Goal: Task Accomplishment & Management: Use online tool/utility

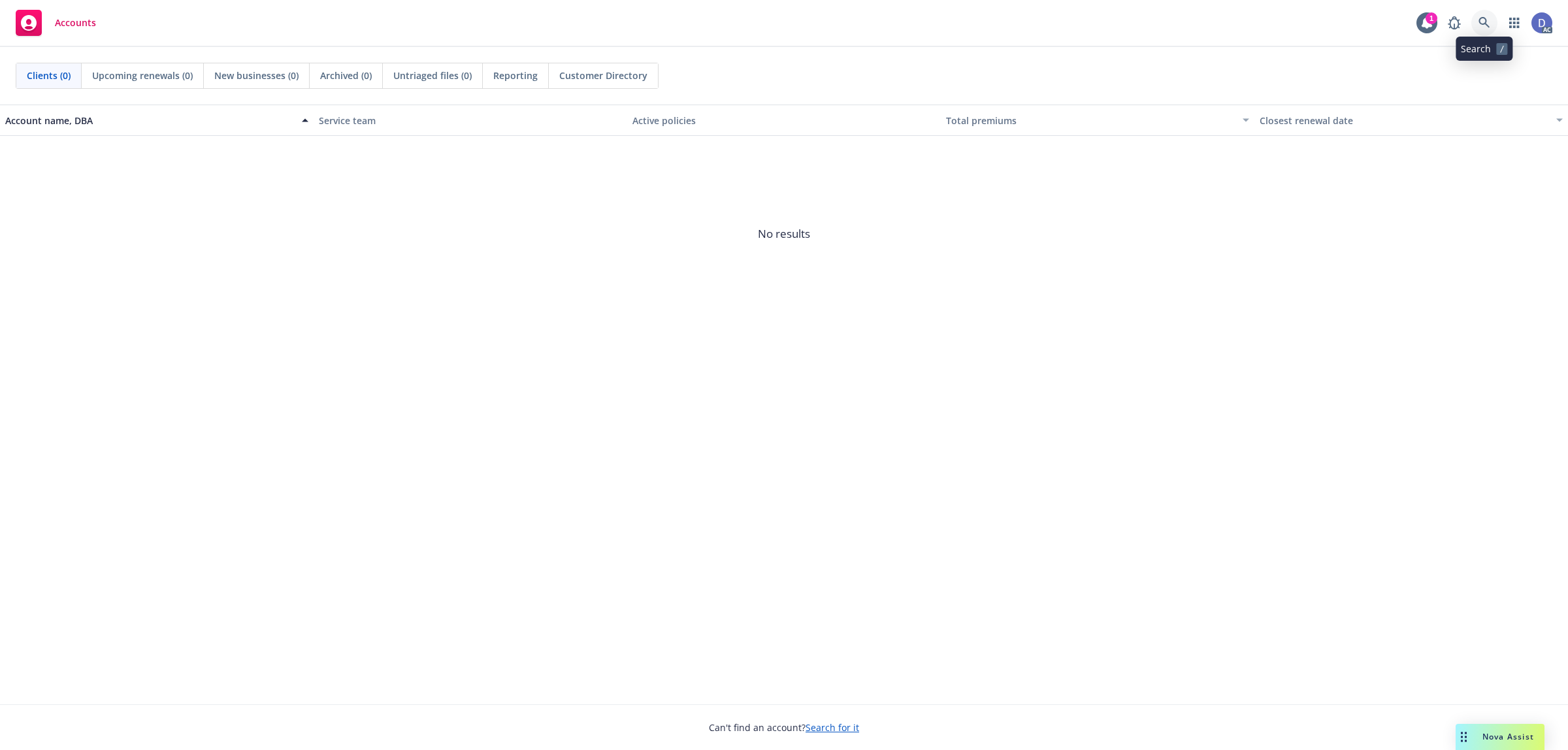
click at [1483, 27] on icon at bounding box center [1484, 23] width 12 height 12
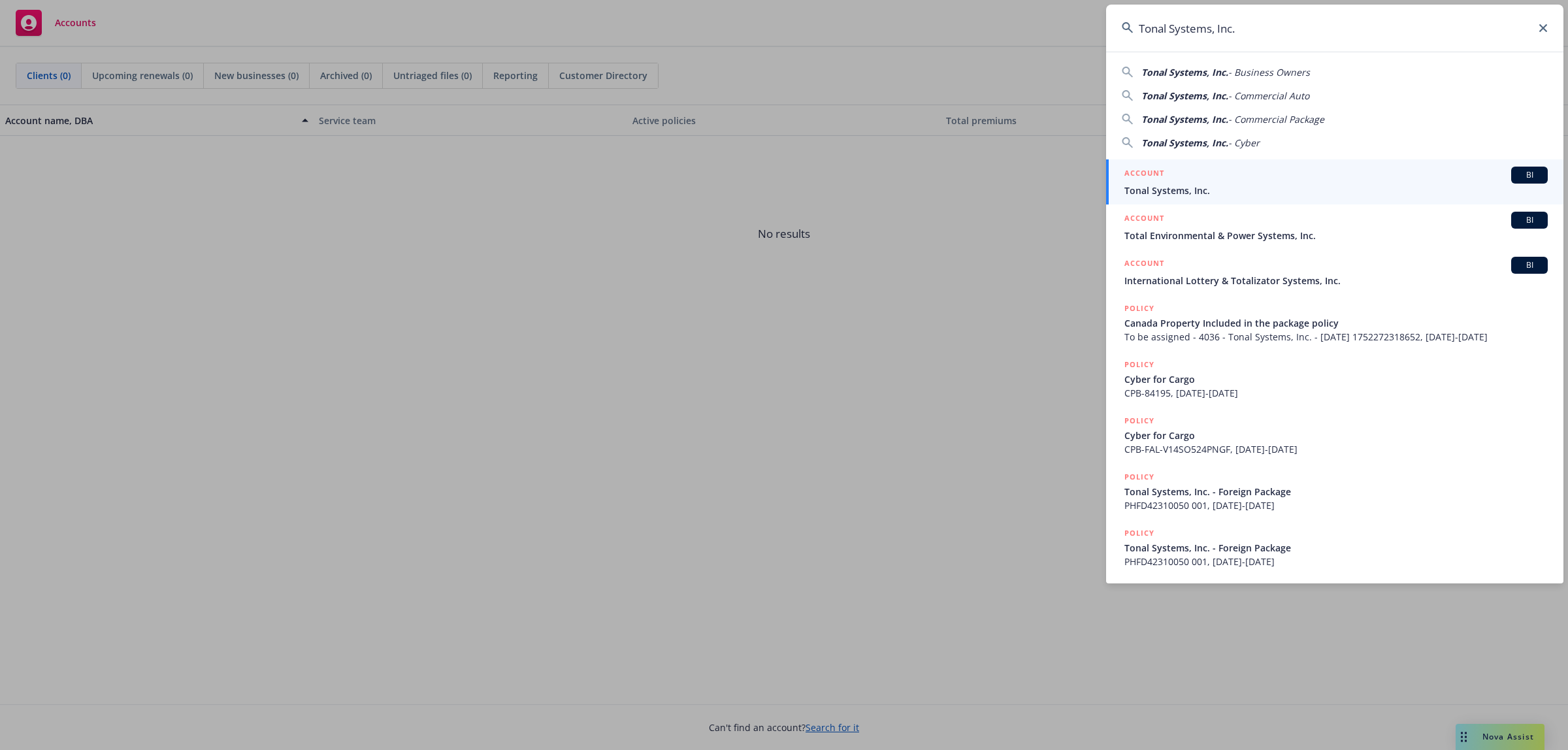
type input "Tonal Systems, Inc."
click at [1245, 191] on span "Tonal Systems, Inc." at bounding box center [1336, 190] width 424 height 14
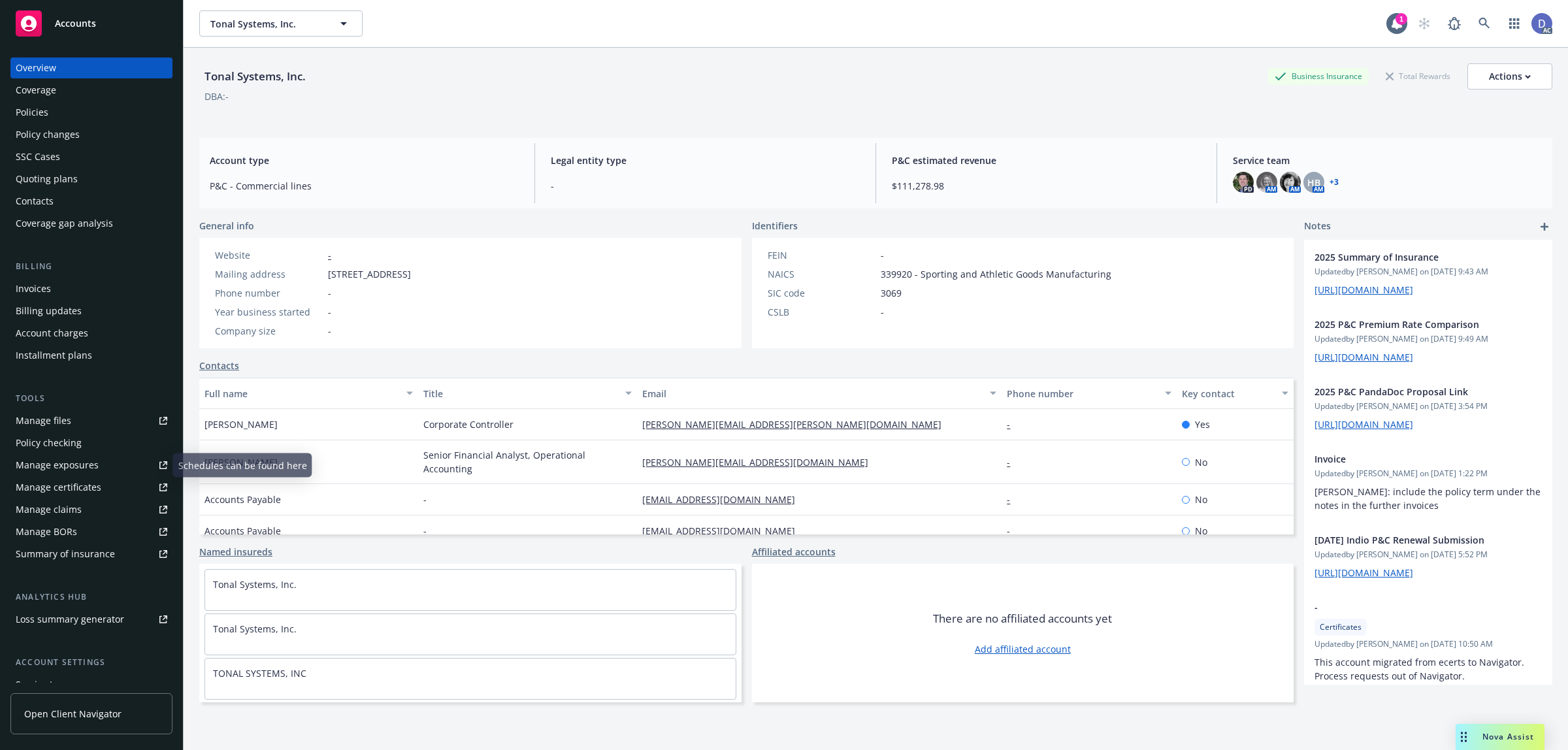
click at [62, 508] on div "Manage claims" at bounding box center [48, 510] width 66 height 21
click at [59, 428] on div "Manage files" at bounding box center [43, 421] width 56 height 21
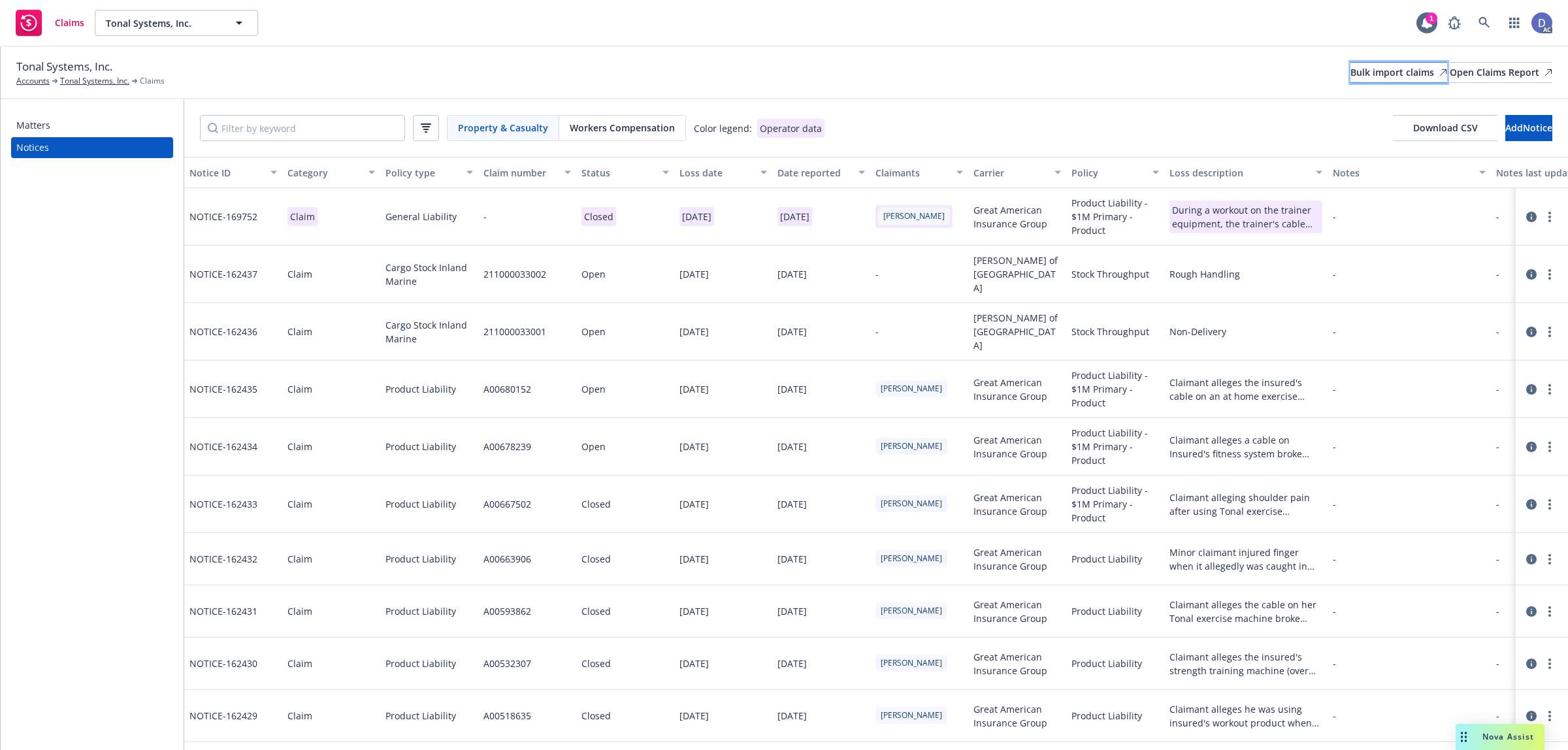
click at [1350, 76] on div "Bulk import claims" at bounding box center [1399, 73] width 97 height 20
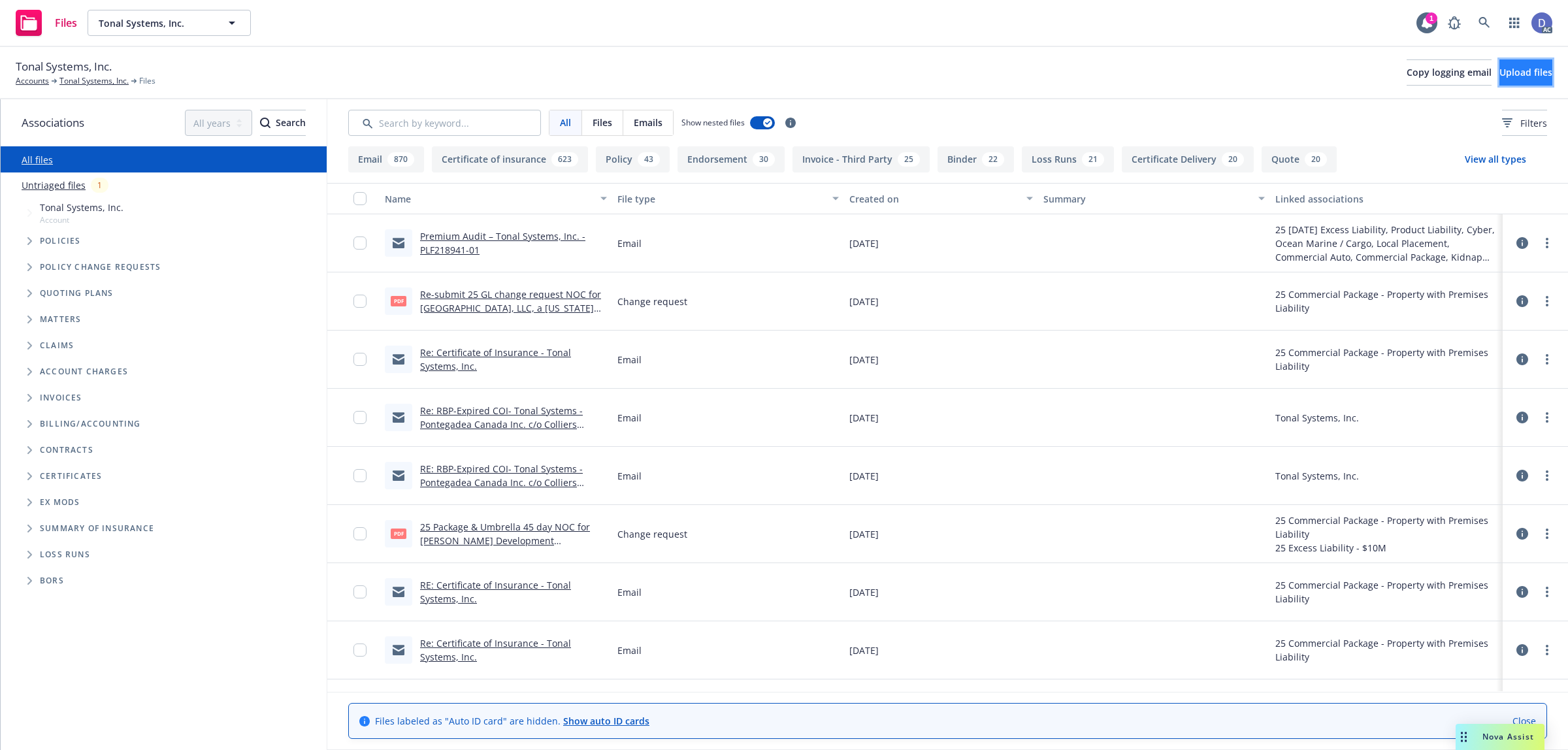
click at [1500, 76] on span "Upload files" at bounding box center [1526, 72] width 53 height 12
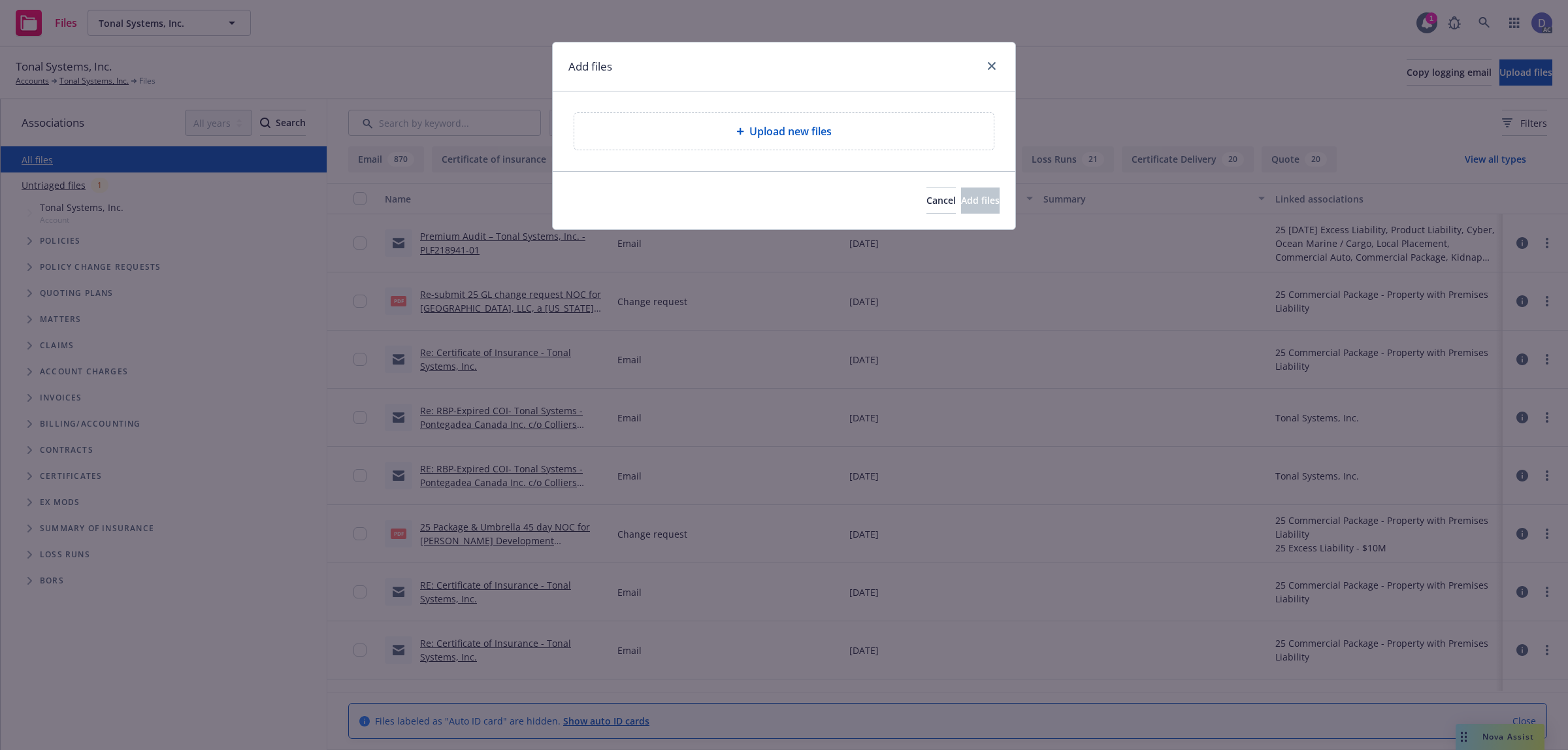
click at [704, 144] on div "Upload new files" at bounding box center [784, 131] width 419 height 37
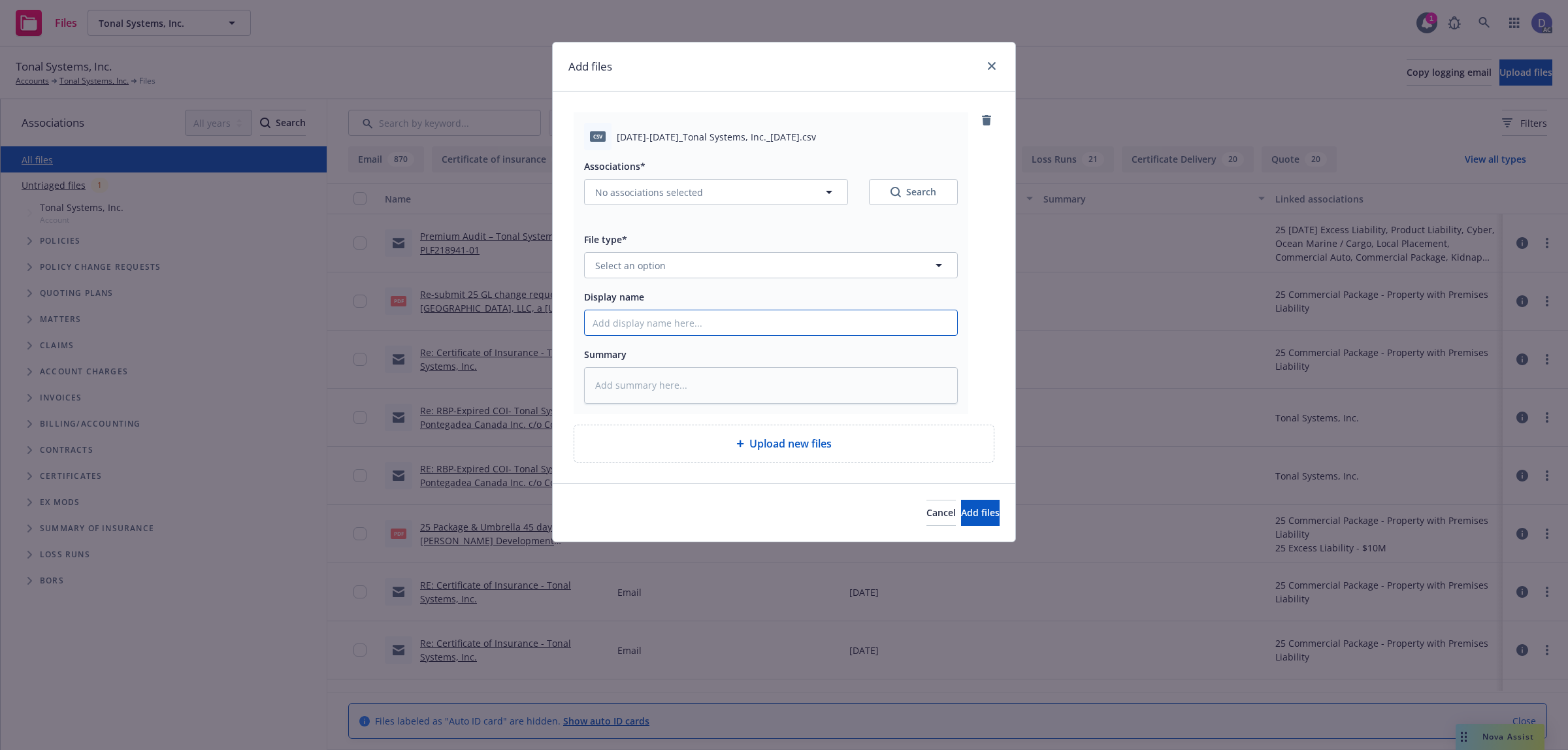
click at [863, 322] on input "Display name" at bounding box center [771, 323] width 372 height 25
paste input "2022-2023_Tonal Systems, Inc._10-3-2024"
type input "2022-2023_Tonal Systems, Inc._10-3-2024"
type textarea "x"
type input "2022-2023_Tonal Systems, Inc._10-3-2024"
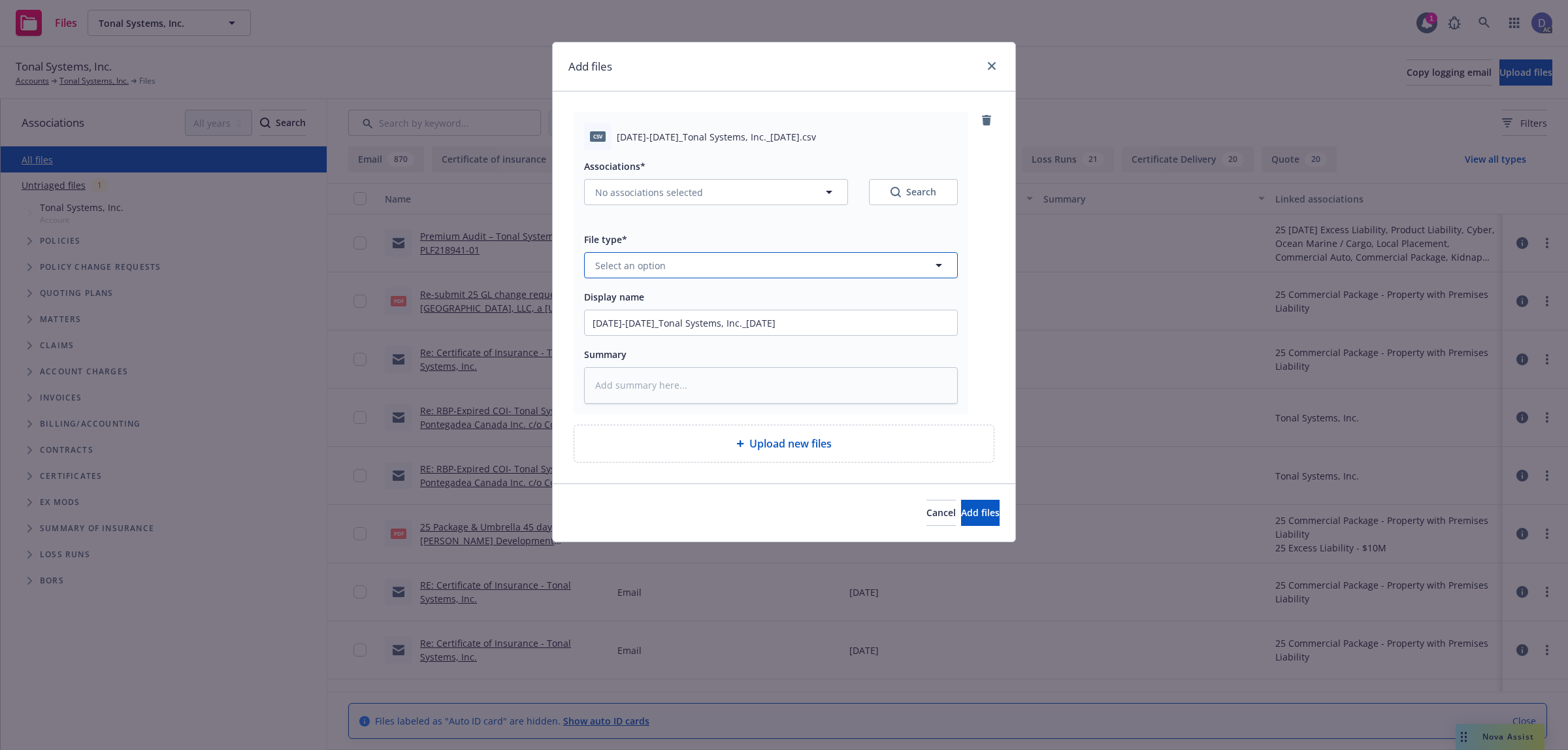
click at [877, 267] on button "Select an option" at bounding box center [771, 265] width 374 height 26
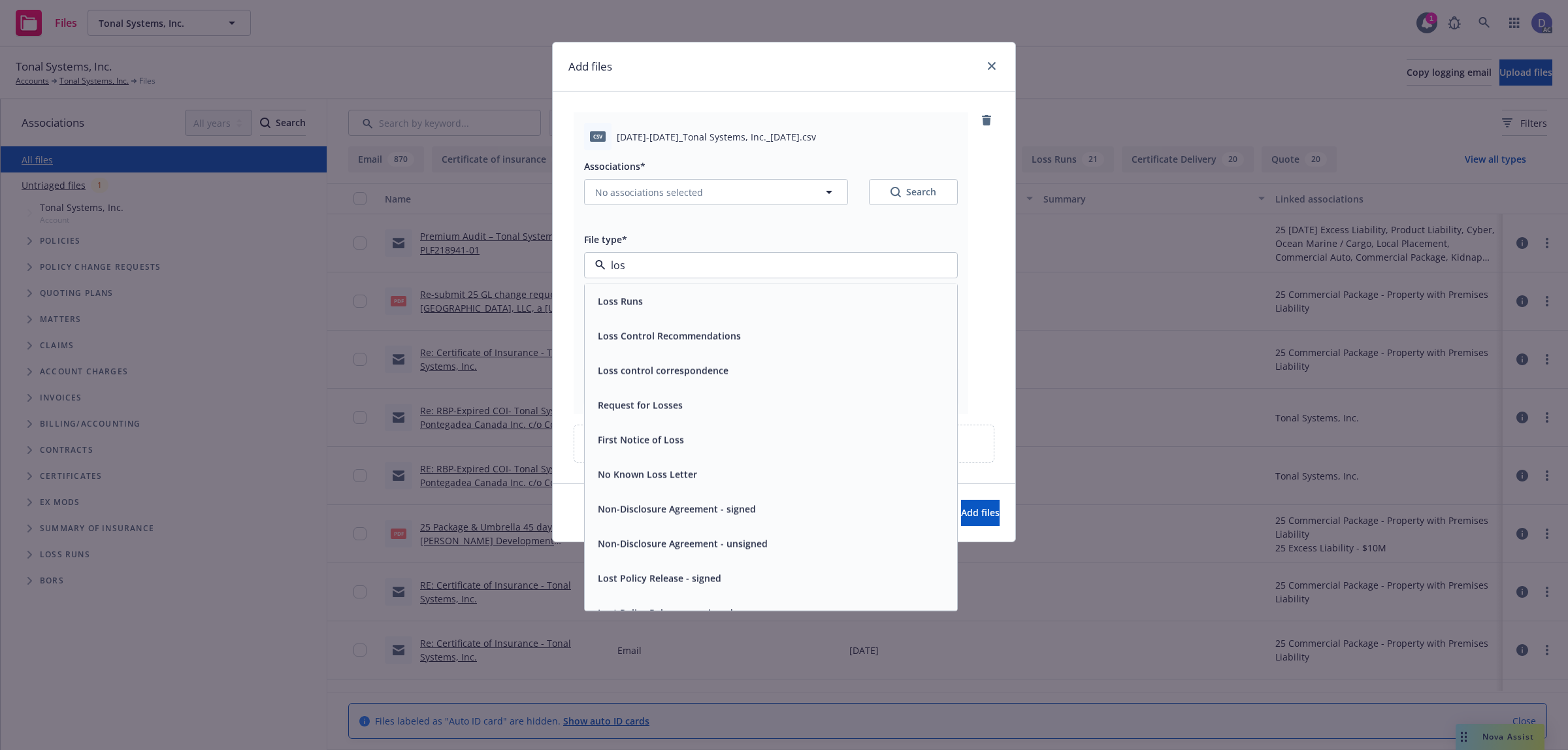
type input "loss"
click at [856, 286] on div "Loss Runs" at bounding box center [771, 301] width 372 height 34
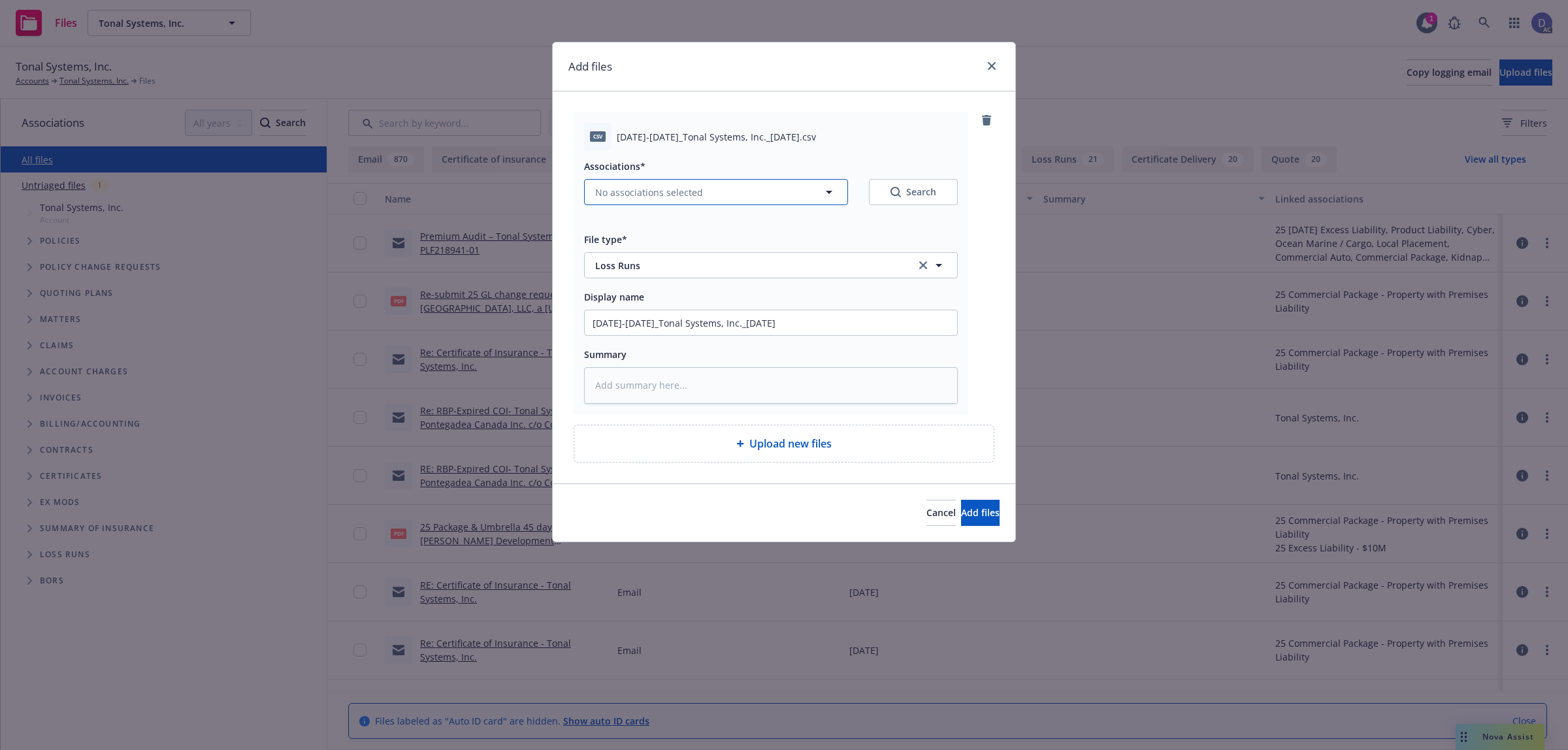
click at [704, 188] on button "No associations selected" at bounding box center [716, 192] width 264 height 26
type textarea "x"
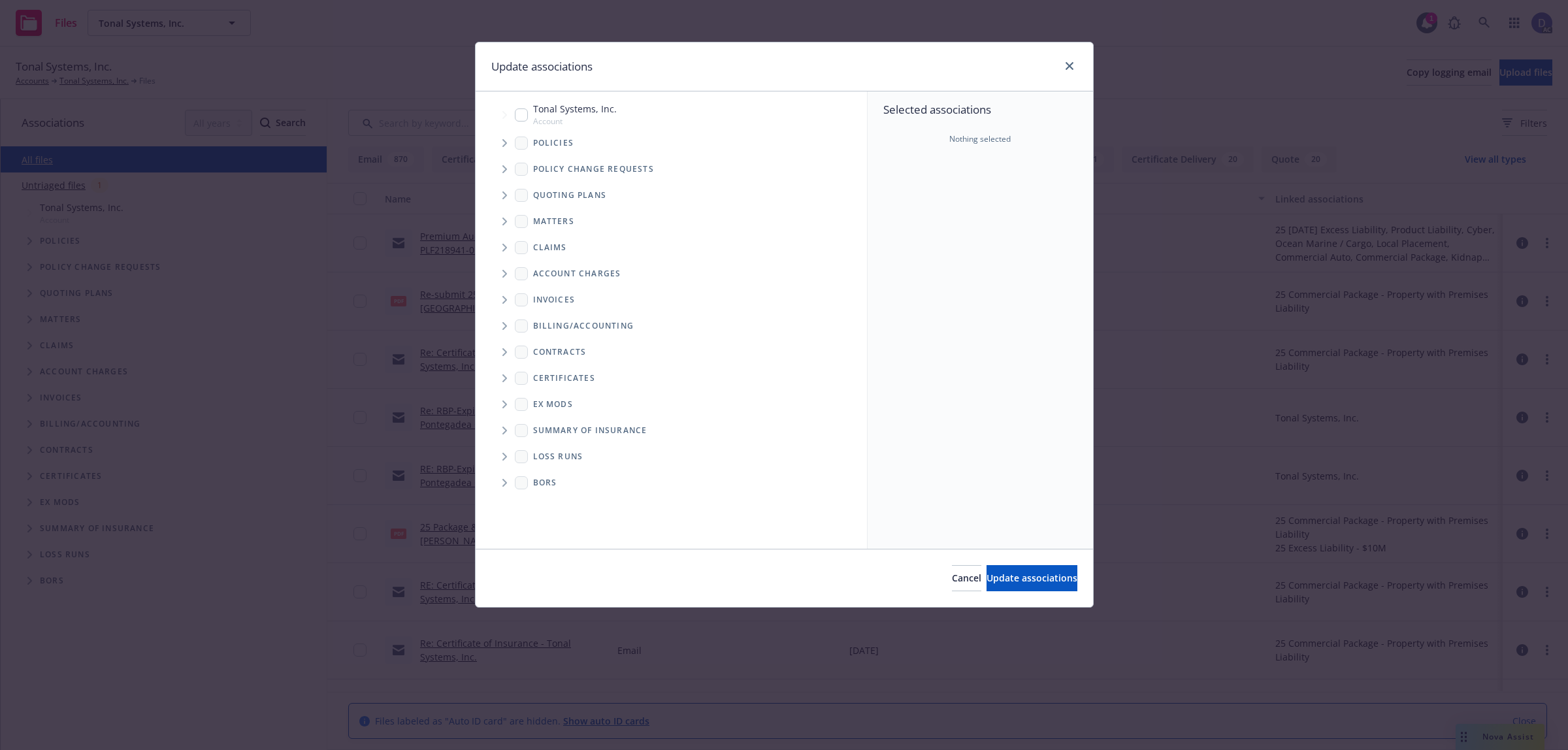
click at [497, 141] on span "Tree Example" at bounding box center [504, 143] width 21 height 21
click at [1003, 194] on div "Selected associations Nothing selected" at bounding box center [981, 320] width 226 height 457
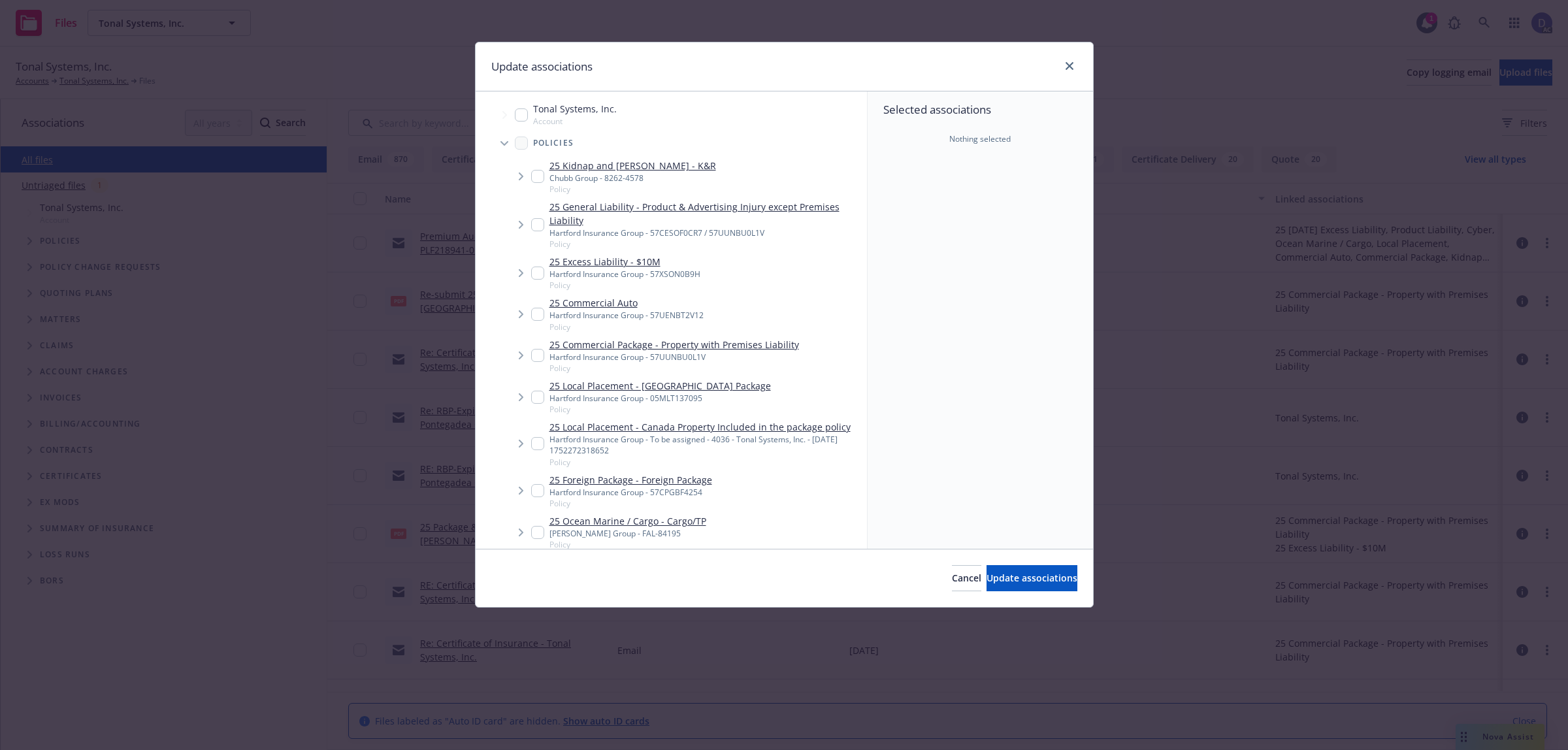
scroll to position [1534, 0]
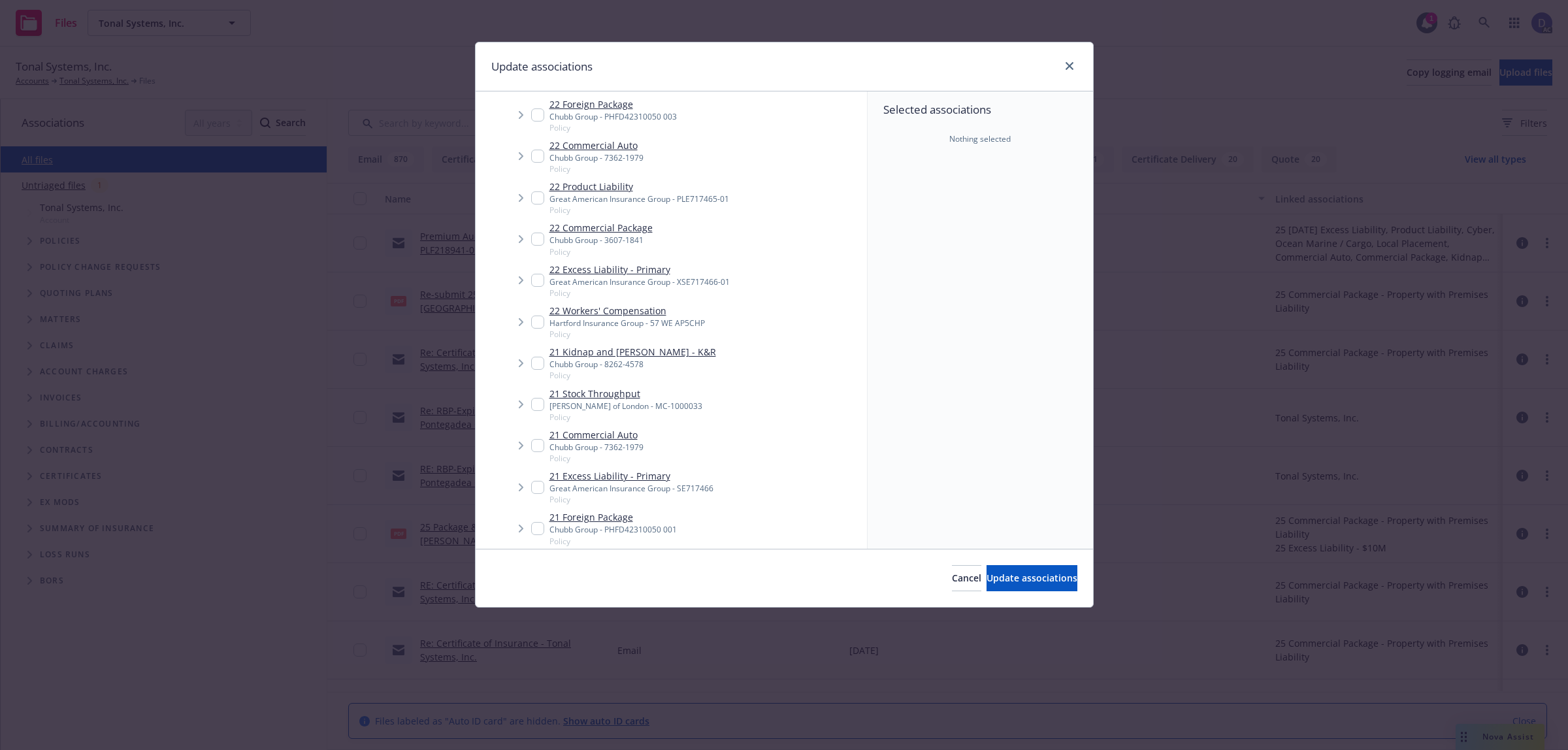
click at [639, 307] on link "22 Workers' Compensation" at bounding box center [627, 310] width 155 height 14
checkbox input "true"
click at [992, 578] on span "Update associations" at bounding box center [1032, 578] width 91 height 12
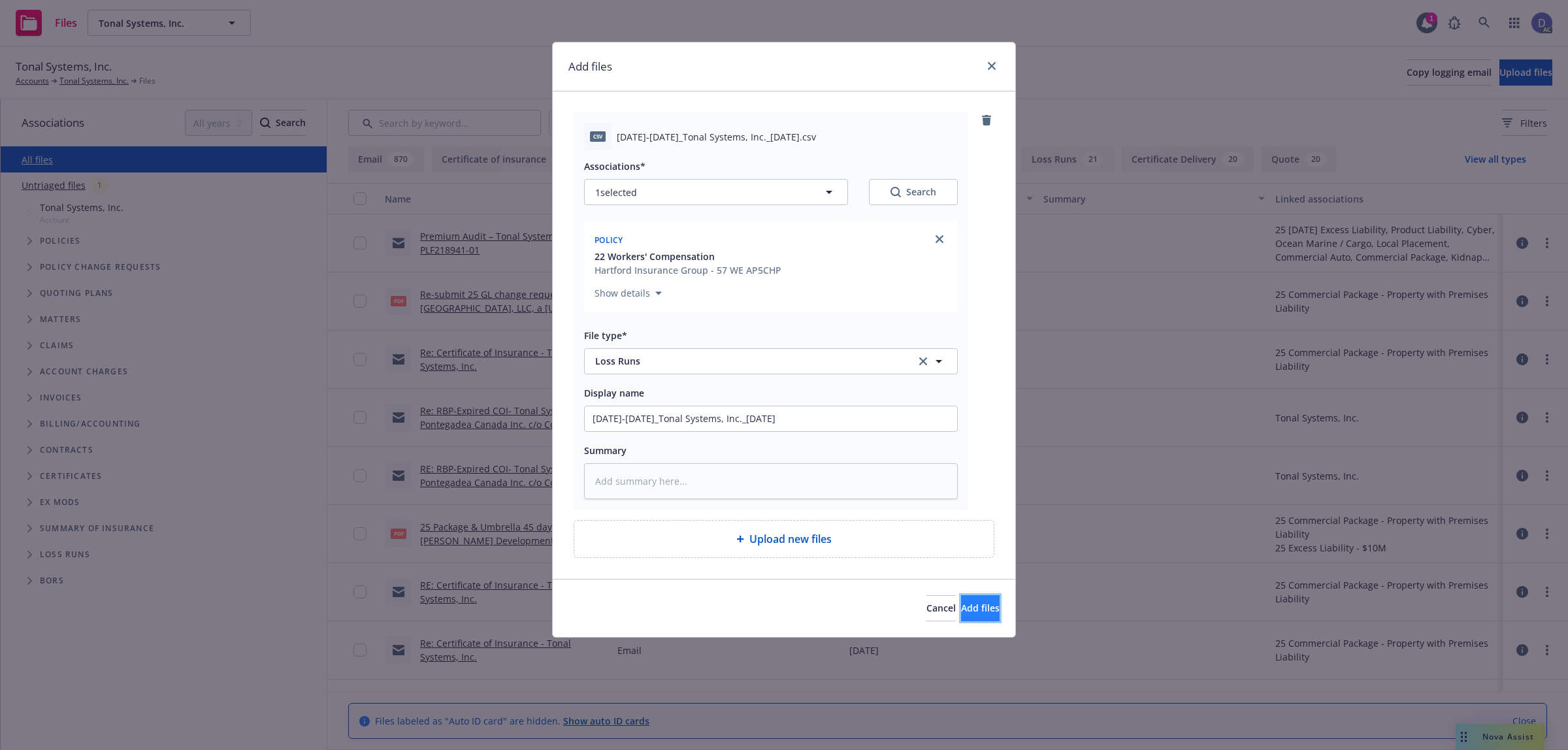
click at [961, 603] on span "Add files" at bounding box center [980, 608] width 39 height 12
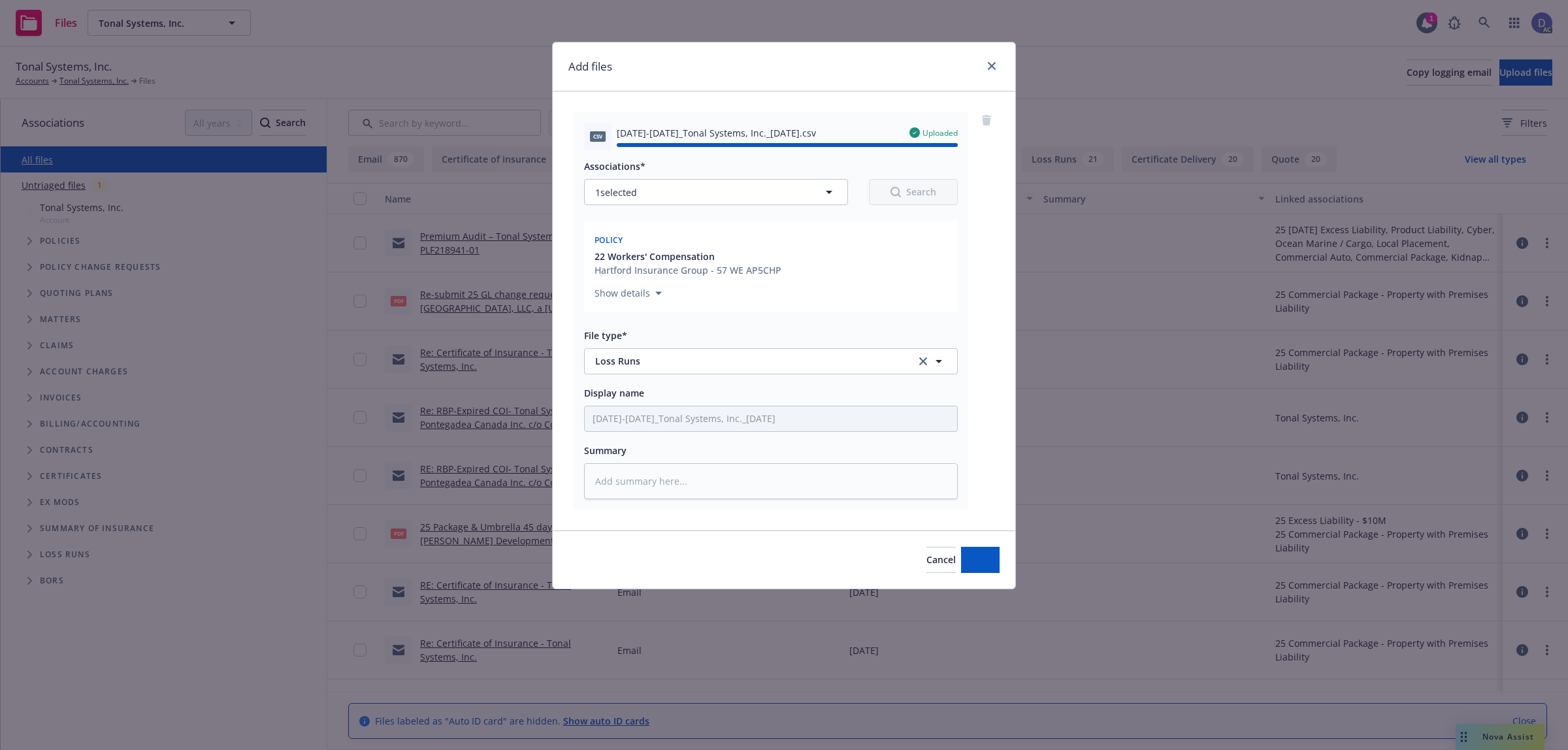
type textarea "x"
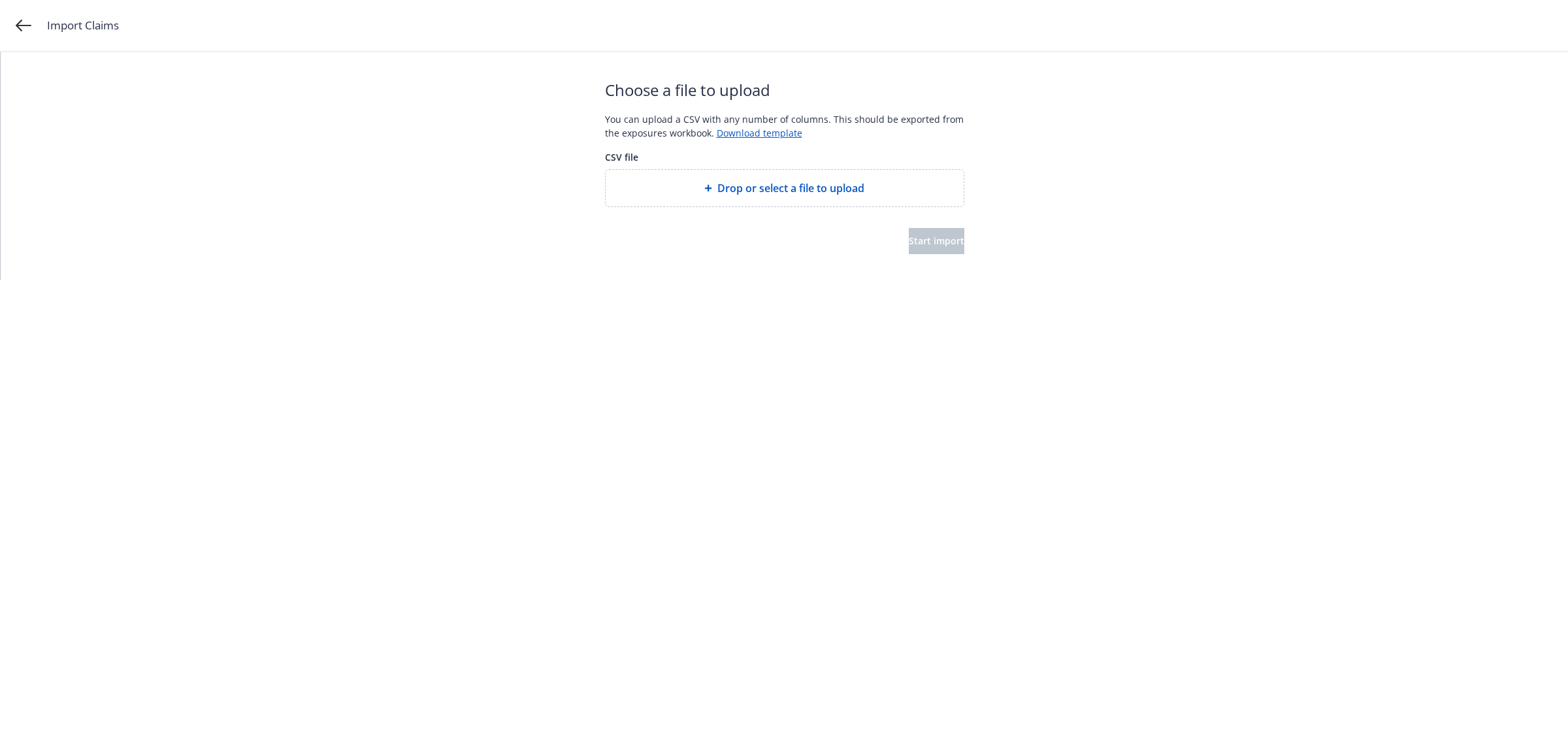
click at [759, 194] on span "Drop or select a file to upload" at bounding box center [791, 188] width 147 height 15
click at [930, 243] on span "Start import" at bounding box center [937, 240] width 56 height 12
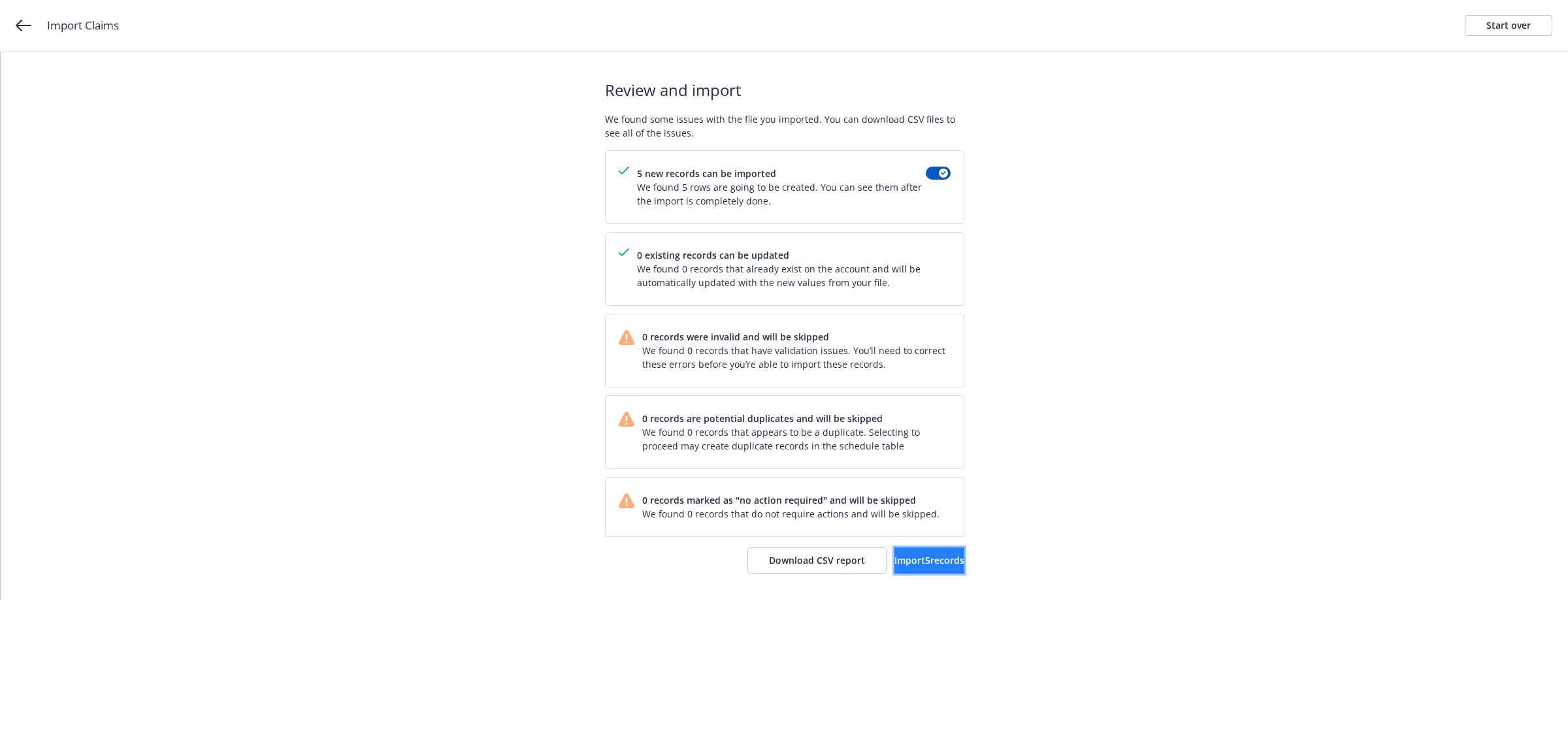
click at [916, 562] on span "Import 5 records" at bounding box center [929, 560] width 70 height 12
click at [921, 556] on span "View accounts" at bounding box center [910, 560] width 64 height 12
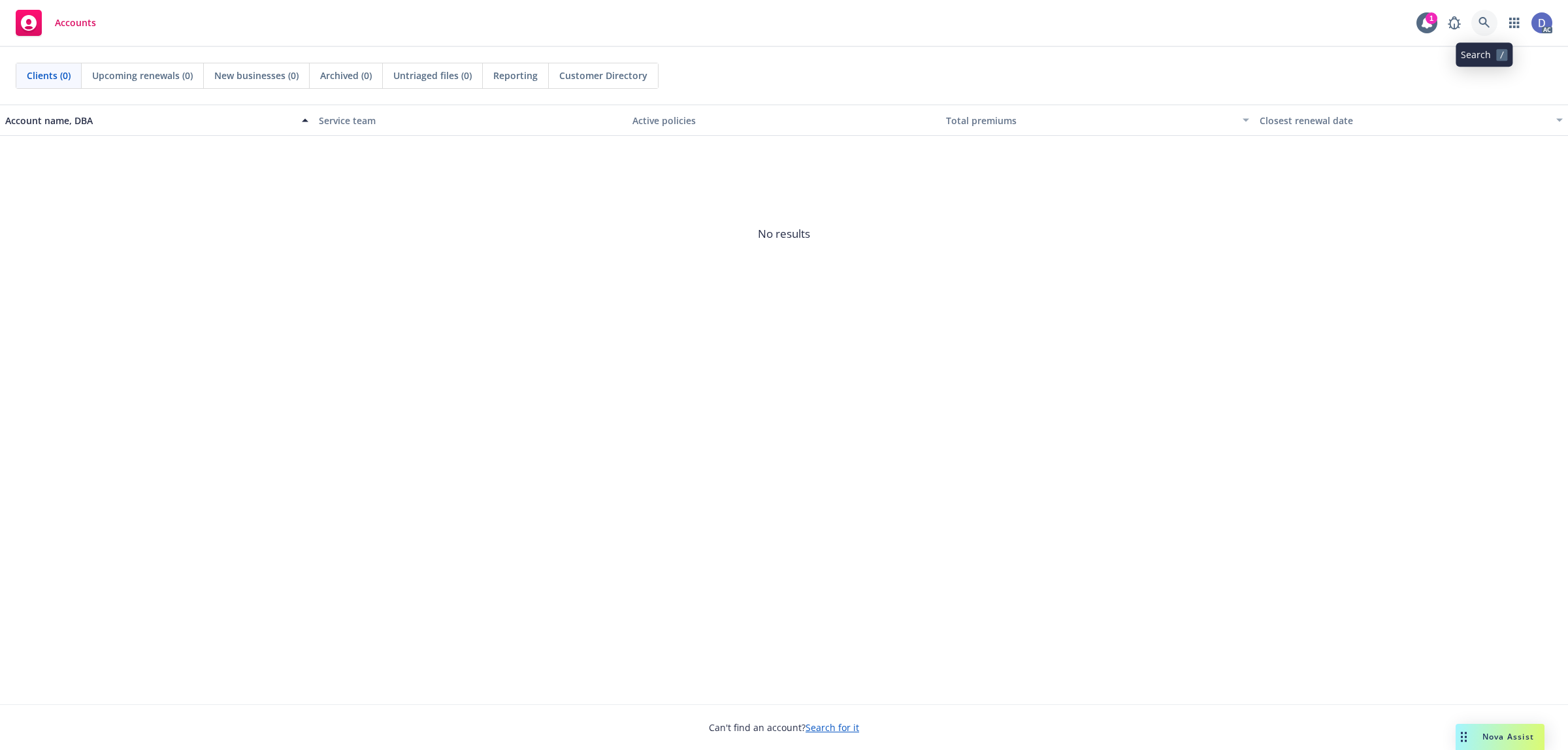
click at [1493, 14] on link at bounding box center [1484, 23] width 26 height 26
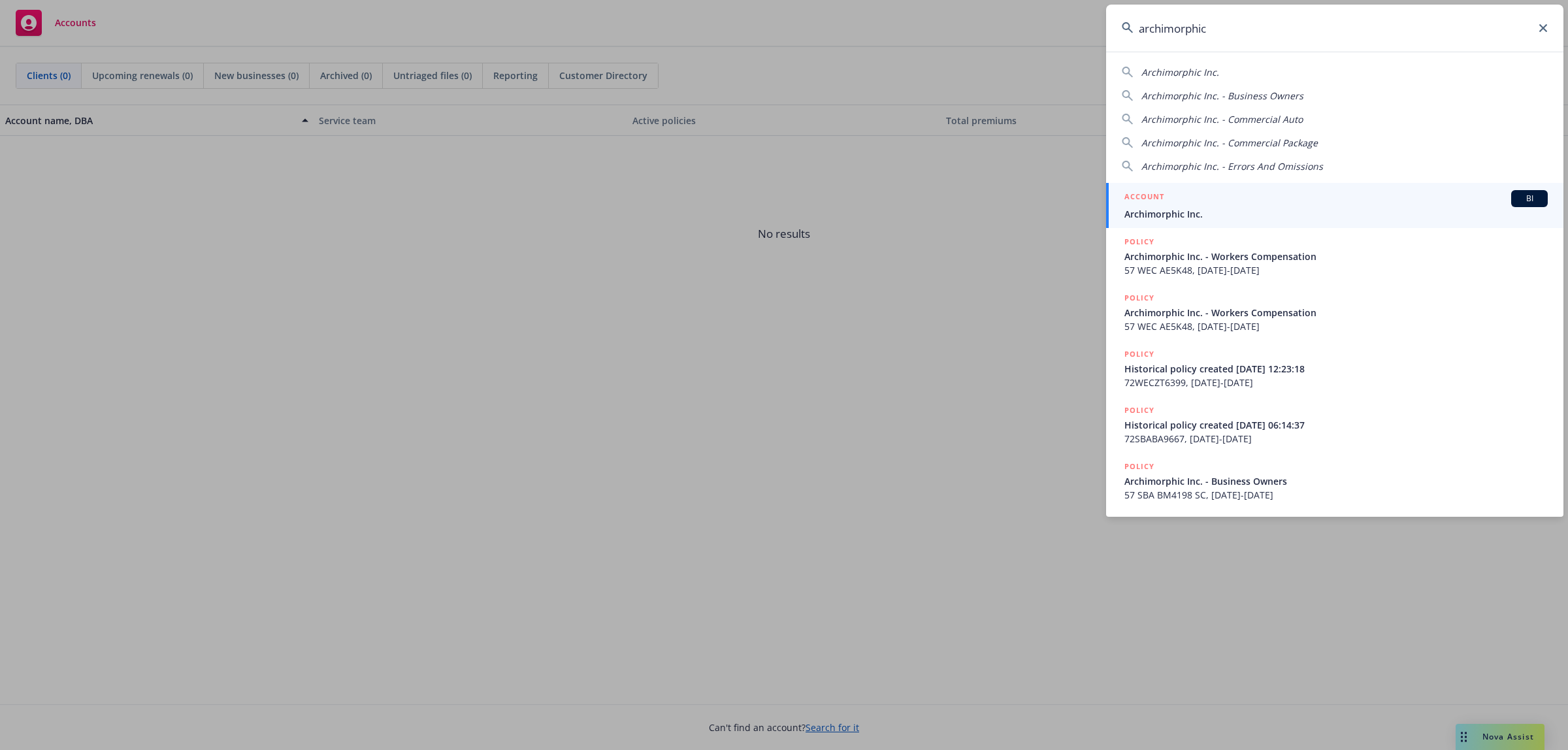
type input "archimorphic"
click at [1227, 207] on span "Archimorphic Inc." at bounding box center [1336, 214] width 424 height 14
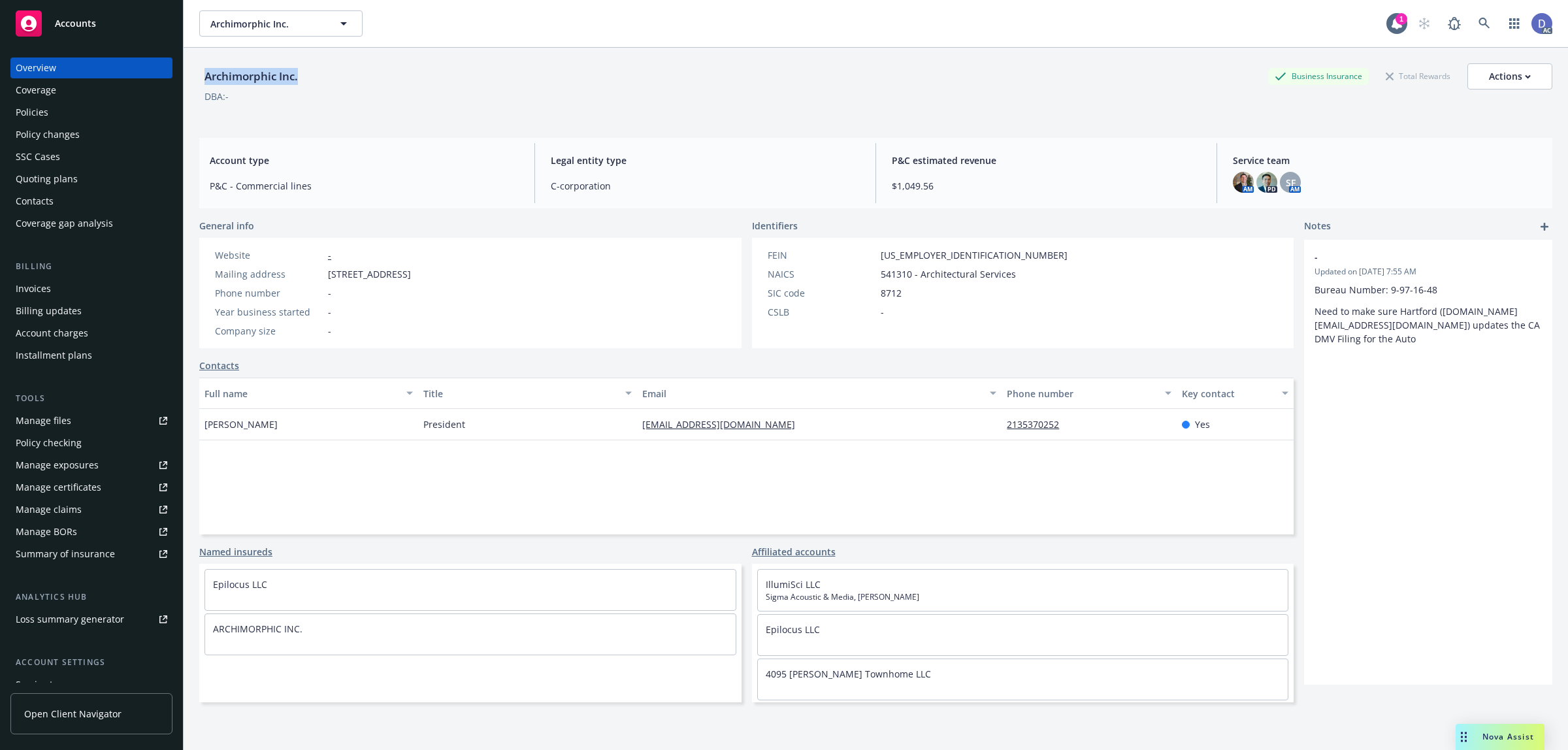
copy div "Archimorphic Inc."
drag, startPoint x: 306, startPoint y: 81, endPoint x: 196, endPoint y: 87, distance: 110.2
click at [196, 87] on div "Archimorphic Inc. Business Insurance Total Rewards Actions DBA: - Account type …" at bounding box center [875, 422] width 1385 height 750
click at [128, 111] on div "Policies" at bounding box center [91, 112] width 152 height 21
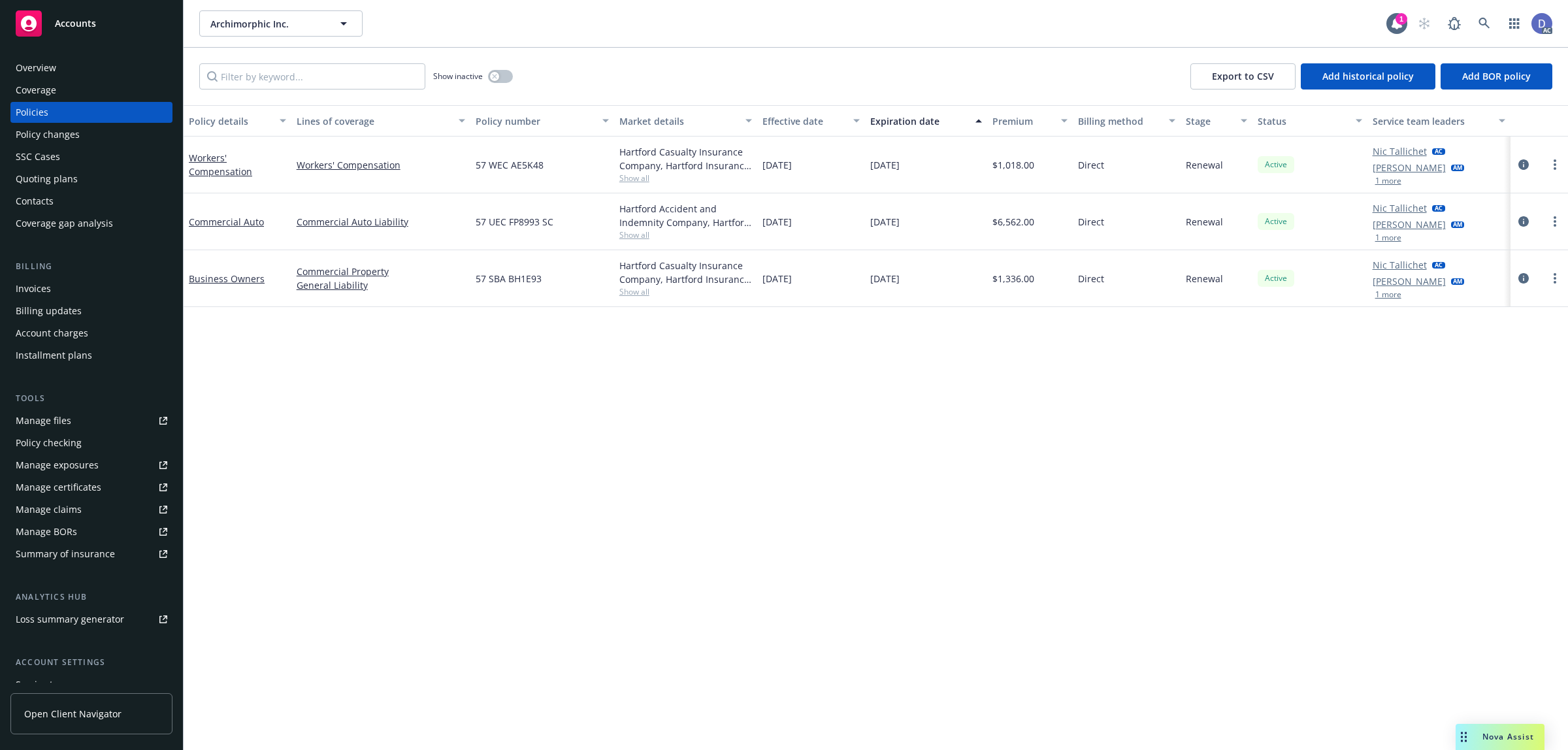
click at [99, 508] on link "Manage claims" at bounding box center [91, 510] width 162 height 21
click at [85, 419] on link "Manage files" at bounding box center [91, 421] width 162 height 21
click at [496, 76] on icon "button" at bounding box center [494, 76] width 4 height 4
click at [324, 69] on input "Filter by keyword..." at bounding box center [312, 76] width 226 height 26
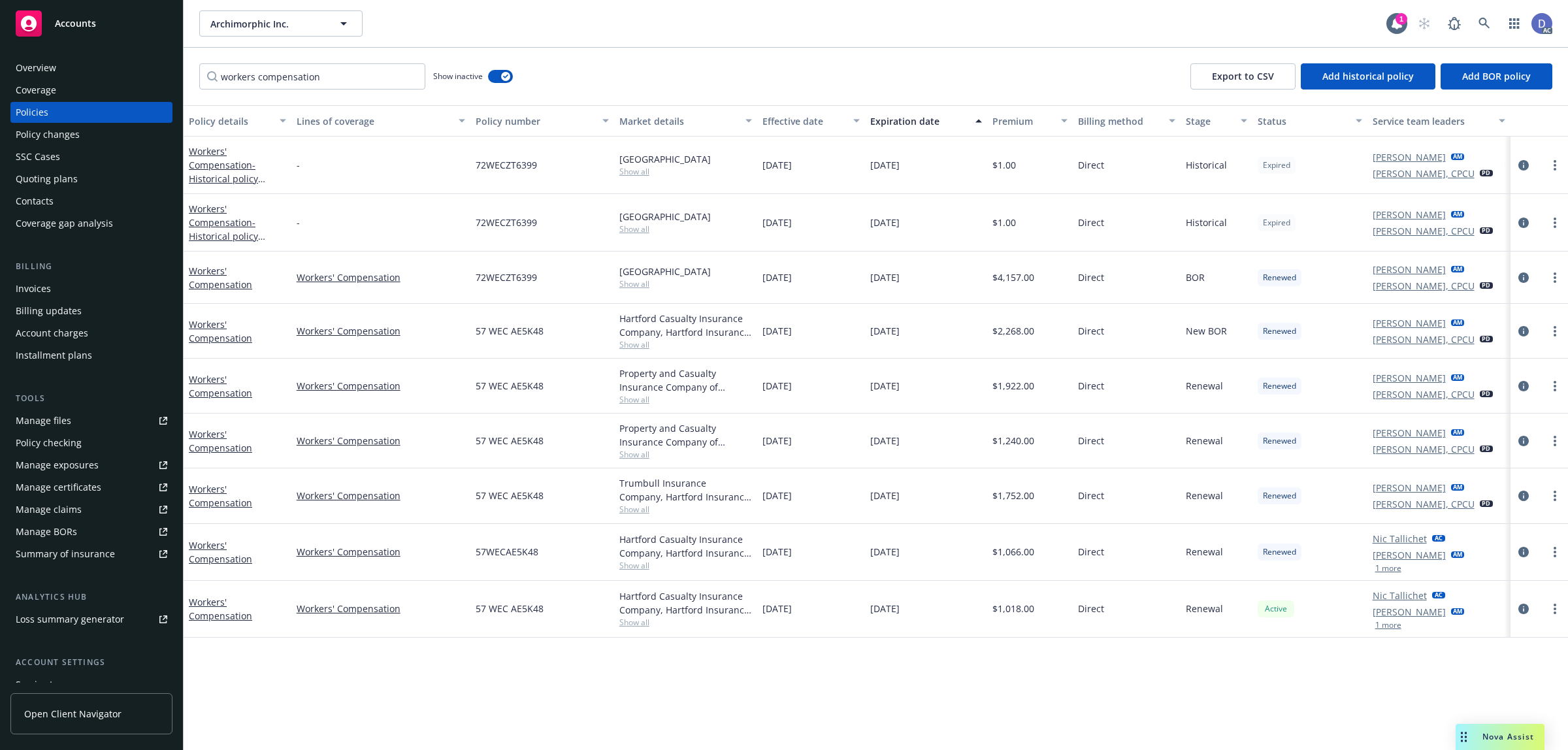
click at [312, 60] on div "workers compensation Show inactive Export to CSV Add historical policy Add BOR …" at bounding box center [875, 76] width 1385 height 57
click at [316, 64] on input "workers compensation" at bounding box center [312, 76] width 226 height 26
click at [319, 72] on input "workers compensation" at bounding box center [312, 76] width 226 height 26
type input "w"
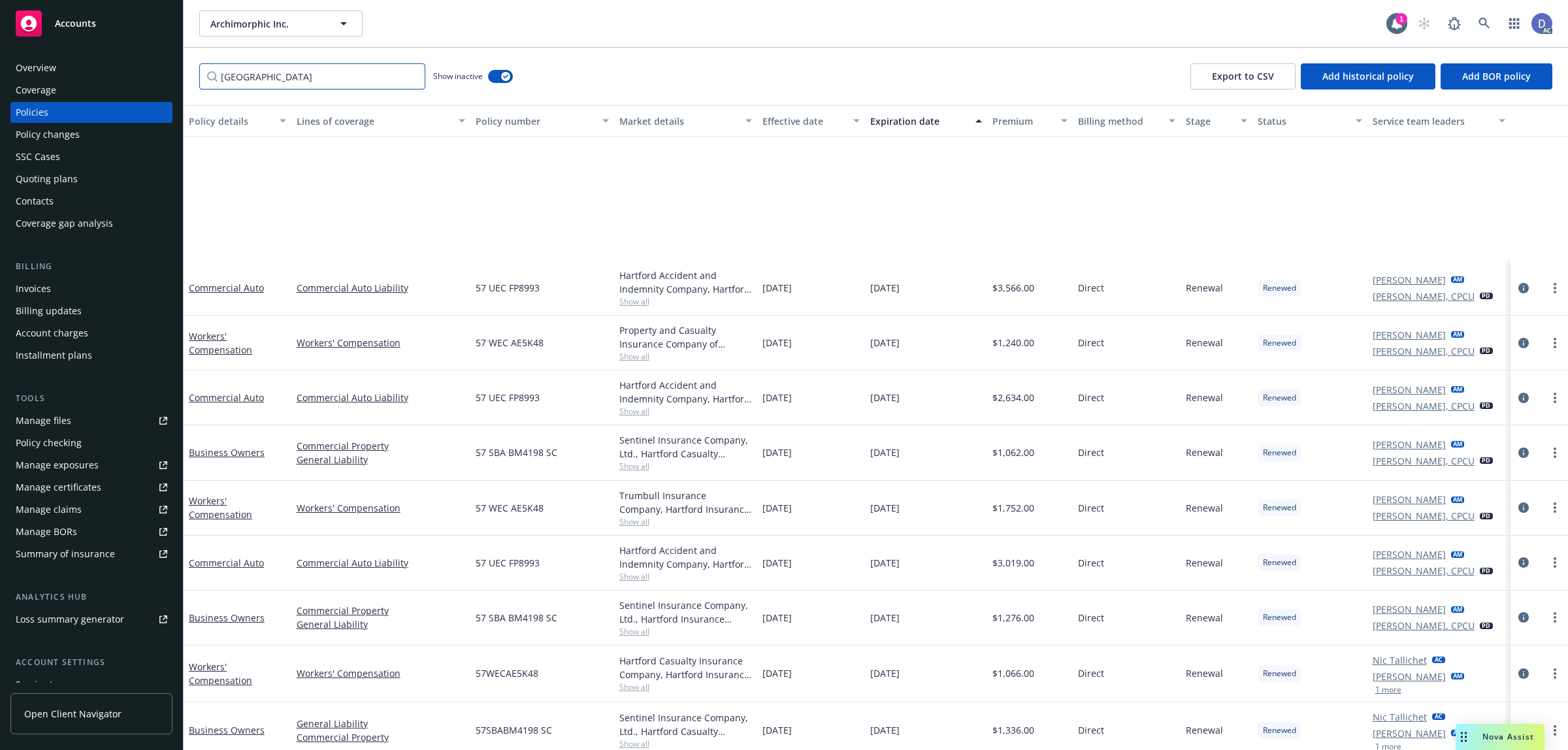
scroll to position [1007, 0]
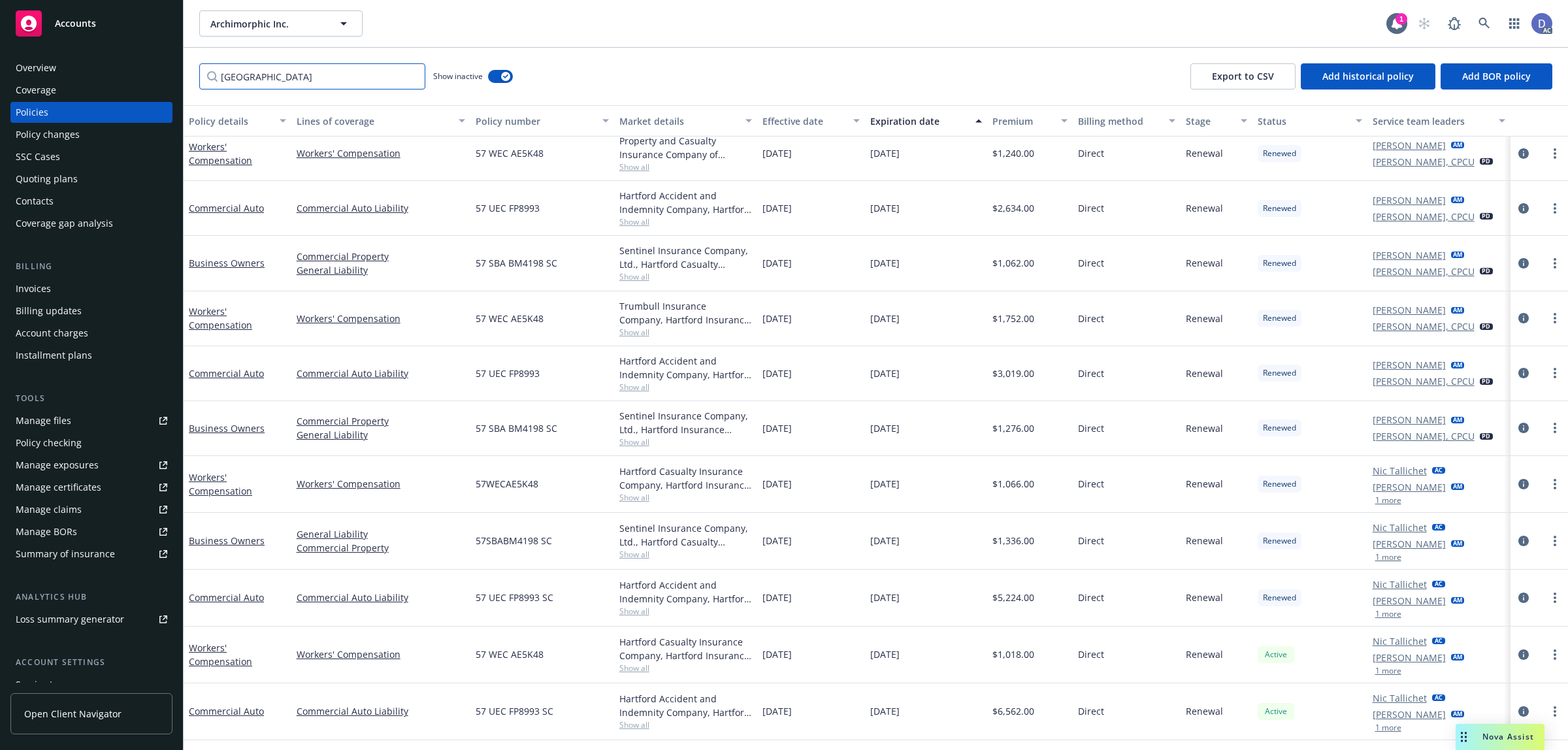
type input "hartford"
click at [524, 485] on span "57WECAE5K48" at bounding box center [507, 484] width 63 height 14
copy span "57WECAE5K48"
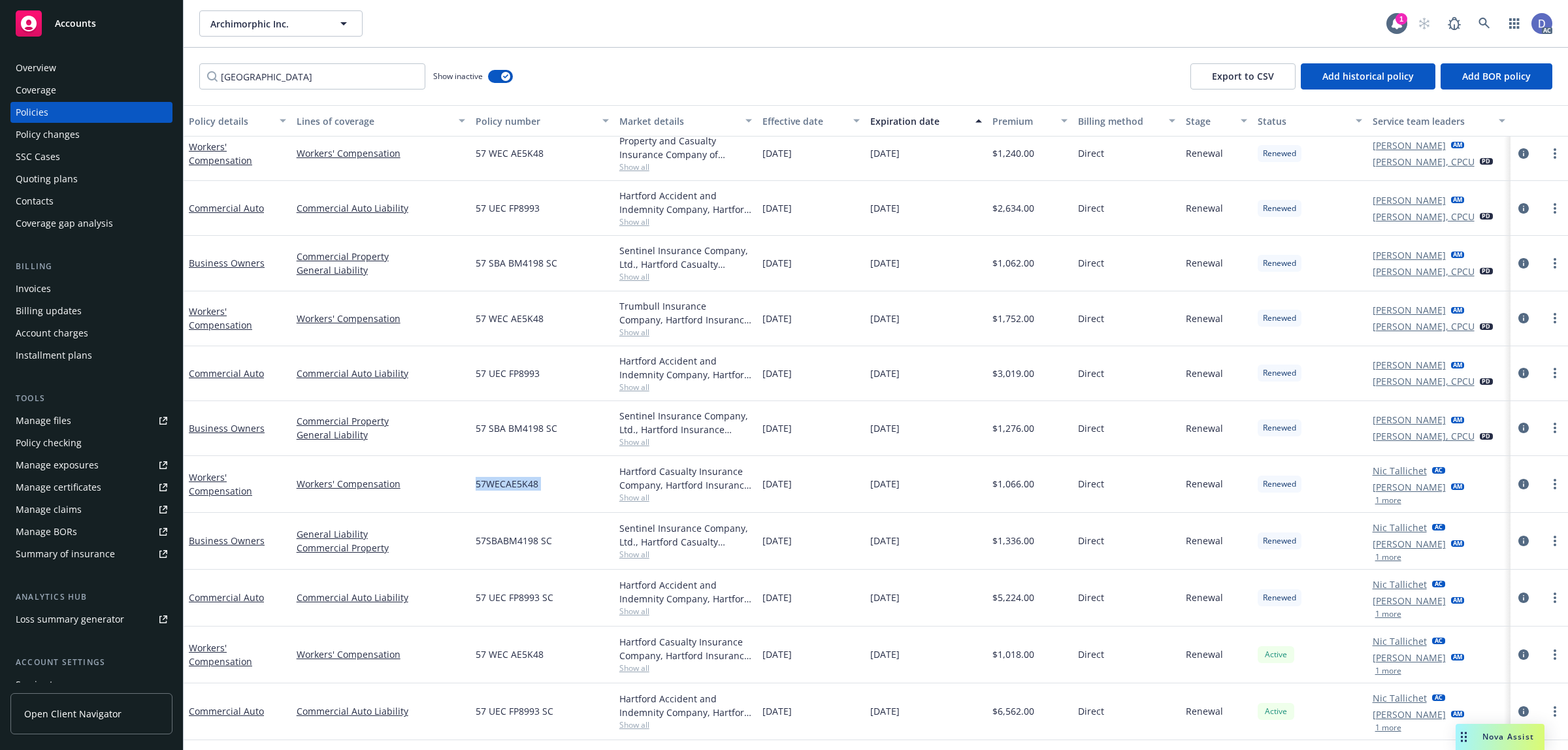
click at [498, 488] on span "57WECAE5K48" at bounding box center [507, 484] width 63 height 14
click at [525, 603] on span "57 UEC FP8993 SC" at bounding box center [515, 598] width 78 height 14
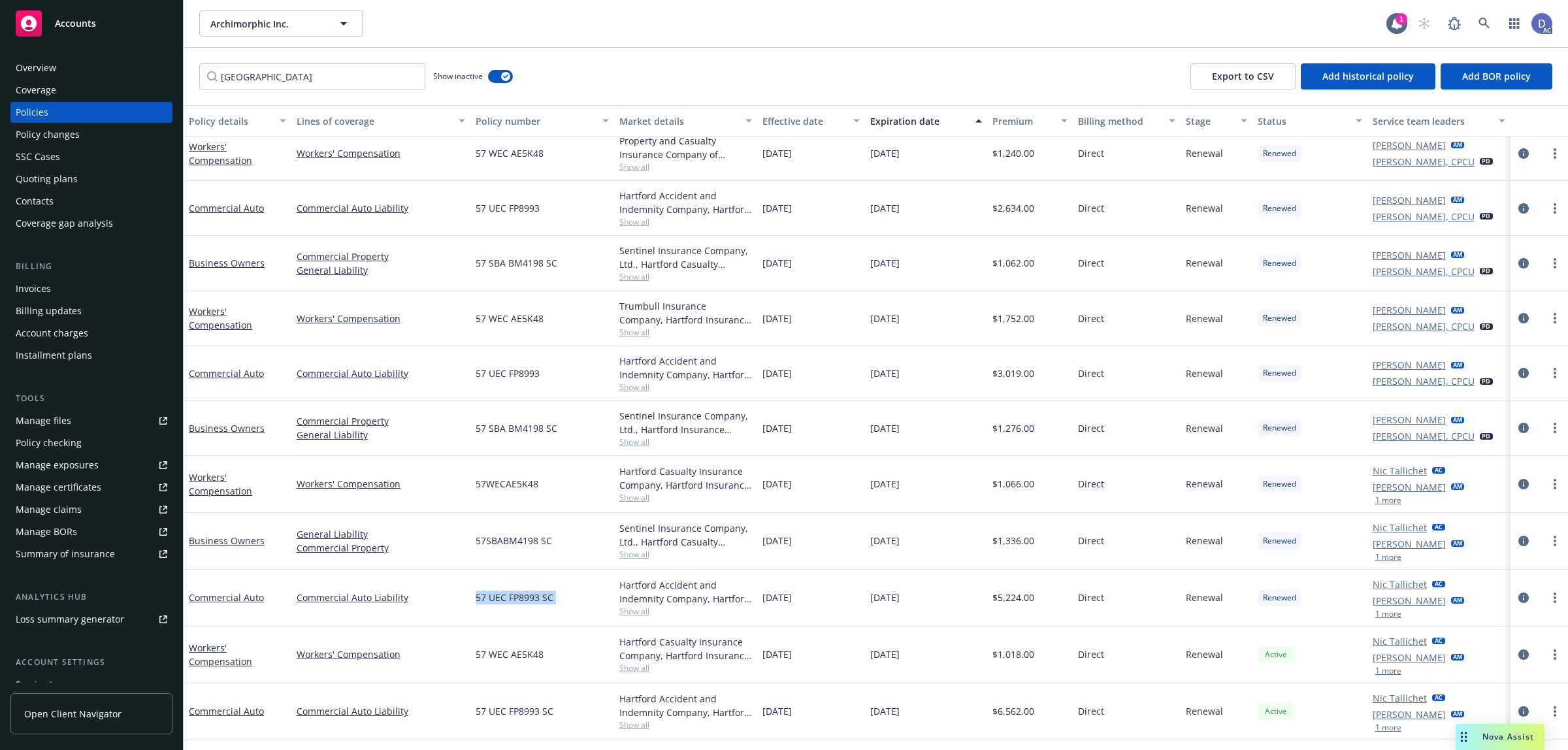
click at [525, 603] on span "57 UEC FP8993 SC" at bounding box center [515, 598] width 78 height 14
copy span "57 UEC FP8993 SC"
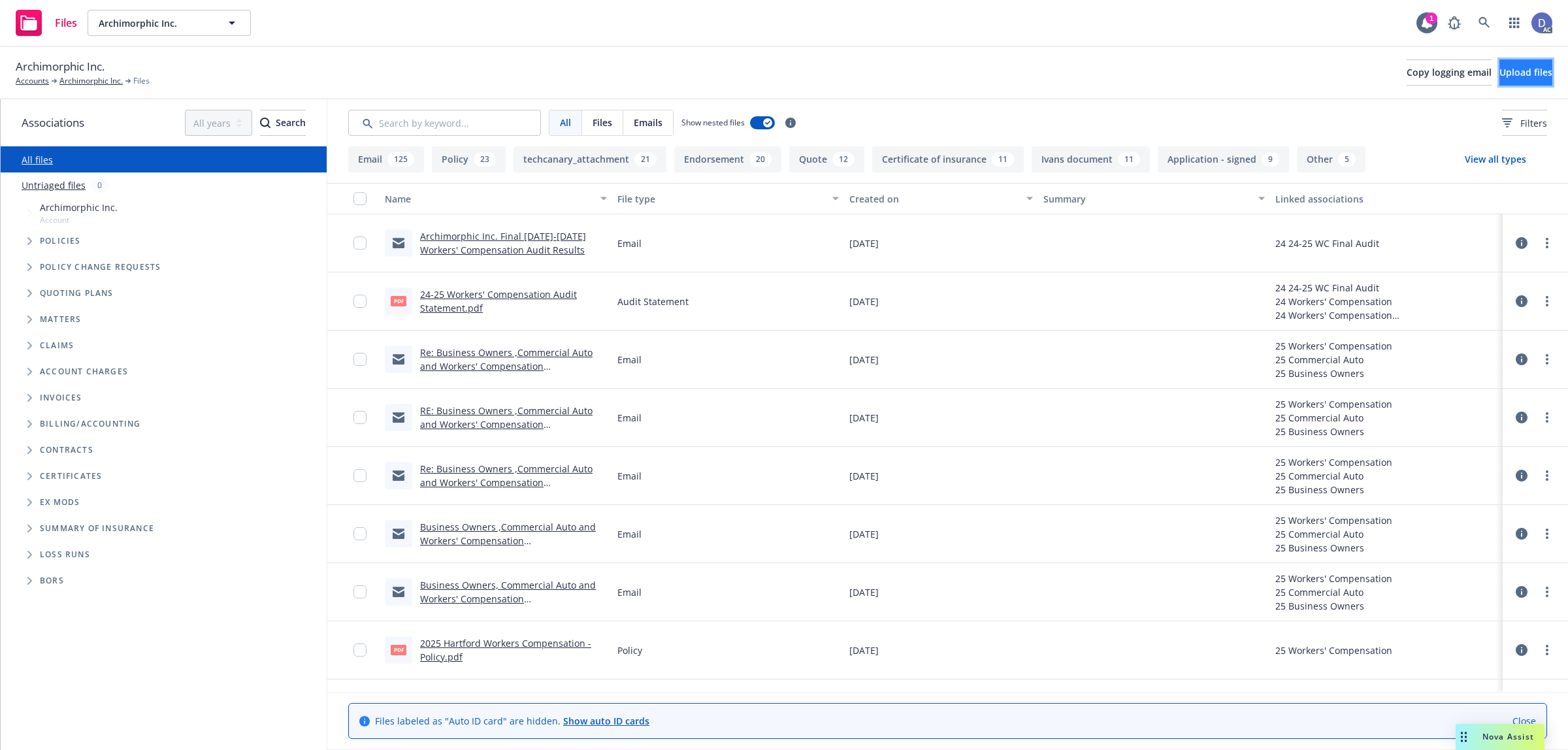
click at [1500, 74] on span "Upload files" at bounding box center [1526, 72] width 53 height 12
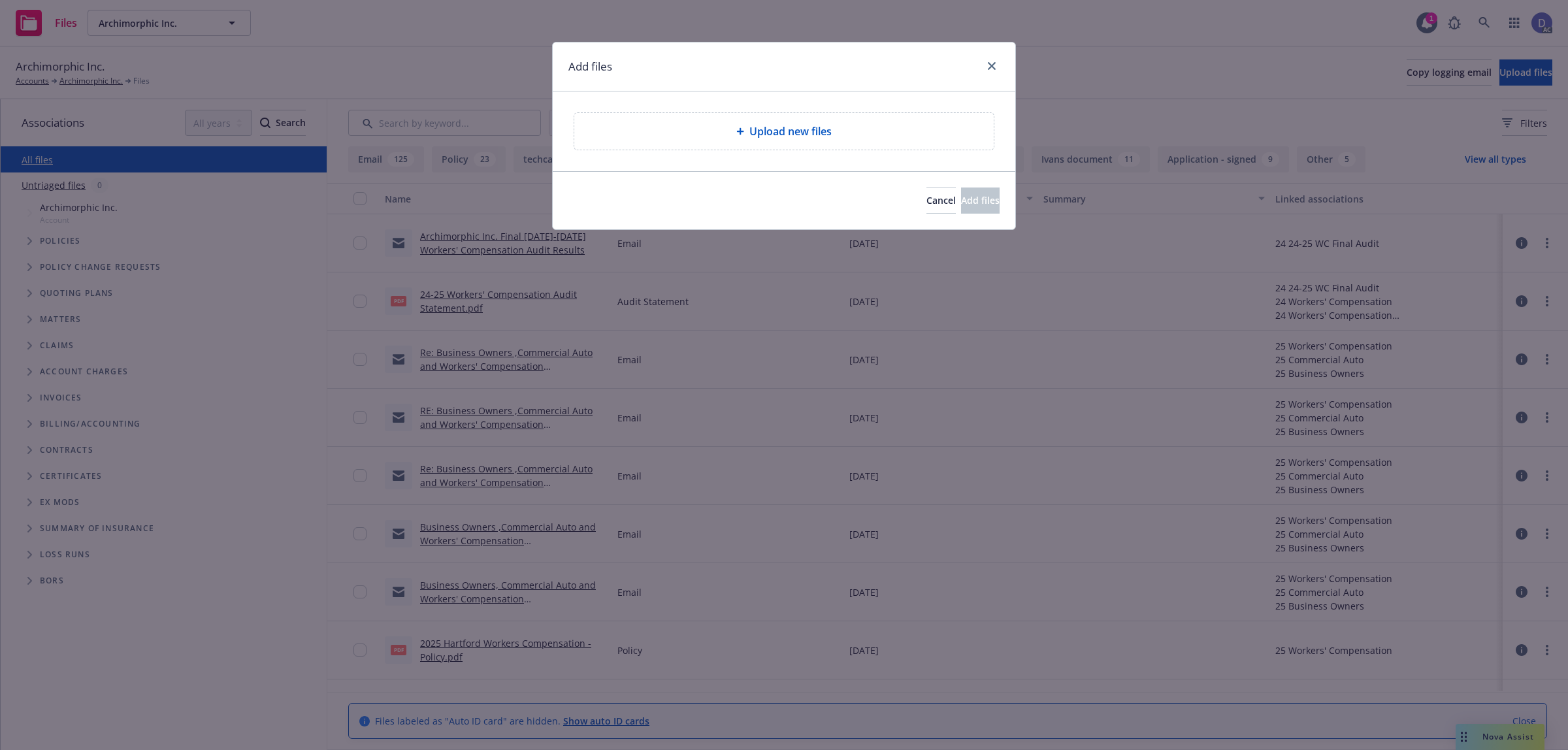
click at [782, 136] on span "Upload new files" at bounding box center [790, 130] width 82 height 15
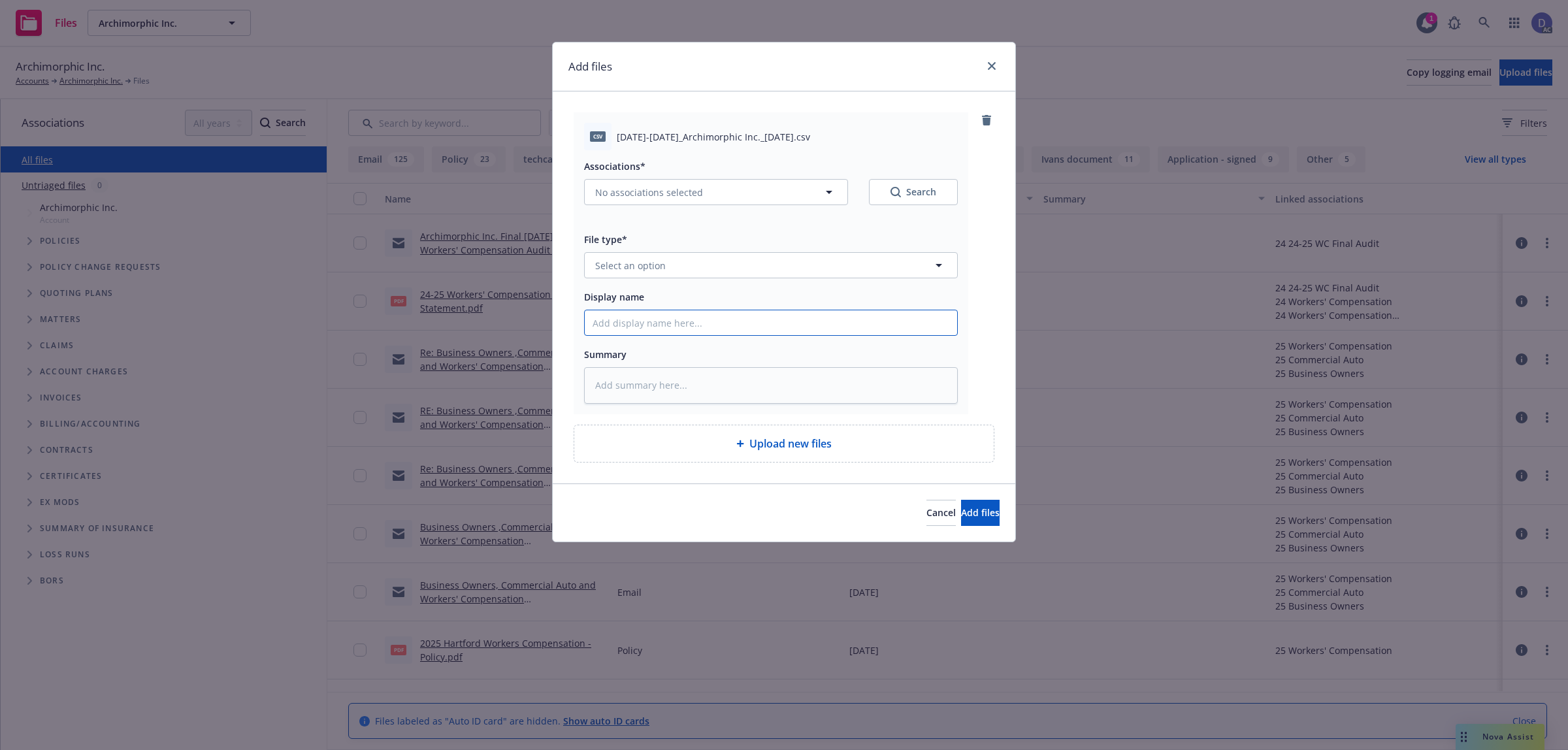
click at [884, 331] on input "Display name" at bounding box center [771, 323] width 372 height 25
paste input "2020-2025_Archimorphic Inc._10-3-2024"
type input "2020-2025_Archimorphic Inc._10-3-2024"
type textarea "x"
type input "2020-2025_Archimorphic Inc._10-3-2024"
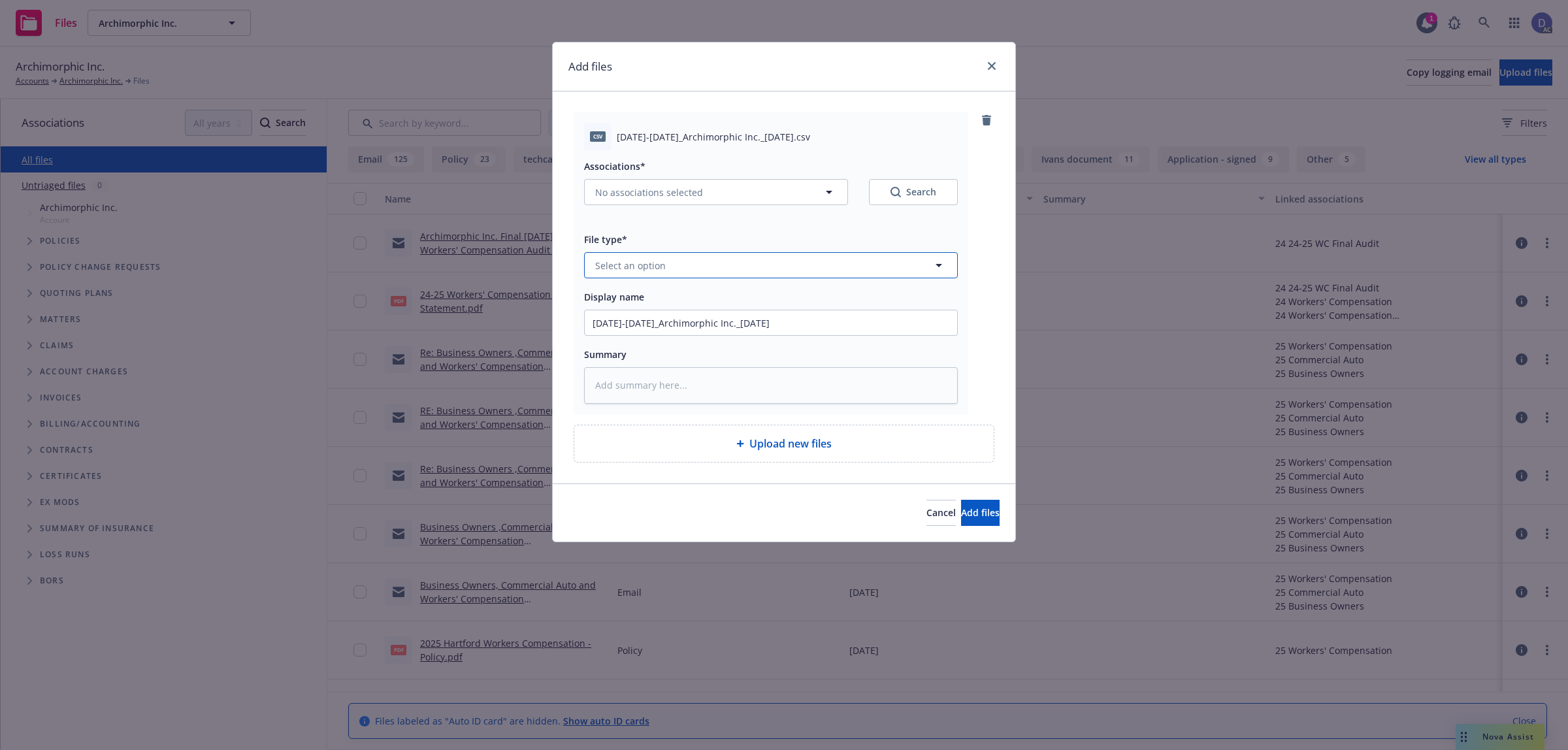
click at [877, 275] on button "Select an option" at bounding box center [771, 265] width 374 height 26
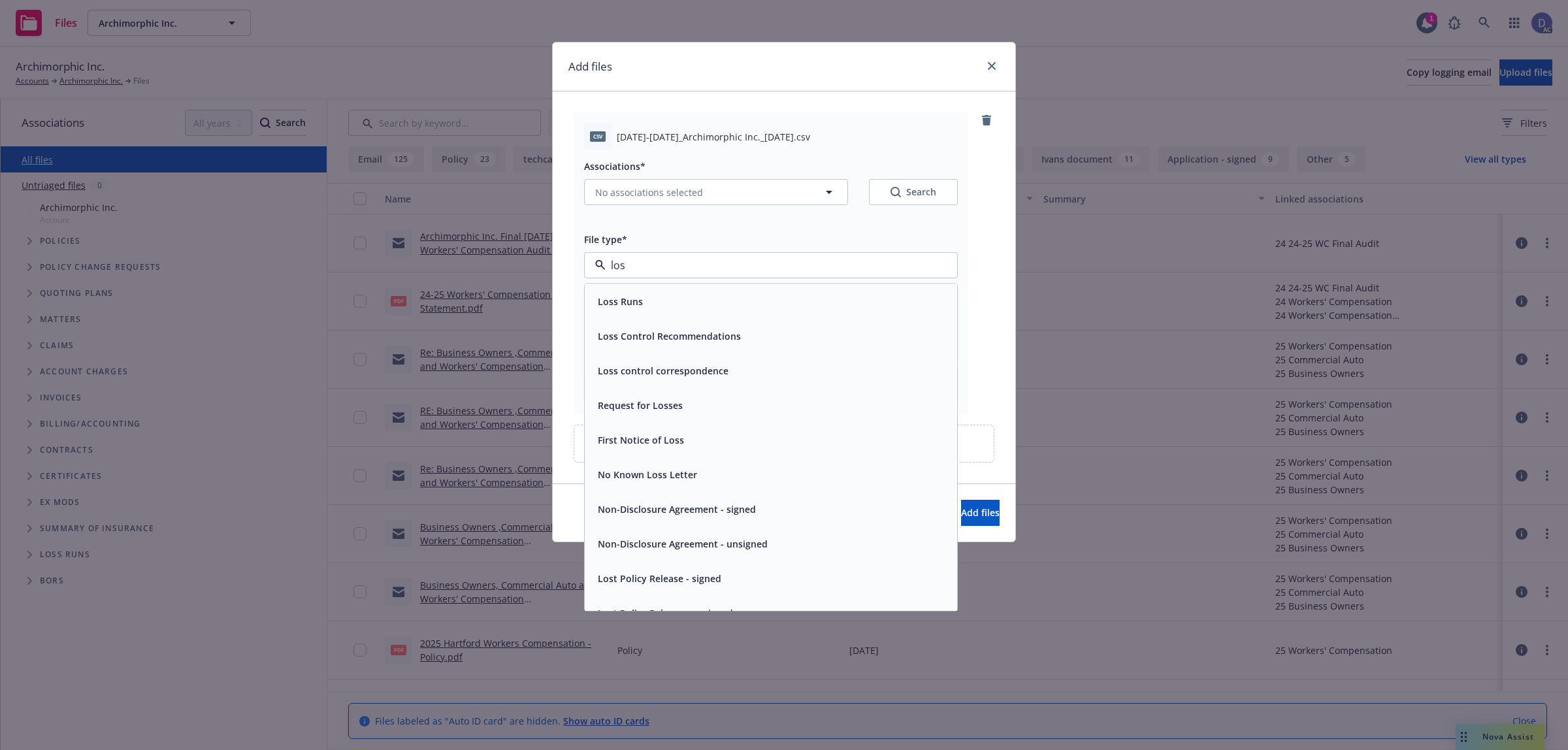
type input "loss"
click at [820, 306] on div "Loss Runs" at bounding box center [770, 301] width 357 height 19
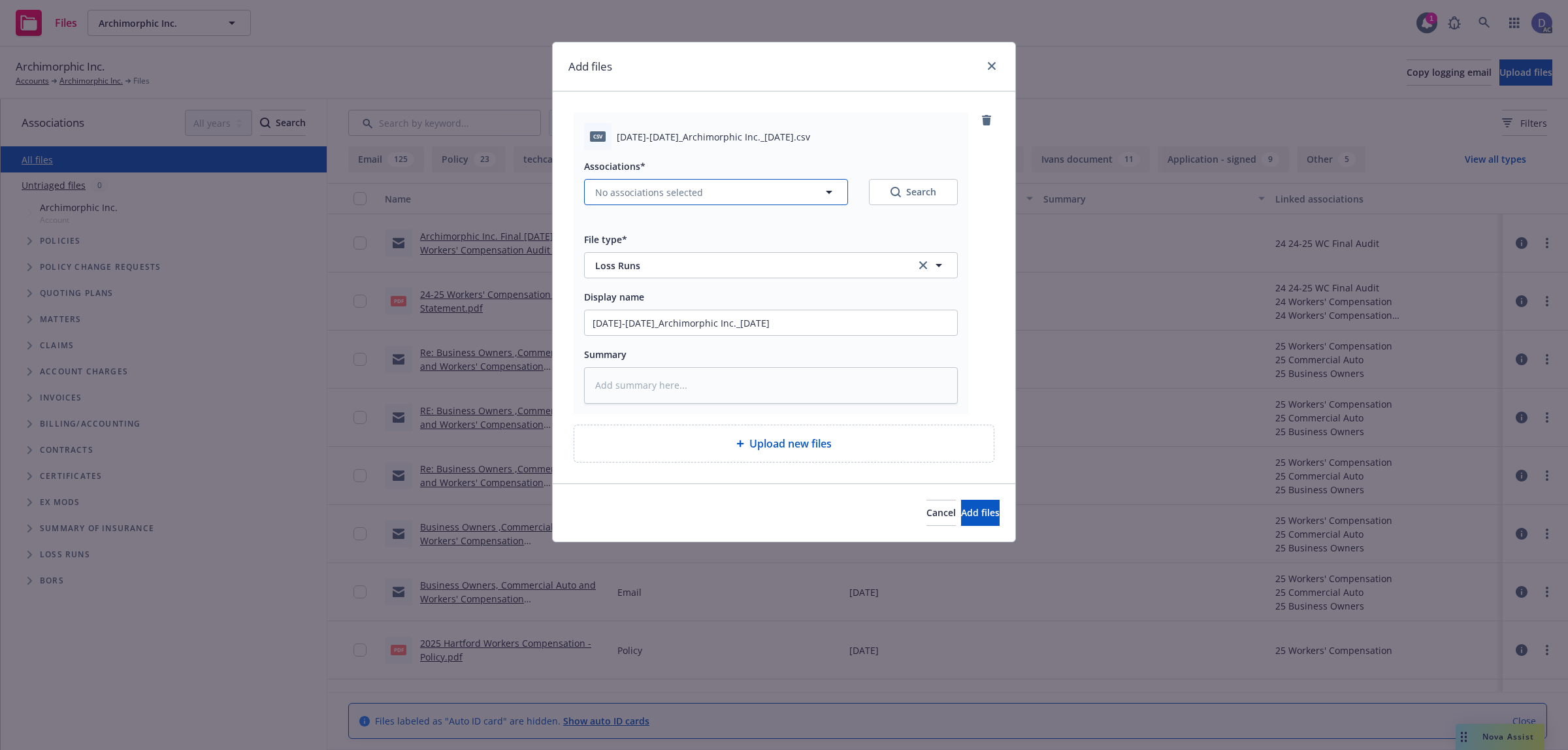
click at [726, 202] on button "No associations selected" at bounding box center [716, 192] width 264 height 26
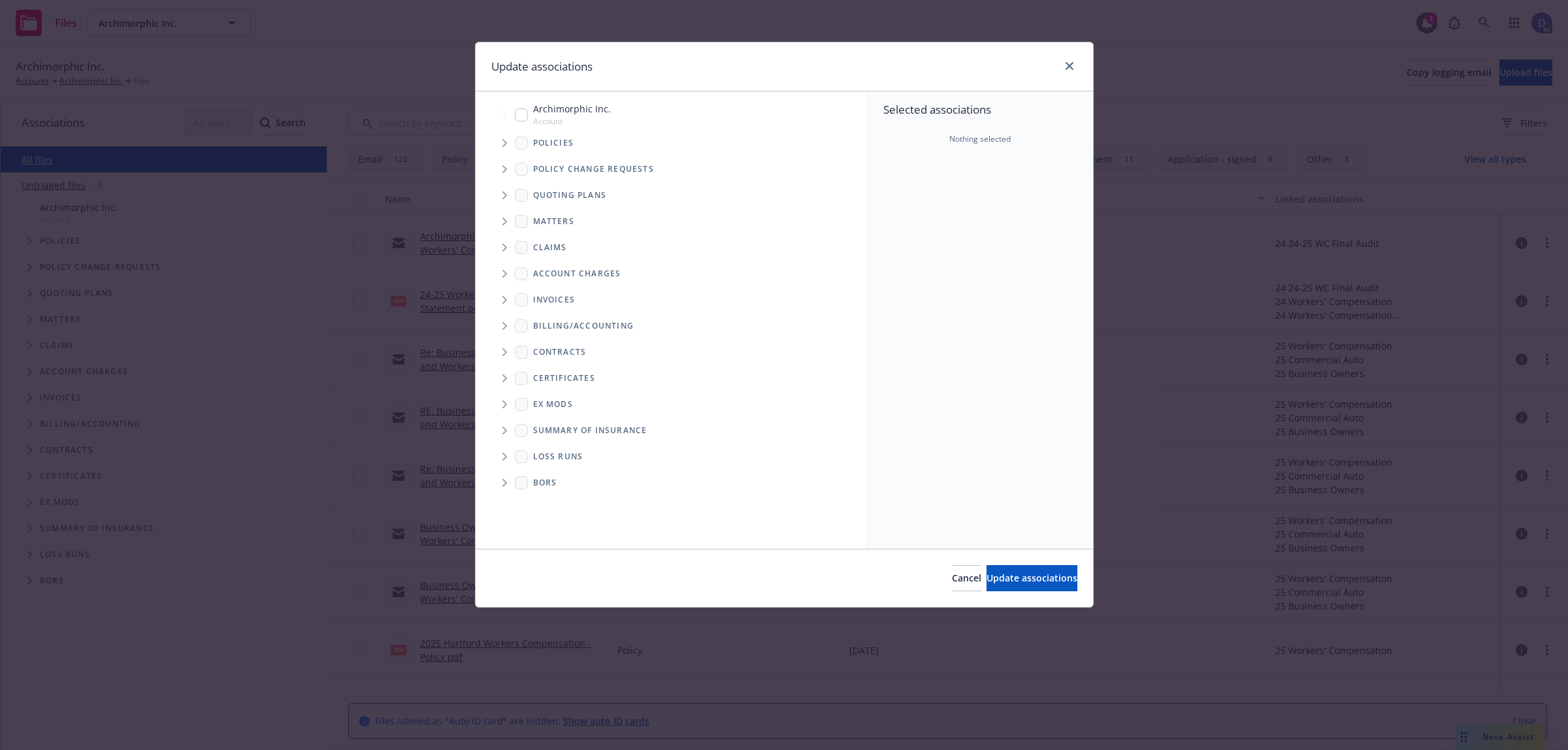
click at [502, 142] on icon "Tree Example" at bounding box center [504, 143] width 5 height 8
click at [1001, 219] on div "Selected associations Nothing selected" at bounding box center [981, 320] width 226 height 457
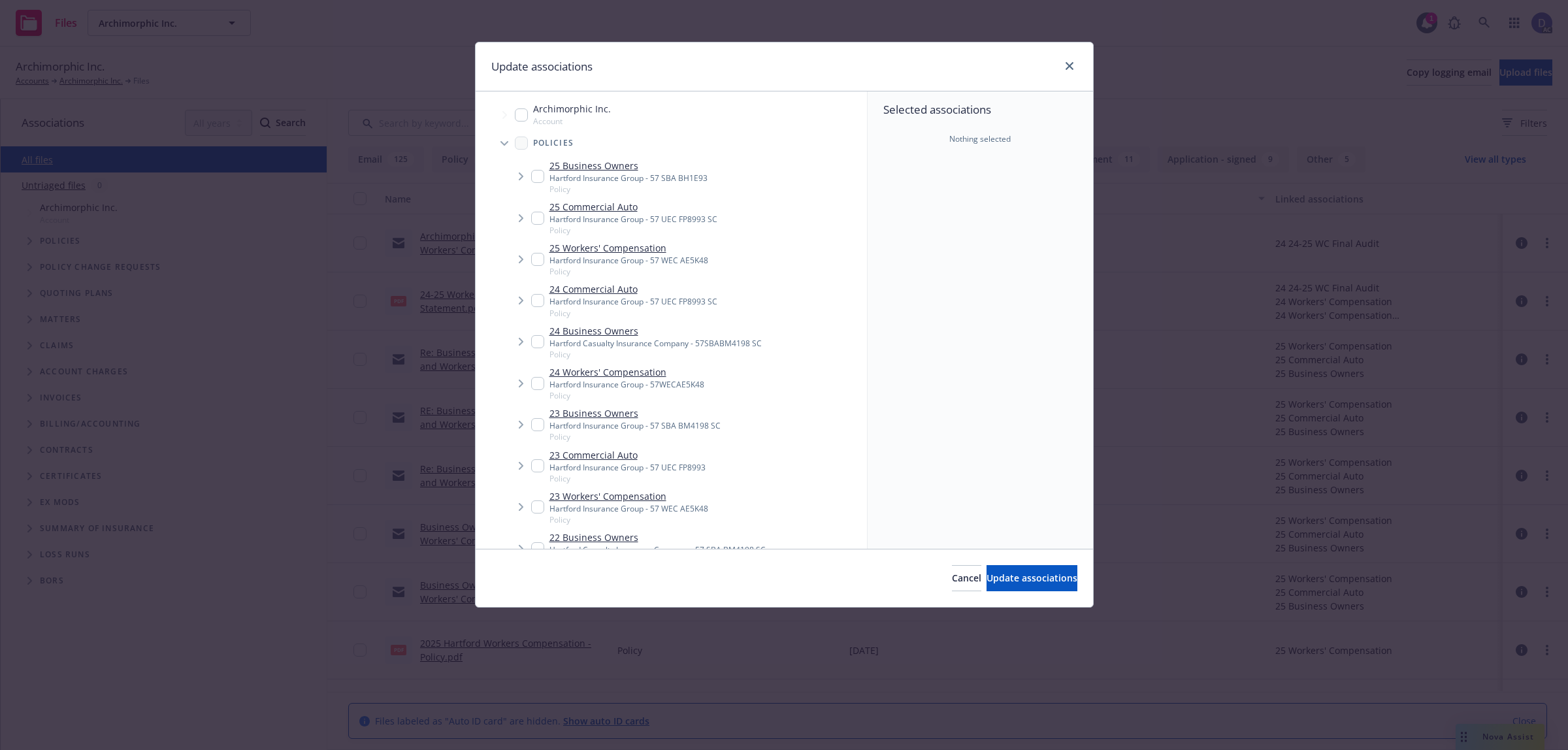
type textarea "x"
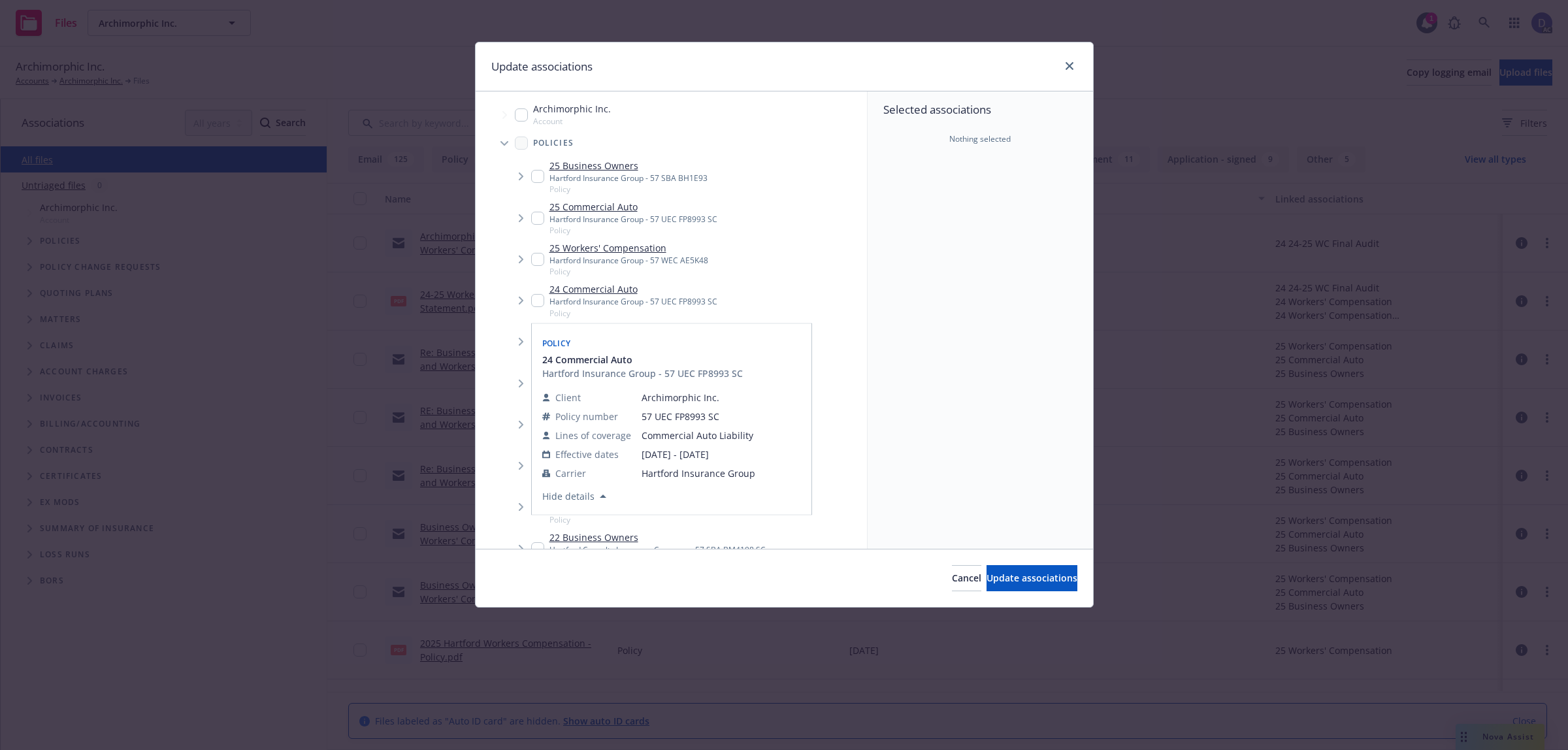
click at [537, 298] on input "Tree Example" at bounding box center [538, 301] width 13 height 13
checkbox input "true"
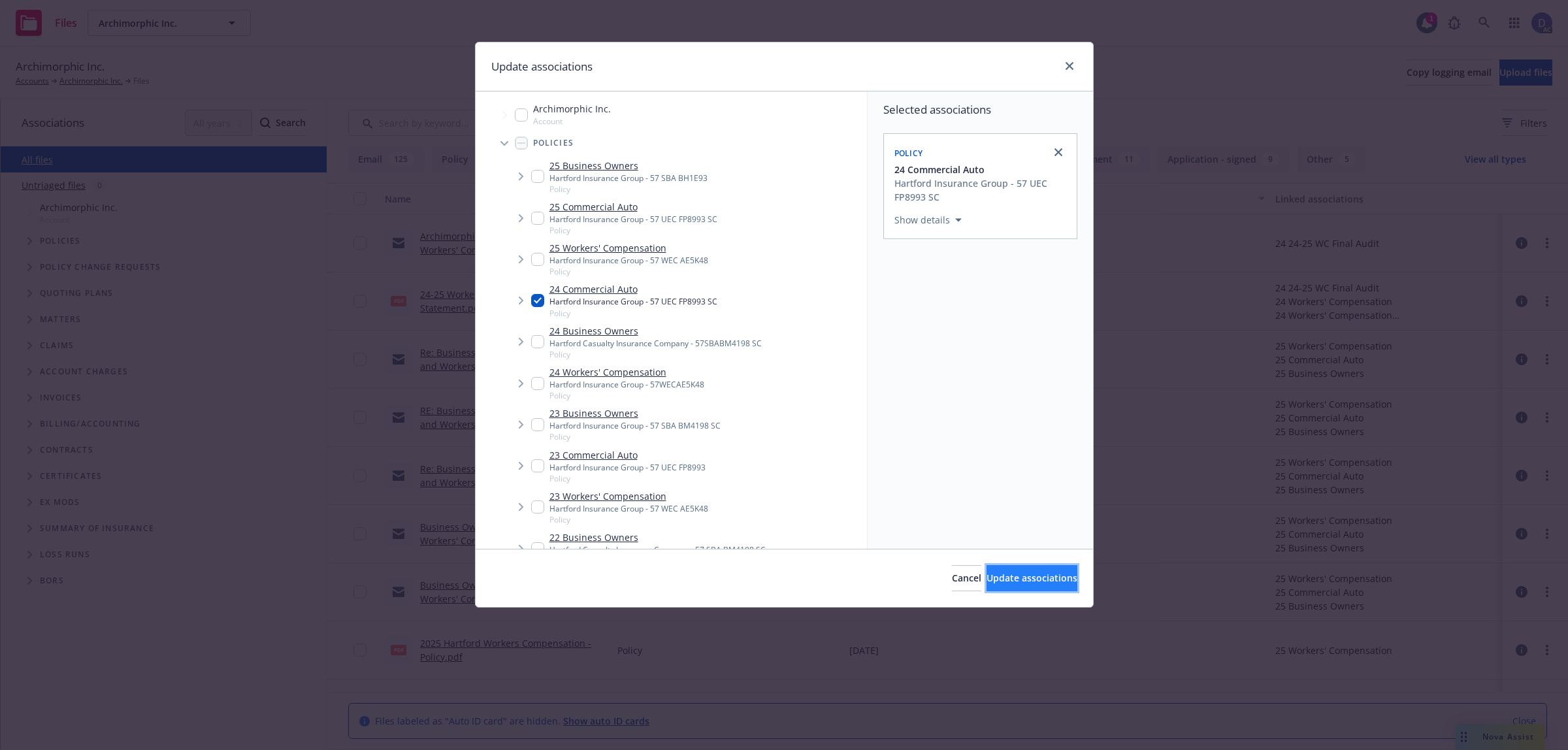
click at [1001, 589] on button "Update associations" at bounding box center [1032, 578] width 91 height 26
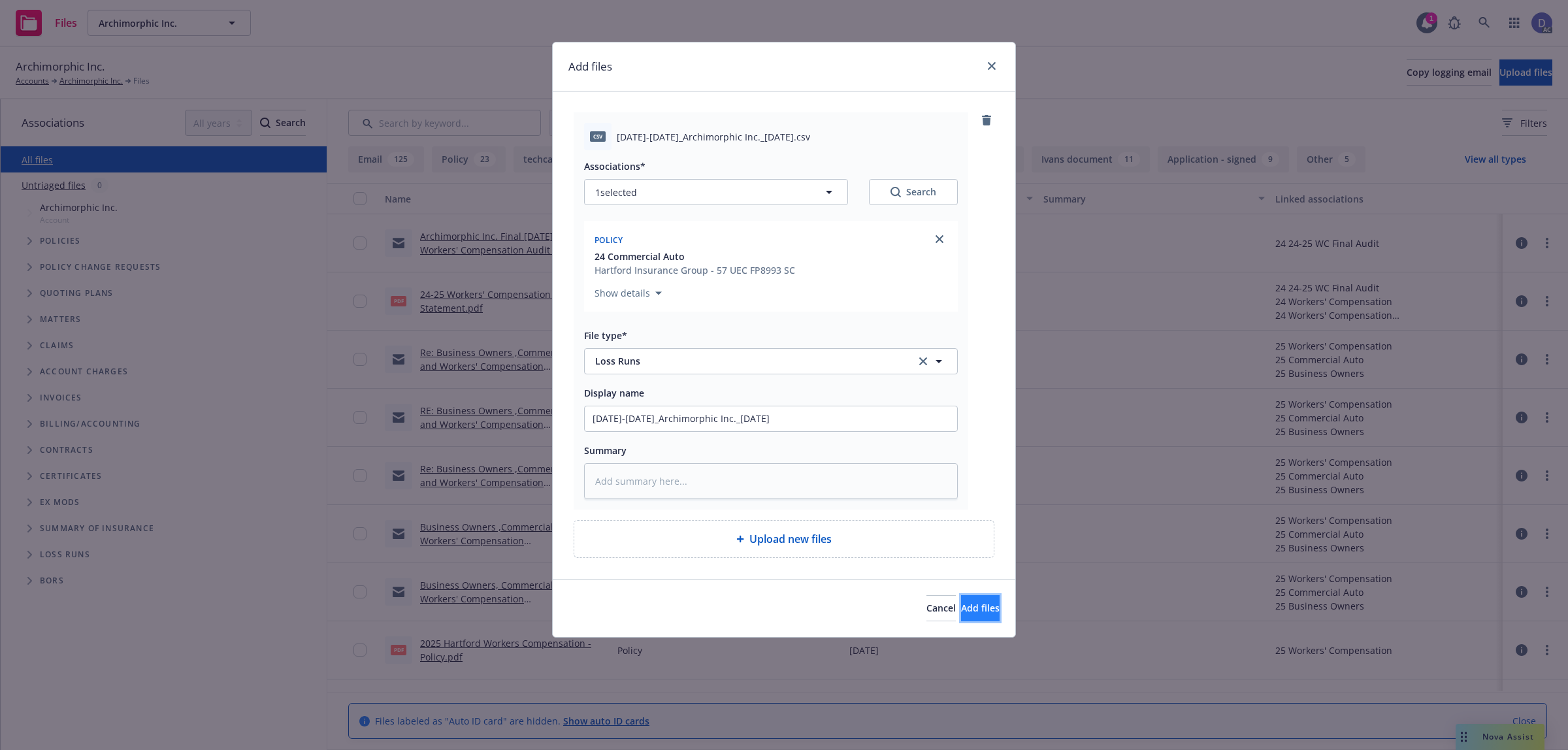
click at [961, 614] on span "Add files" at bounding box center [980, 608] width 39 height 12
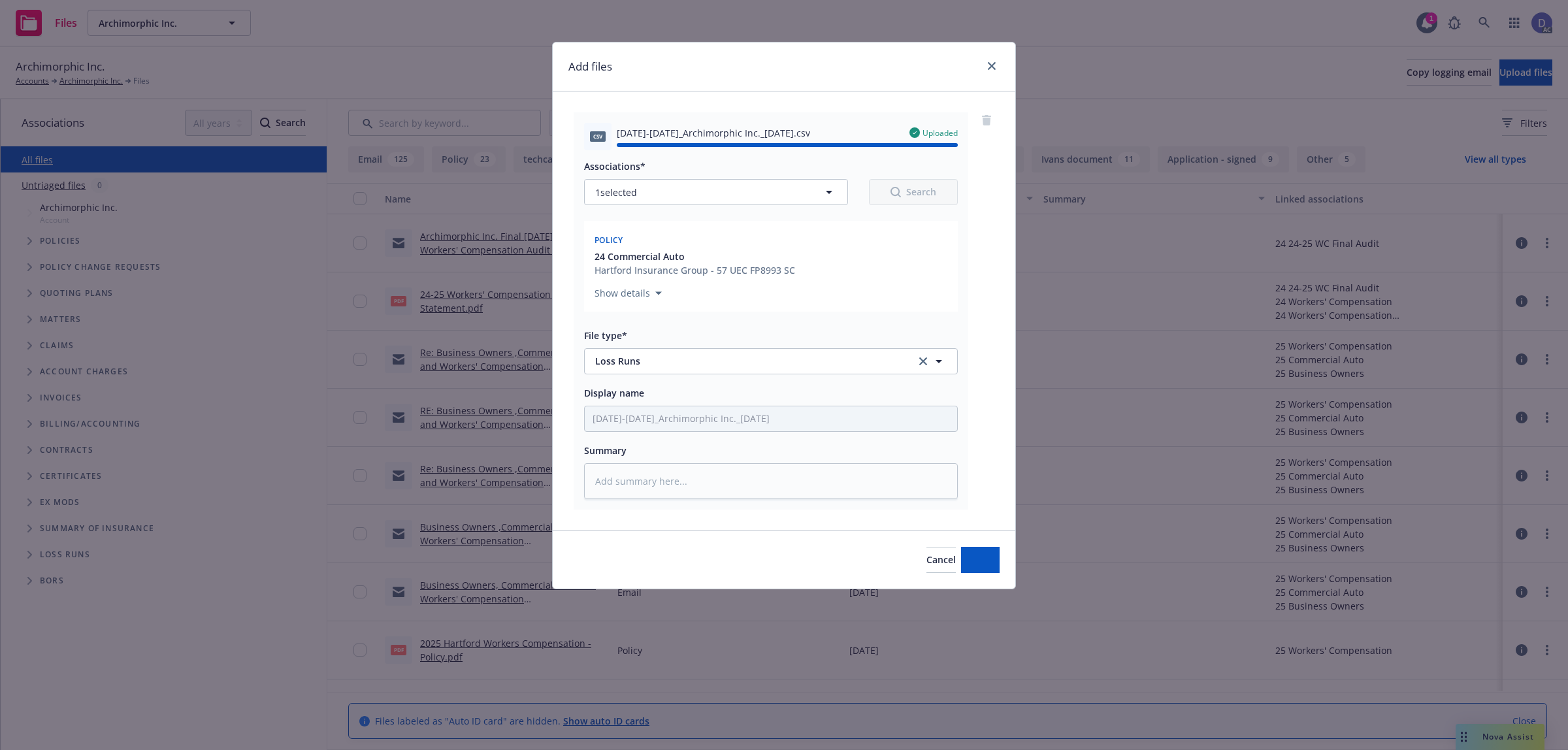
type textarea "x"
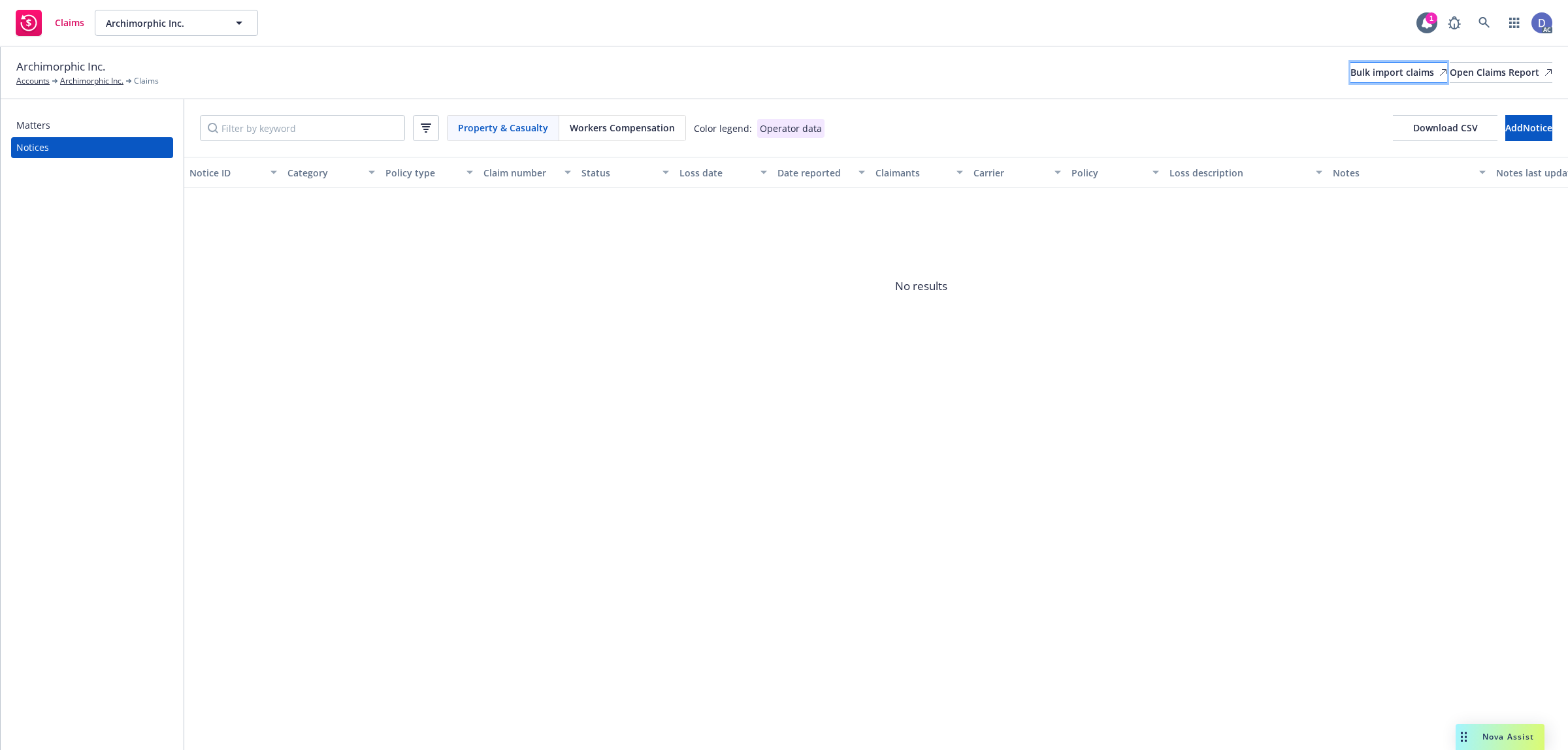
click at [1371, 64] on div "Bulk import claims" at bounding box center [1399, 73] width 97 height 20
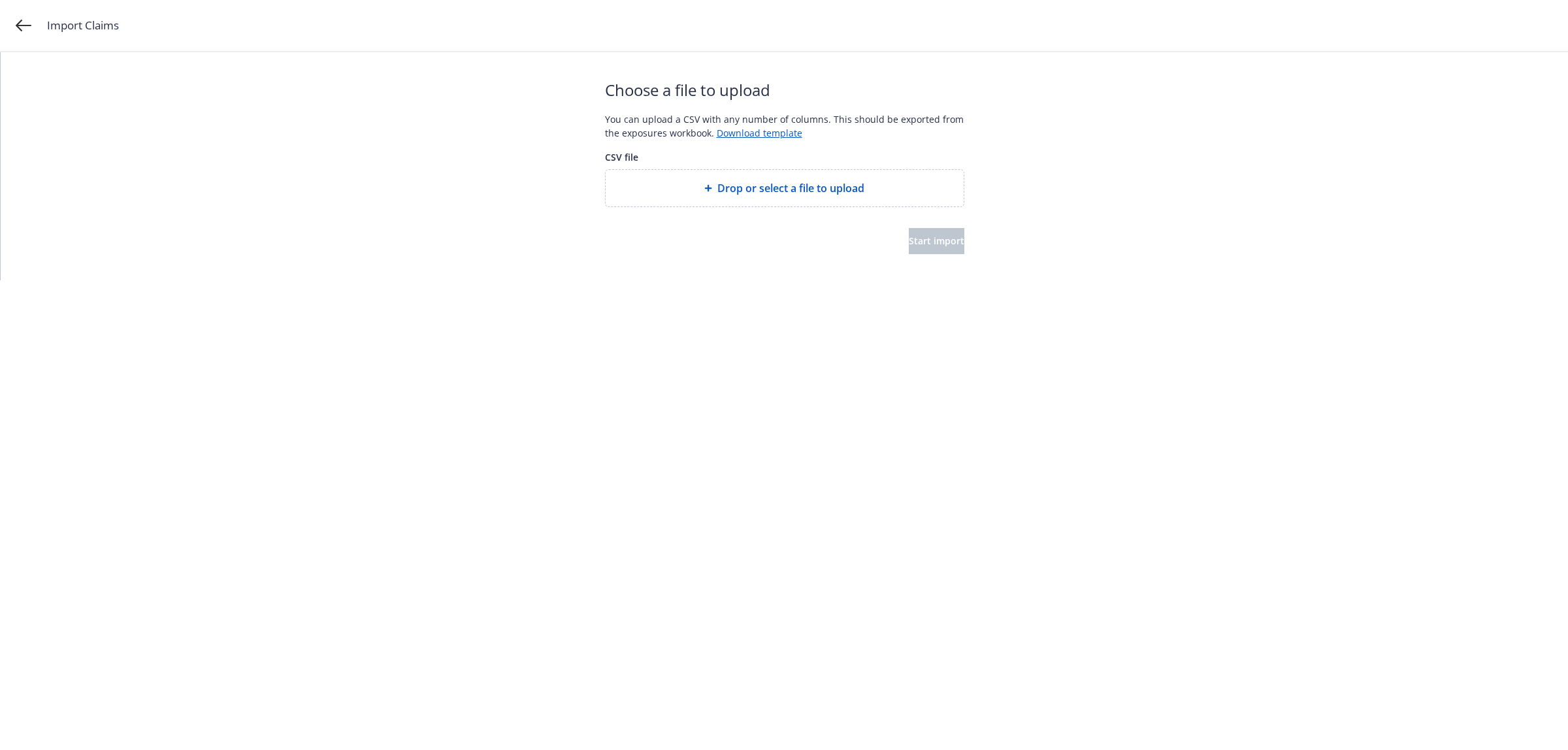
click at [765, 185] on span "Drop or select a file to upload" at bounding box center [791, 188] width 147 height 15
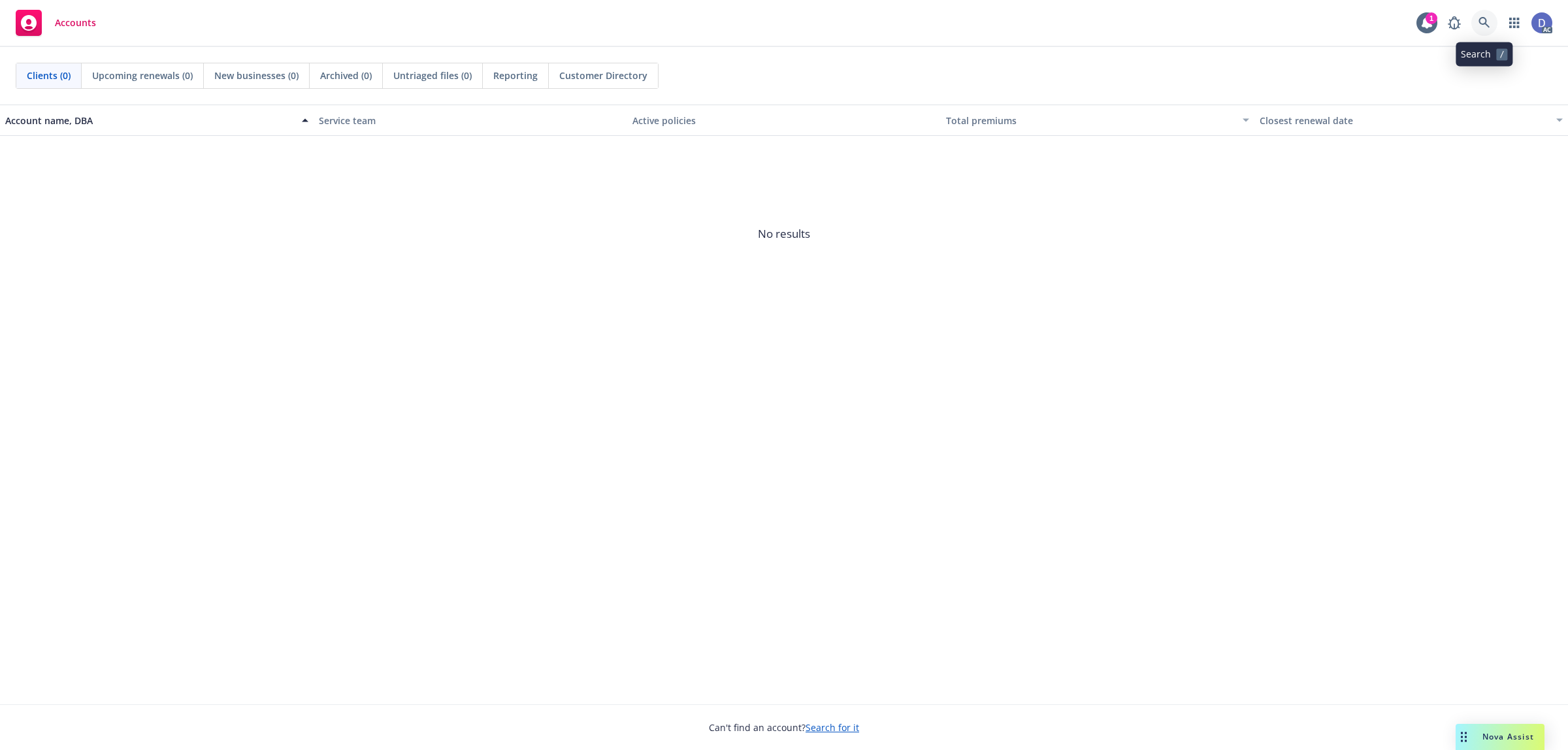
click at [1489, 32] on link at bounding box center [1484, 23] width 26 height 26
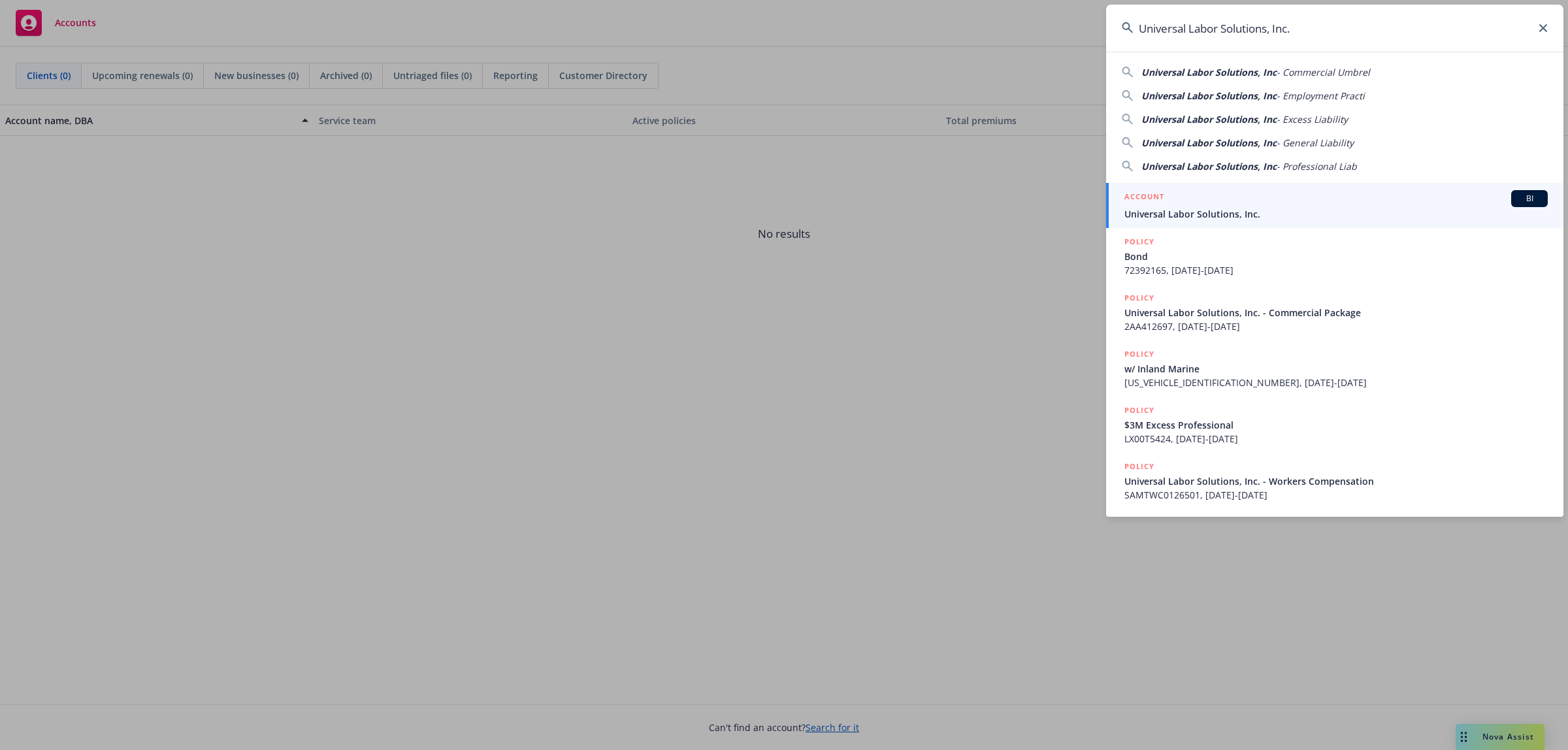
type input "Universal Labor Solutions, Inc."
click at [1256, 210] on span "Universal Labor Solutions, Inc." at bounding box center [1336, 214] width 424 height 14
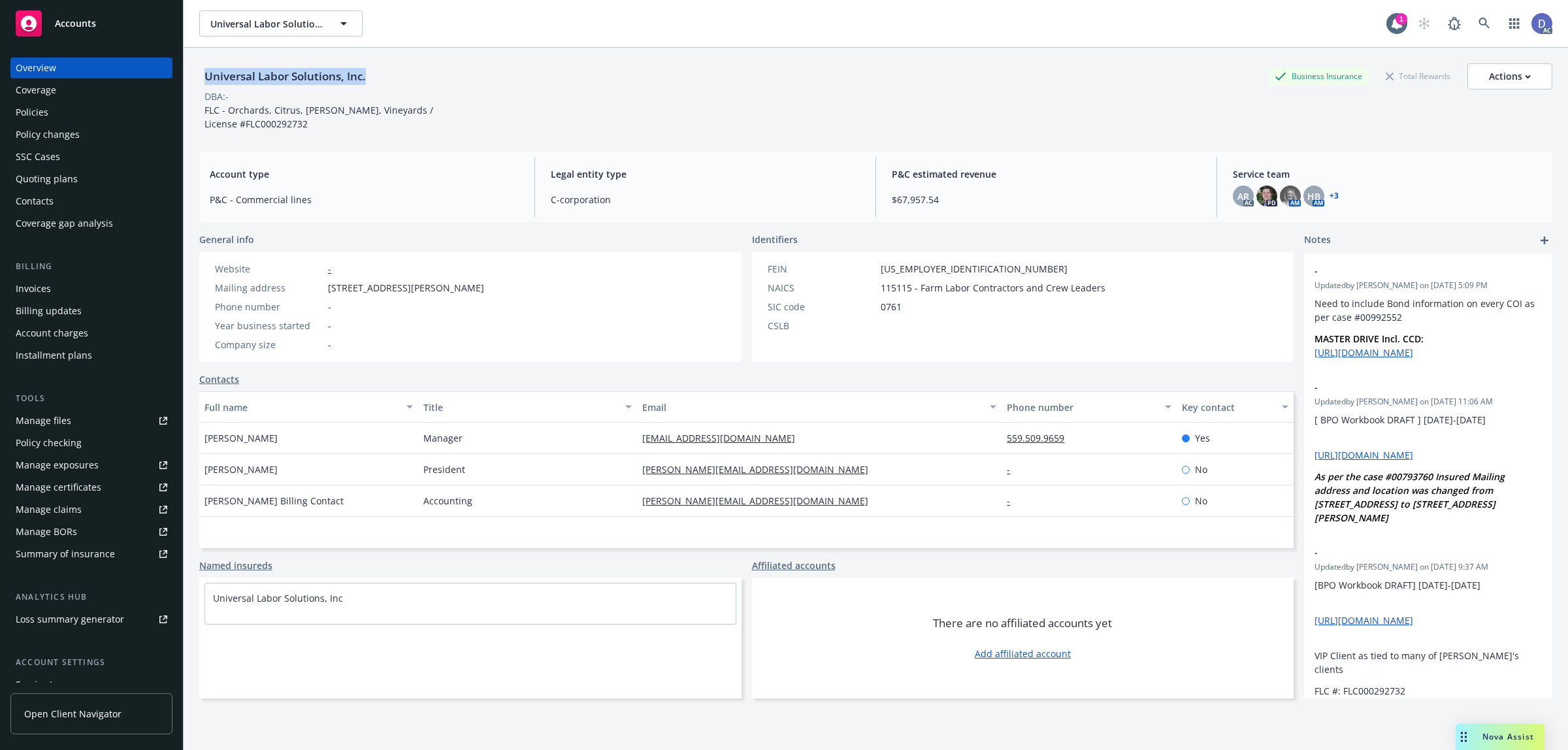
copy div "Universal Labor Solutions, Inc."
drag, startPoint x: 367, startPoint y: 81, endPoint x: 207, endPoint y: 83, distance: 160.0
click at [207, 83] on div "Universal Labor Solutions, Inc." at bounding box center [285, 76] width 172 height 17
click at [81, 507] on link "Manage claims" at bounding box center [91, 510] width 162 height 21
click at [45, 427] on div "Manage files" at bounding box center [43, 421] width 56 height 21
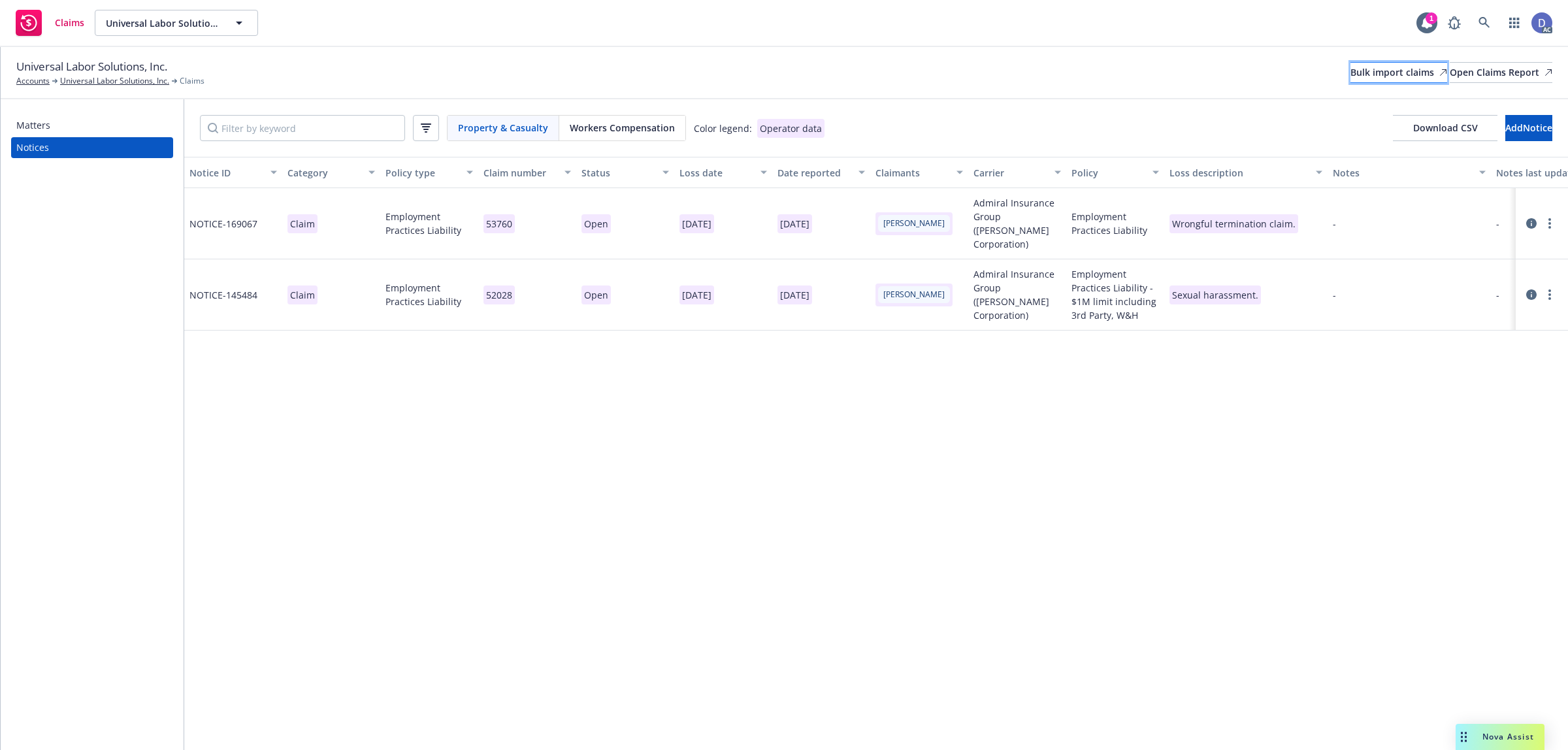
click at [1350, 67] on div "Bulk import claims" at bounding box center [1399, 73] width 97 height 20
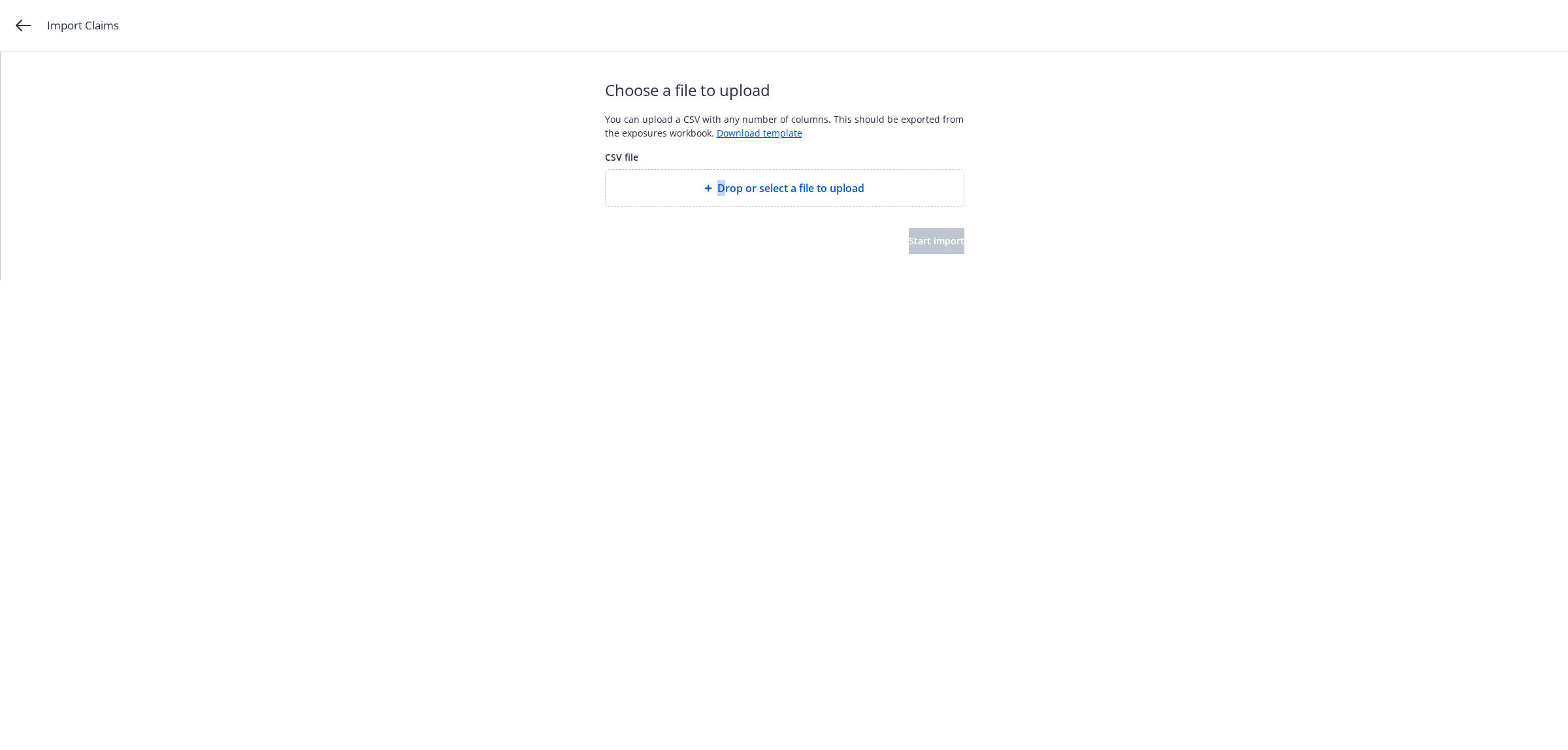
click at [721, 204] on div "Drop or select a file to upload" at bounding box center [784, 188] width 358 height 37
click at [908, 256] on div "Choose a file to upload You can upload a CSV with any number of columns. This s…" at bounding box center [784, 166] width 359 height 228
click at [927, 239] on span "Start import" at bounding box center [937, 240] width 56 height 12
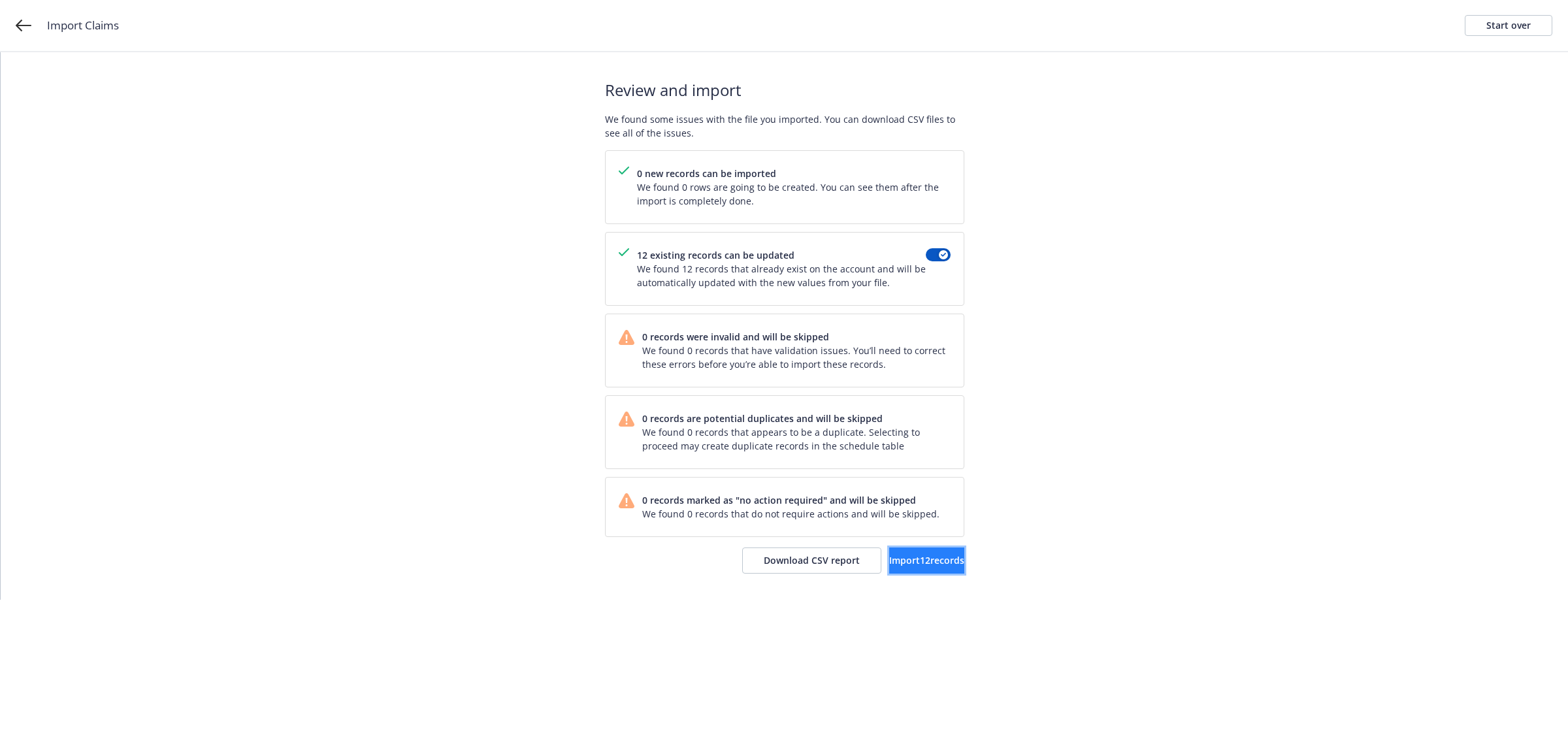
click at [889, 554] on button "Import 12 records" at bounding box center [927, 561] width 76 height 26
click at [922, 566] on span "View accounts" at bounding box center [910, 560] width 64 height 12
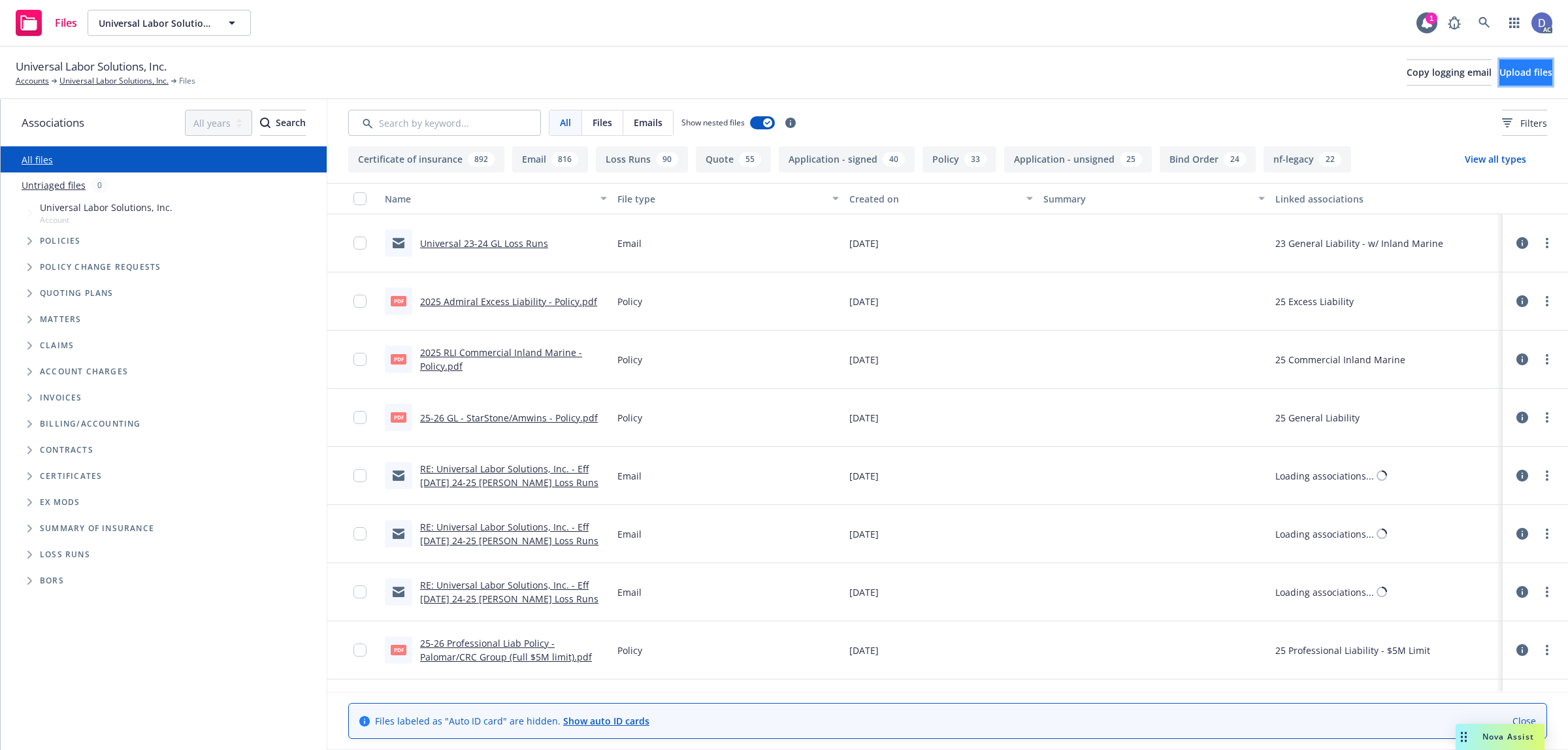
click at [1517, 64] on button "Upload files" at bounding box center [1526, 73] width 53 height 26
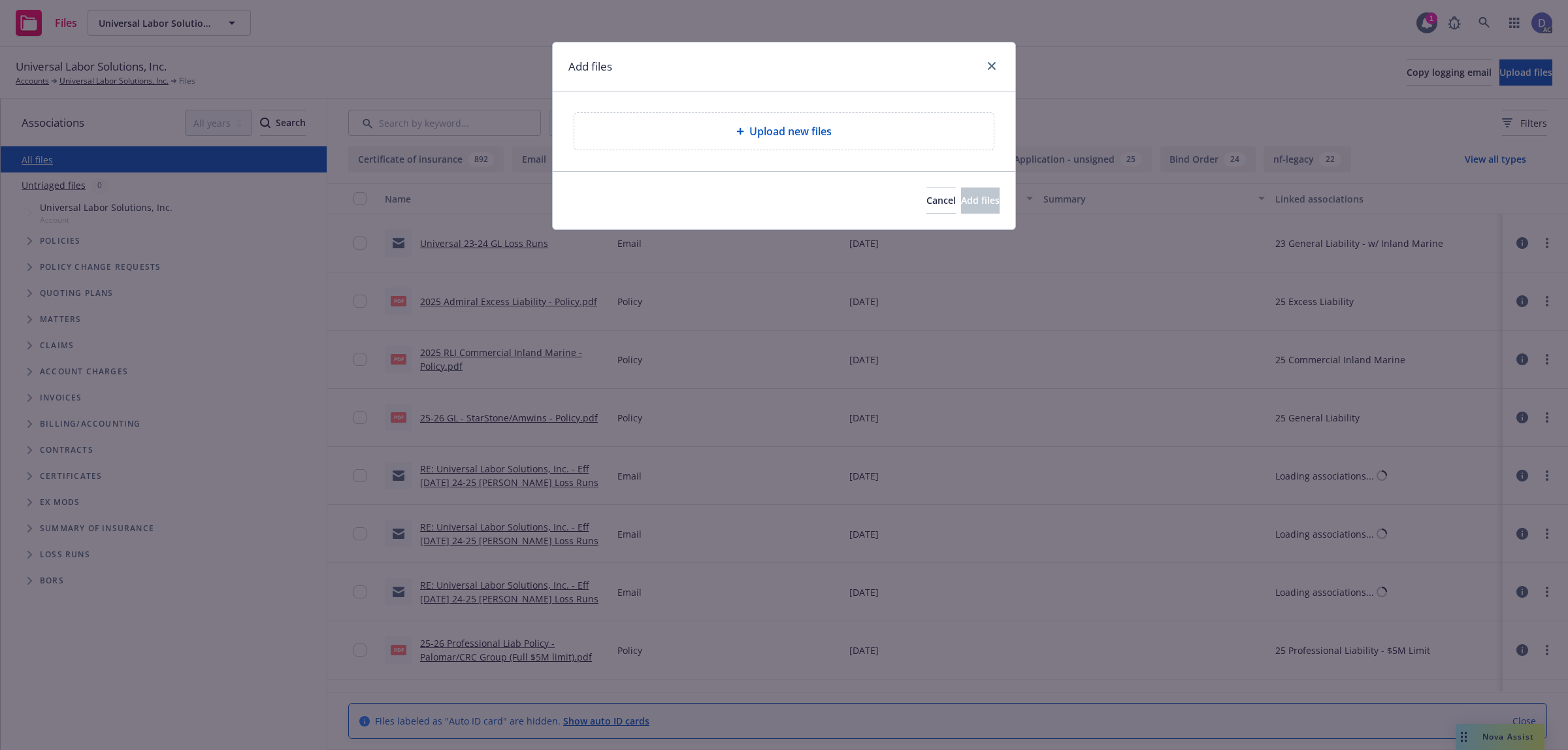
click at [848, 148] on div "Upload new files" at bounding box center [784, 131] width 419 height 37
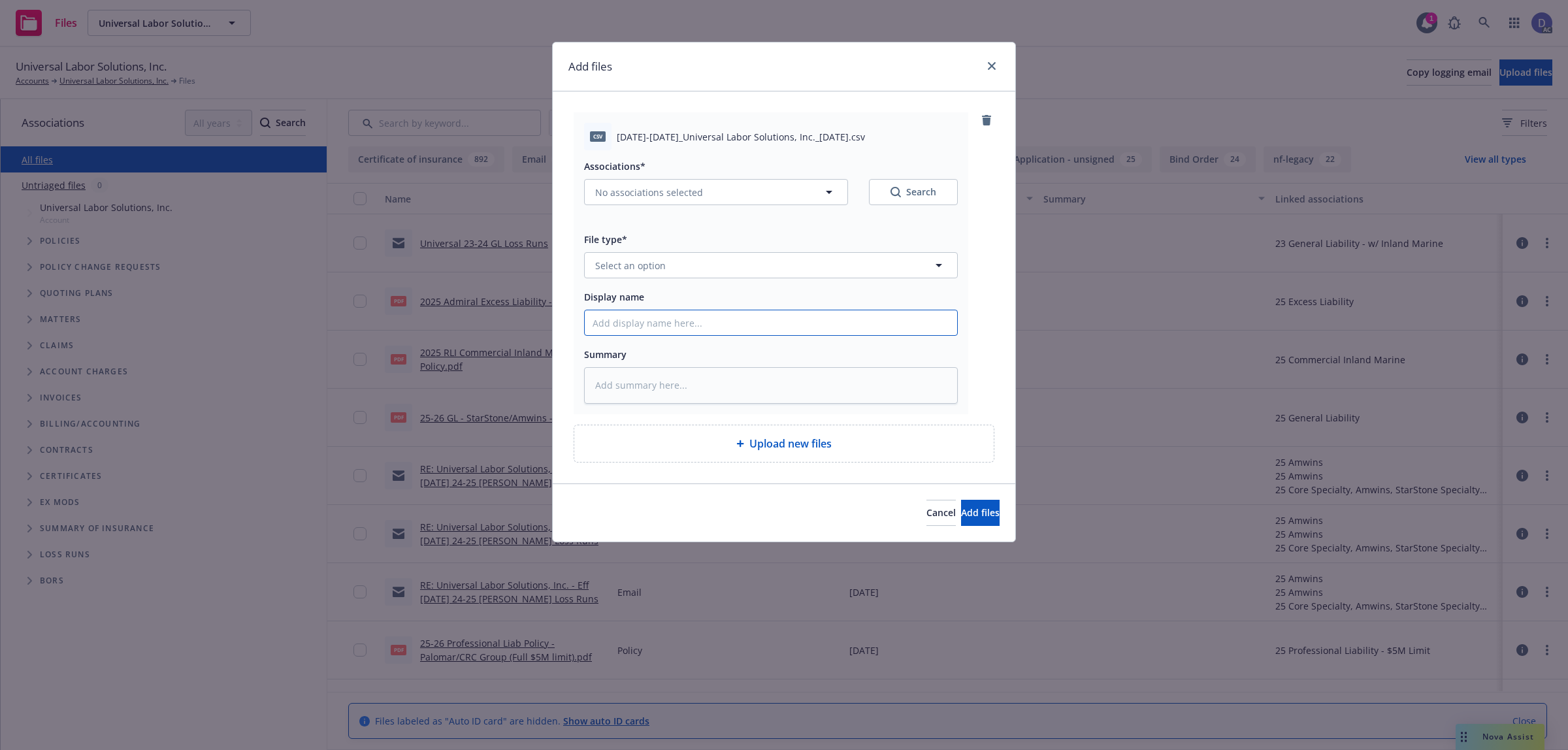
click at [915, 316] on input "Display name" at bounding box center [771, 323] width 372 height 25
paste input "[DATE]-[DATE]_Universal Labor Solutions, Inc._[DATE]"
type input "[DATE]-[DATE]_Universal Labor Solutions, Inc._[DATE]"
type textarea "x"
type input "[DATE]-[DATE]_Universal Labor Solutions, Inc._[DATE]"
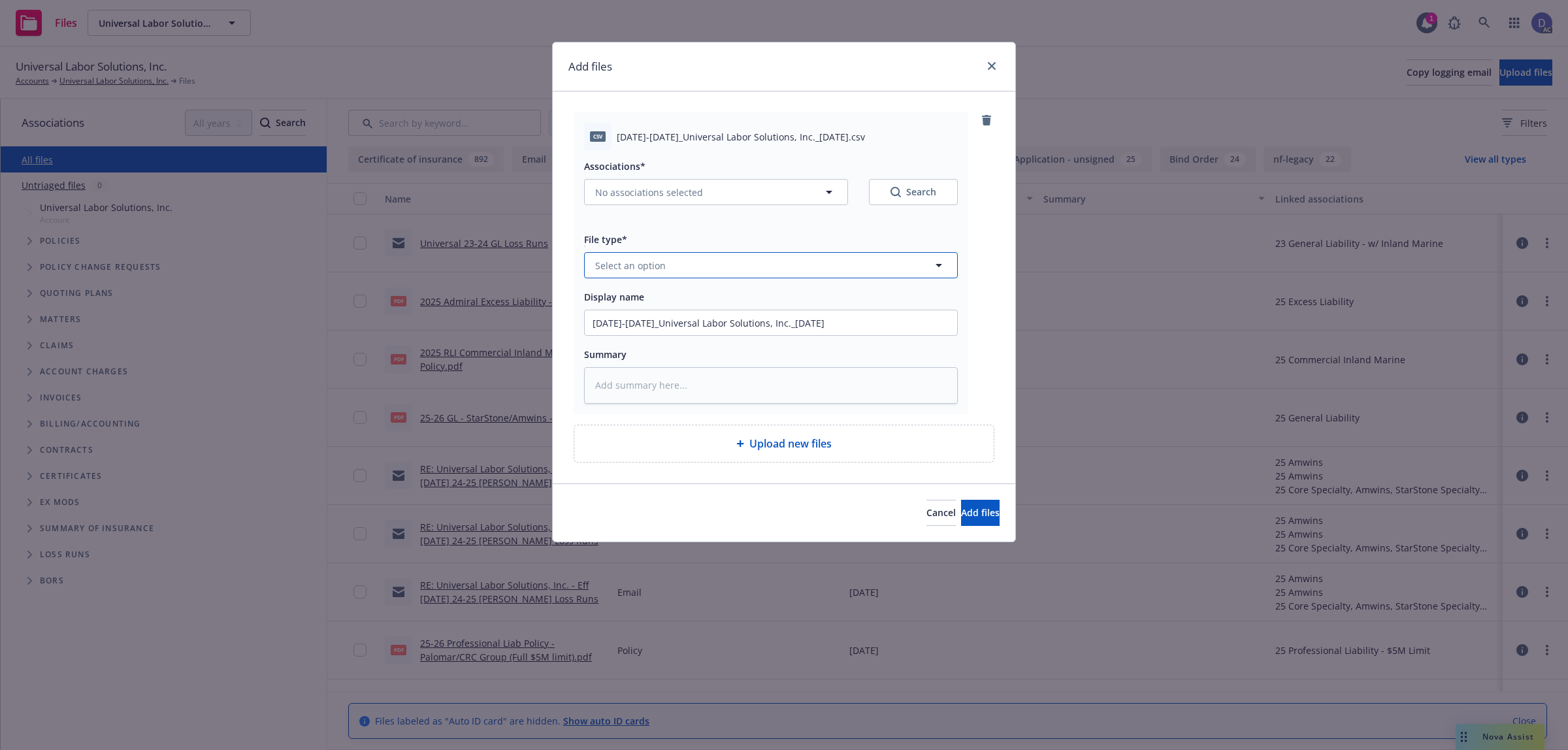
click at [874, 276] on button "Select an option" at bounding box center [771, 265] width 374 height 26
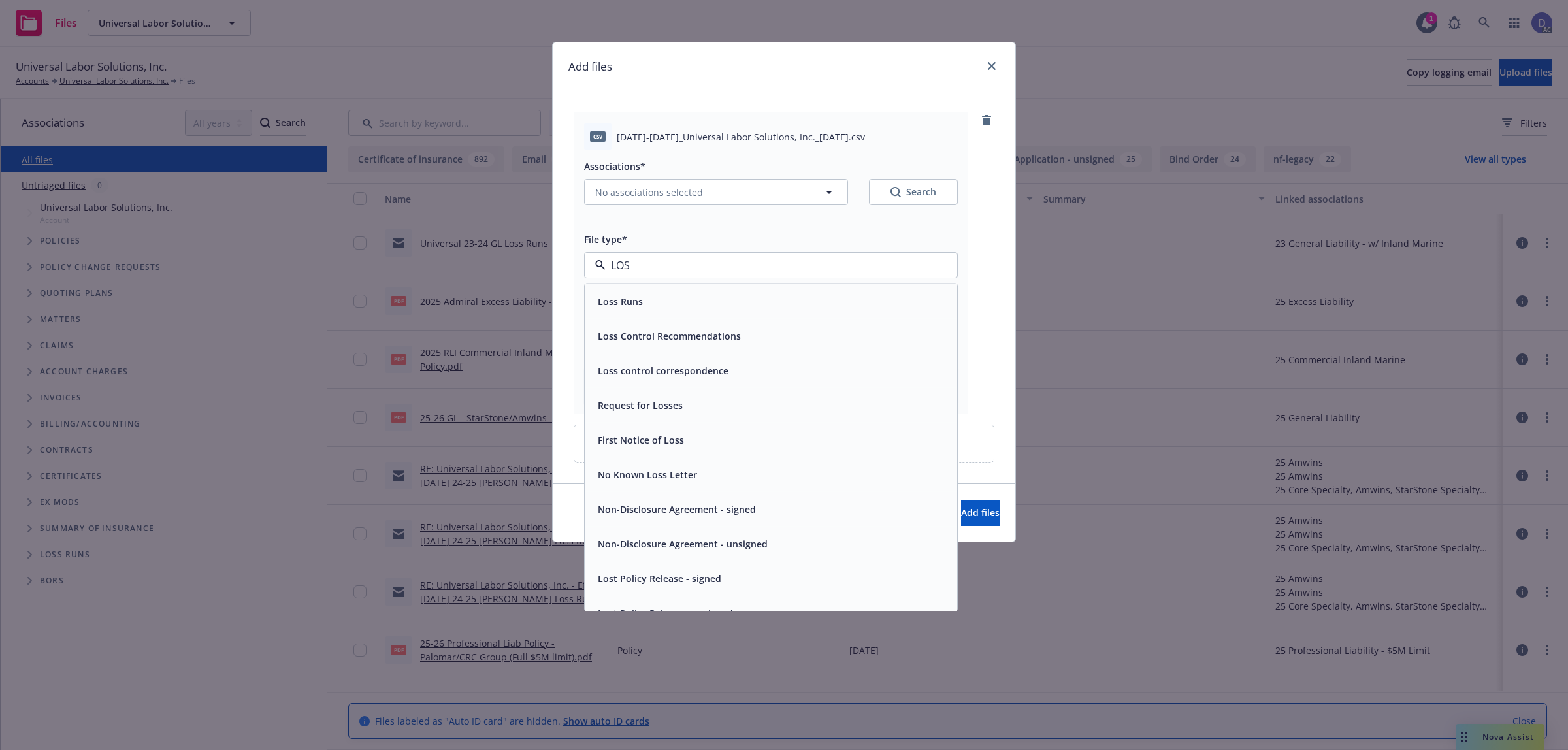
type input "LOSS"
click at [831, 295] on div "Loss Runs" at bounding box center [770, 301] width 357 height 19
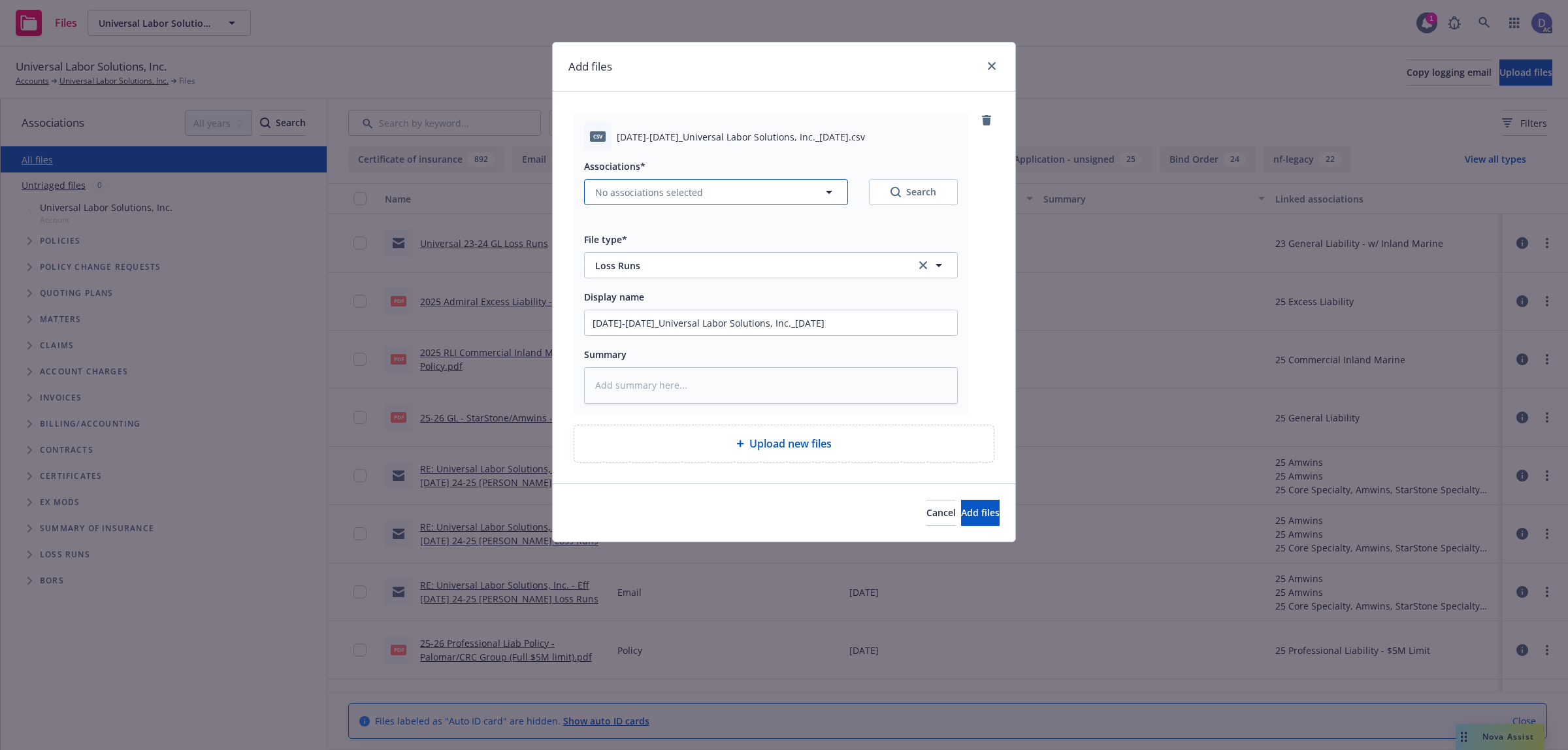
click at [720, 182] on button "No associations selected" at bounding box center [716, 192] width 264 height 26
type textarea "x"
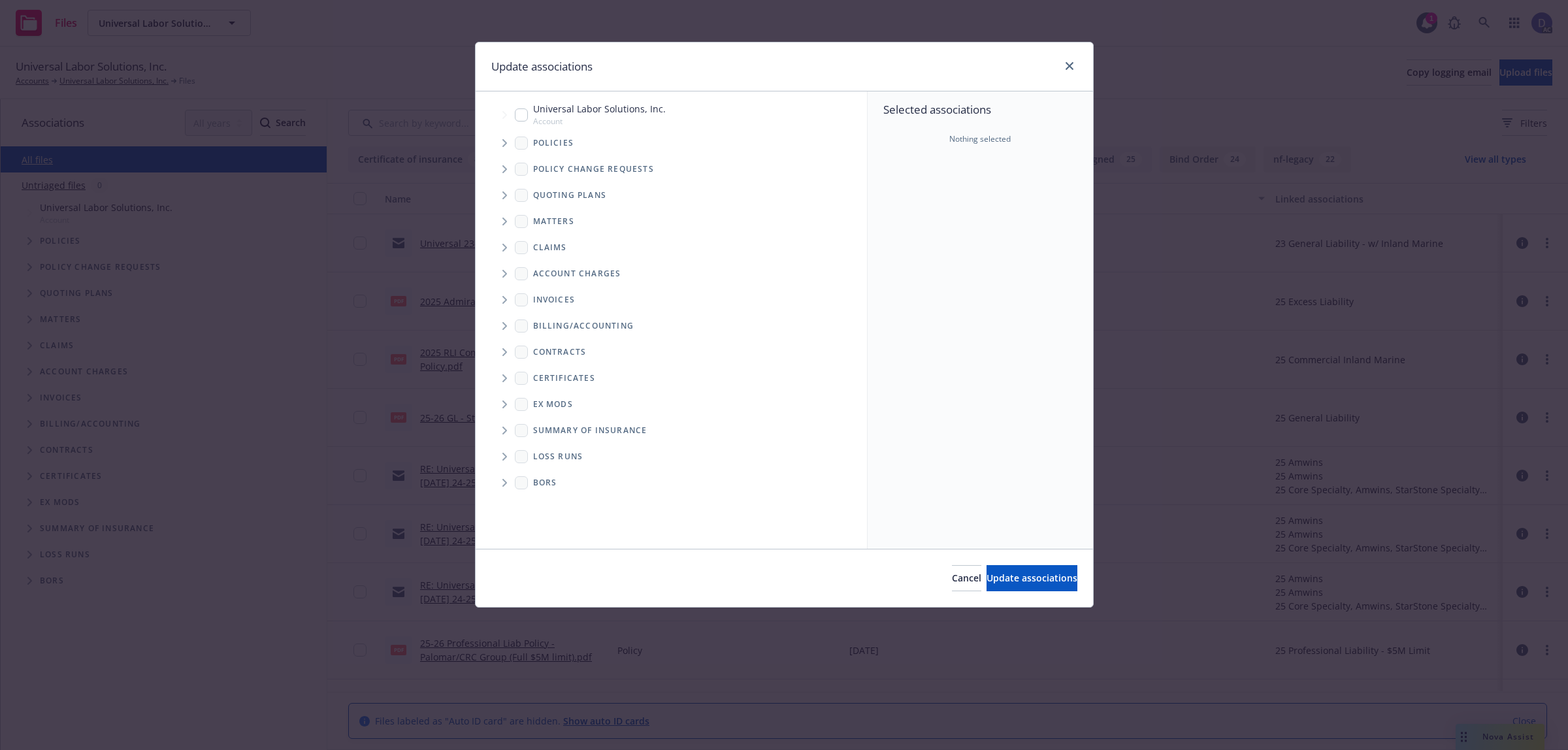
click at [501, 148] on span "Tree Example" at bounding box center [504, 143] width 21 height 21
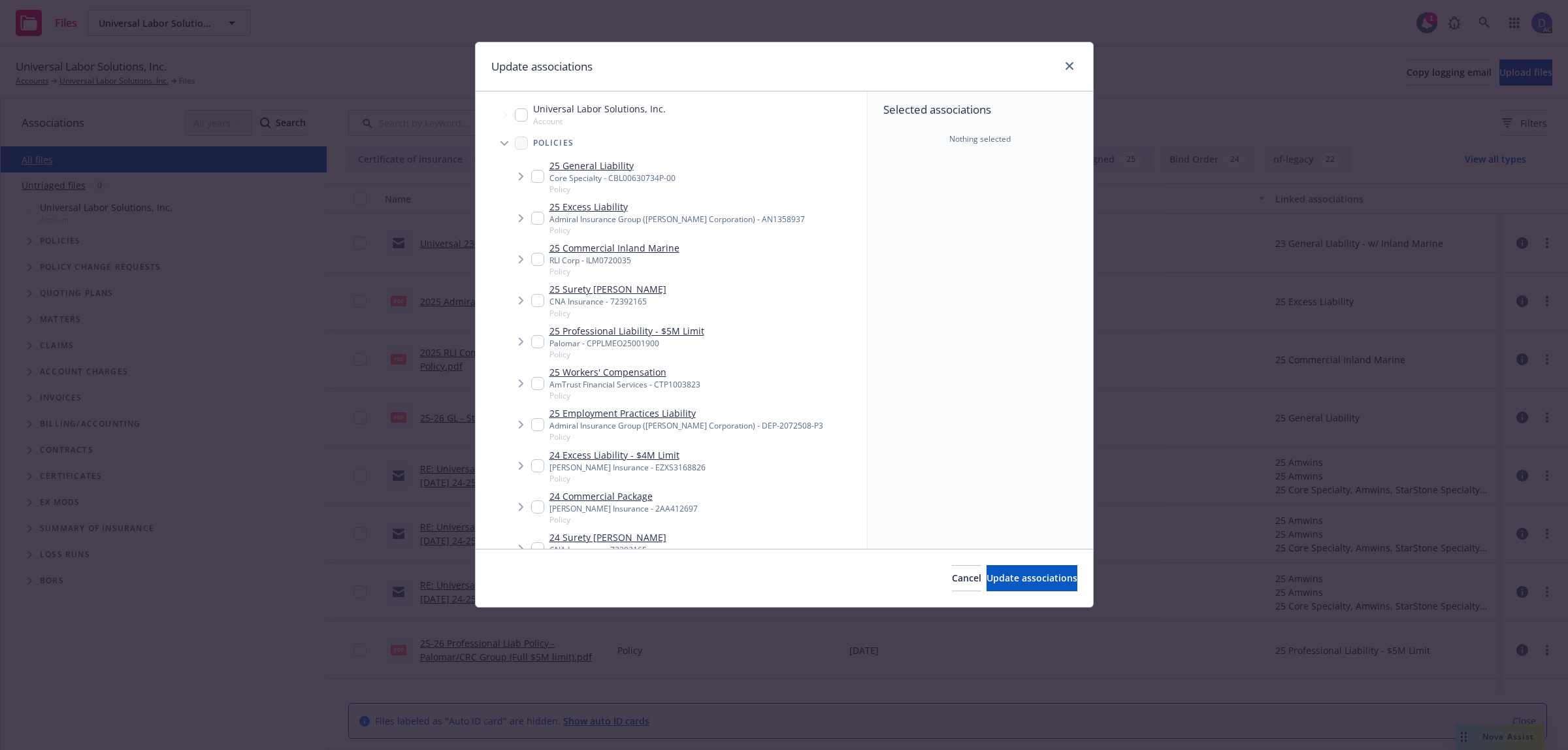
click at [733, 292] on div "25 Surety Bond - Bond CNA Insurance - 72392165 Policy" at bounding box center [686, 301] width 362 height 41
checkbox input "true"
type textarea "x"
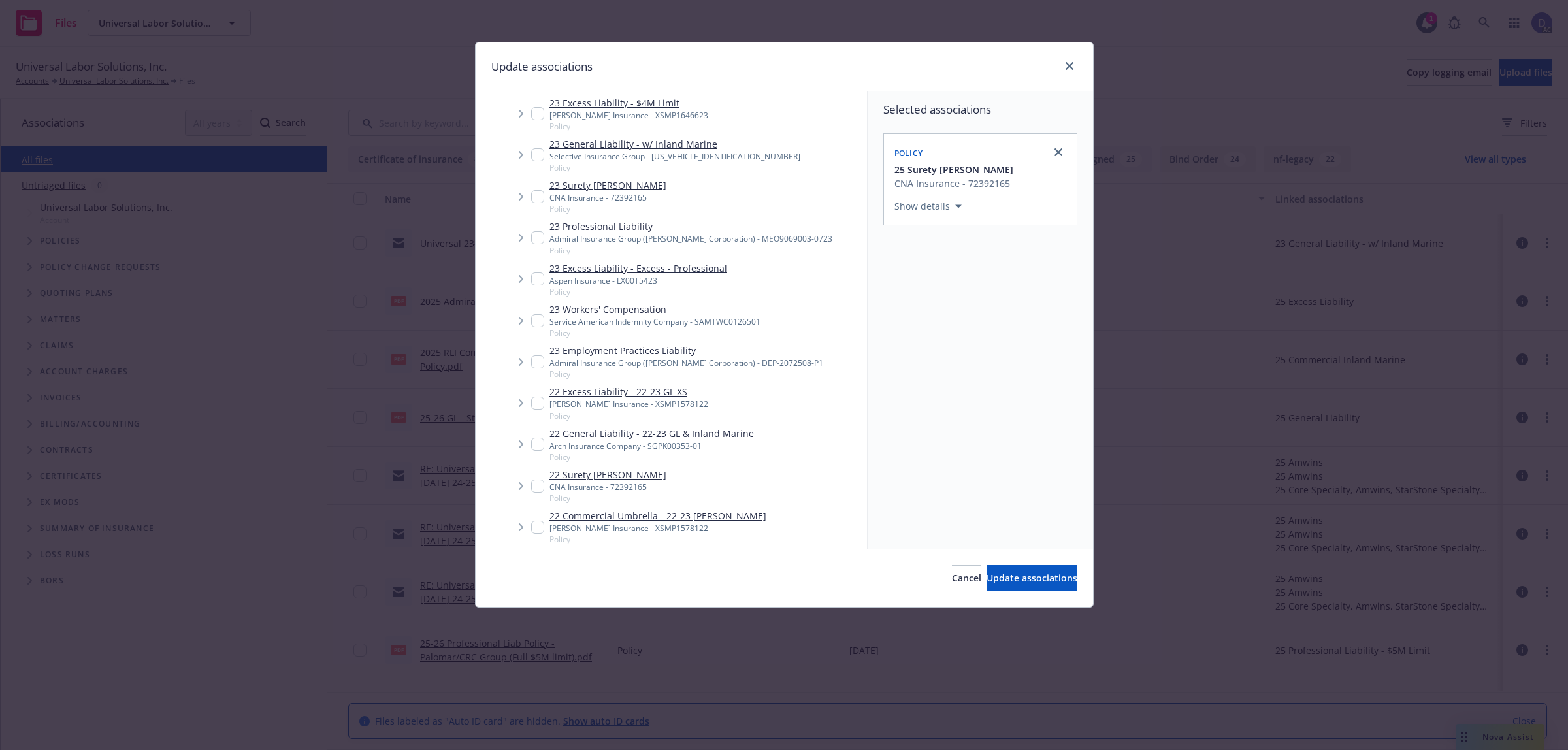
click at [641, 323] on div "Service American Indemnity Company - SAMTWC0126501" at bounding box center [655, 321] width 211 height 11
checkbox input "true"
click at [1056, 158] on link "close" at bounding box center [1058, 152] width 15 height 15
checkbox input "false"
click at [1024, 577] on span "Update associations" at bounding box center [1032, 578] width 91 height 12
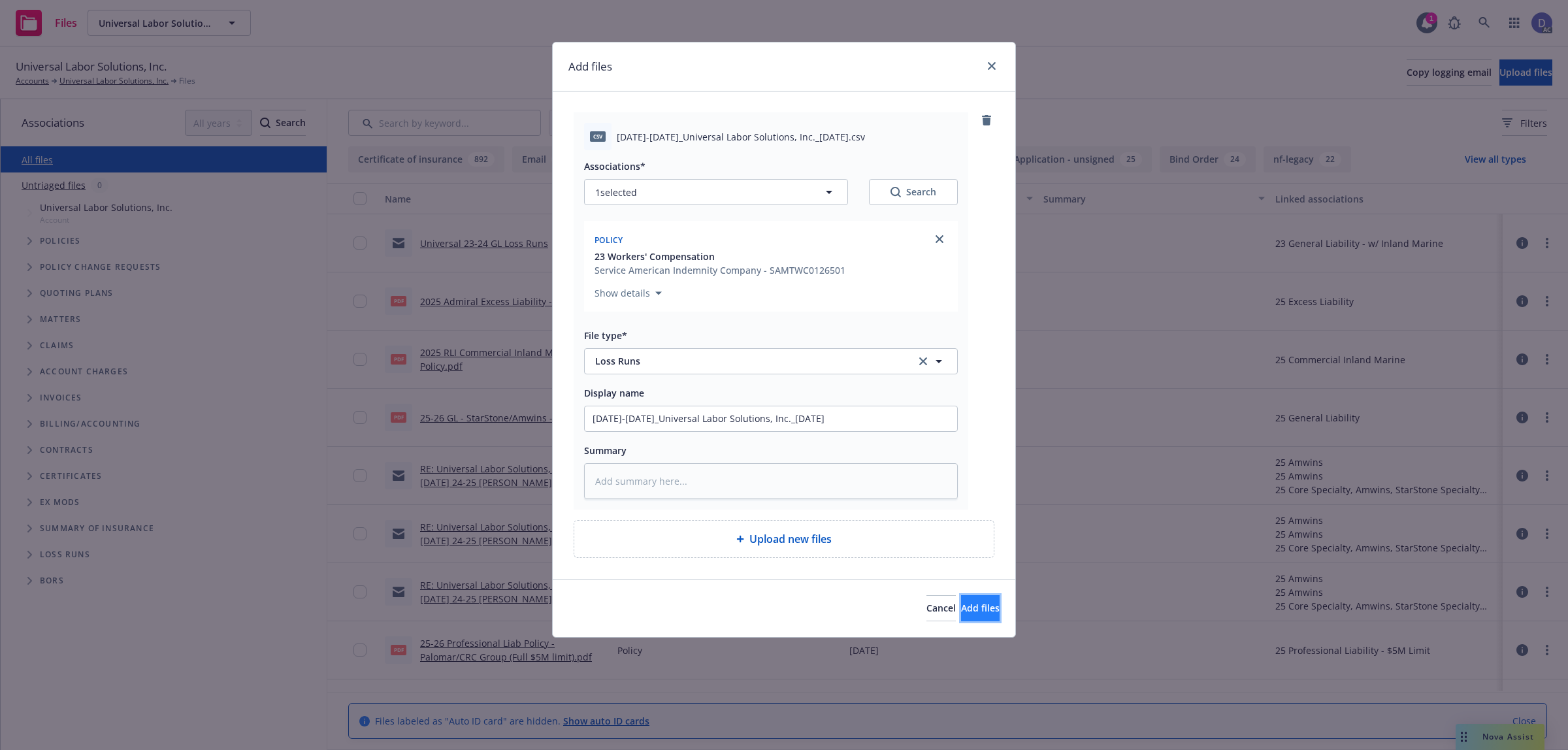
click at [972, 600] on button "Add files" at bounding box center [980, 609] width 39 height 26
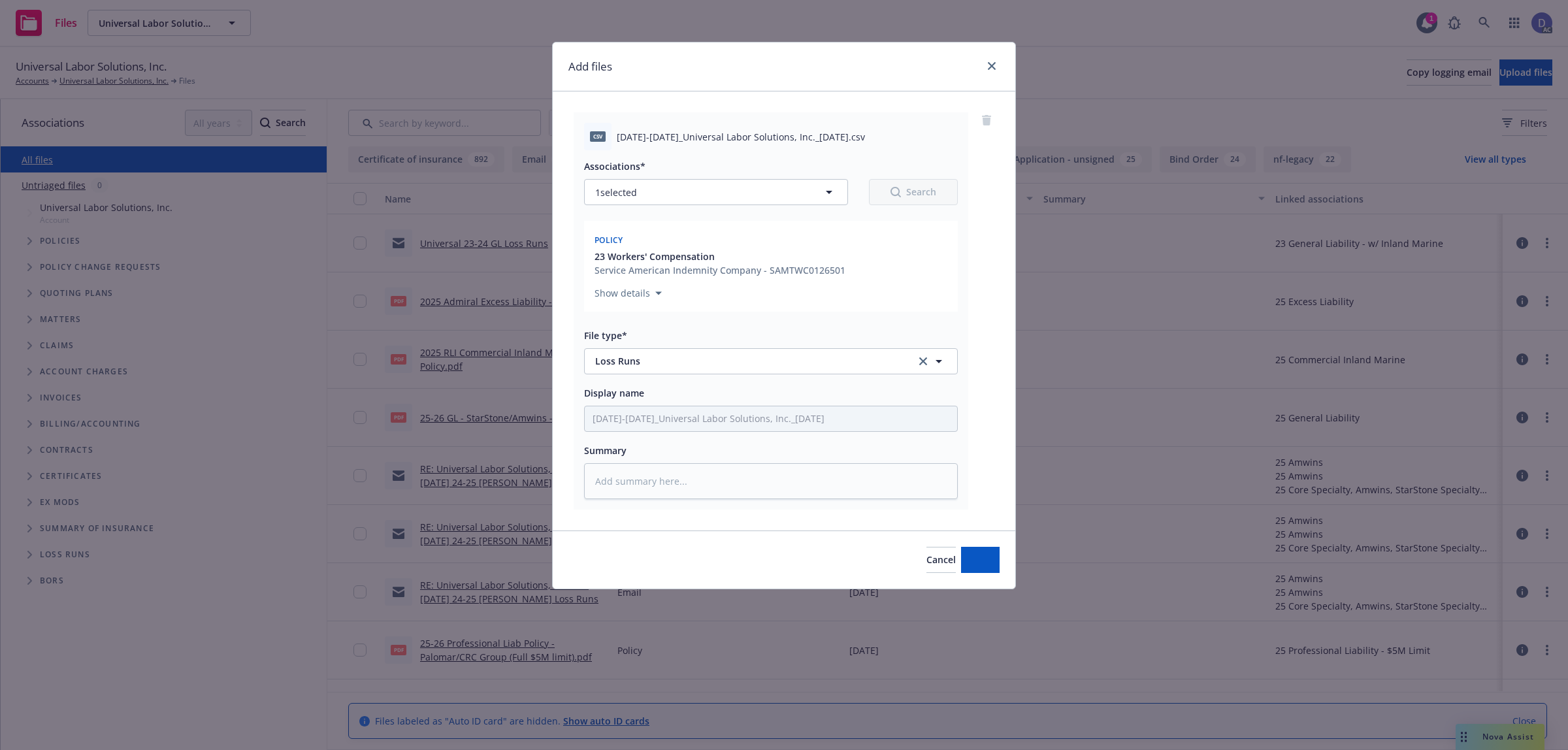
type textarea "x"
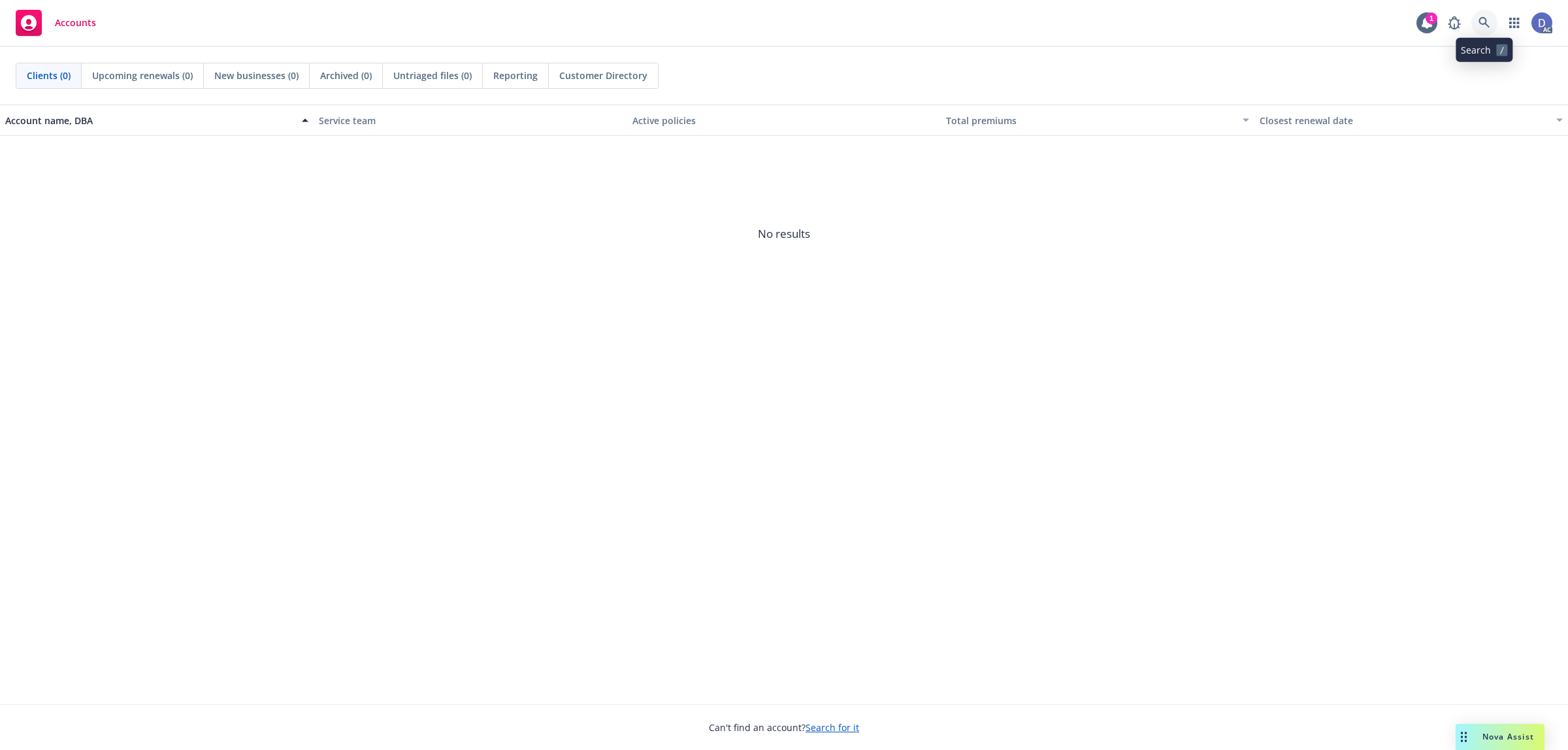
click at [1484, 31] on link at bounding box center [1484, 23] width 26 height 26
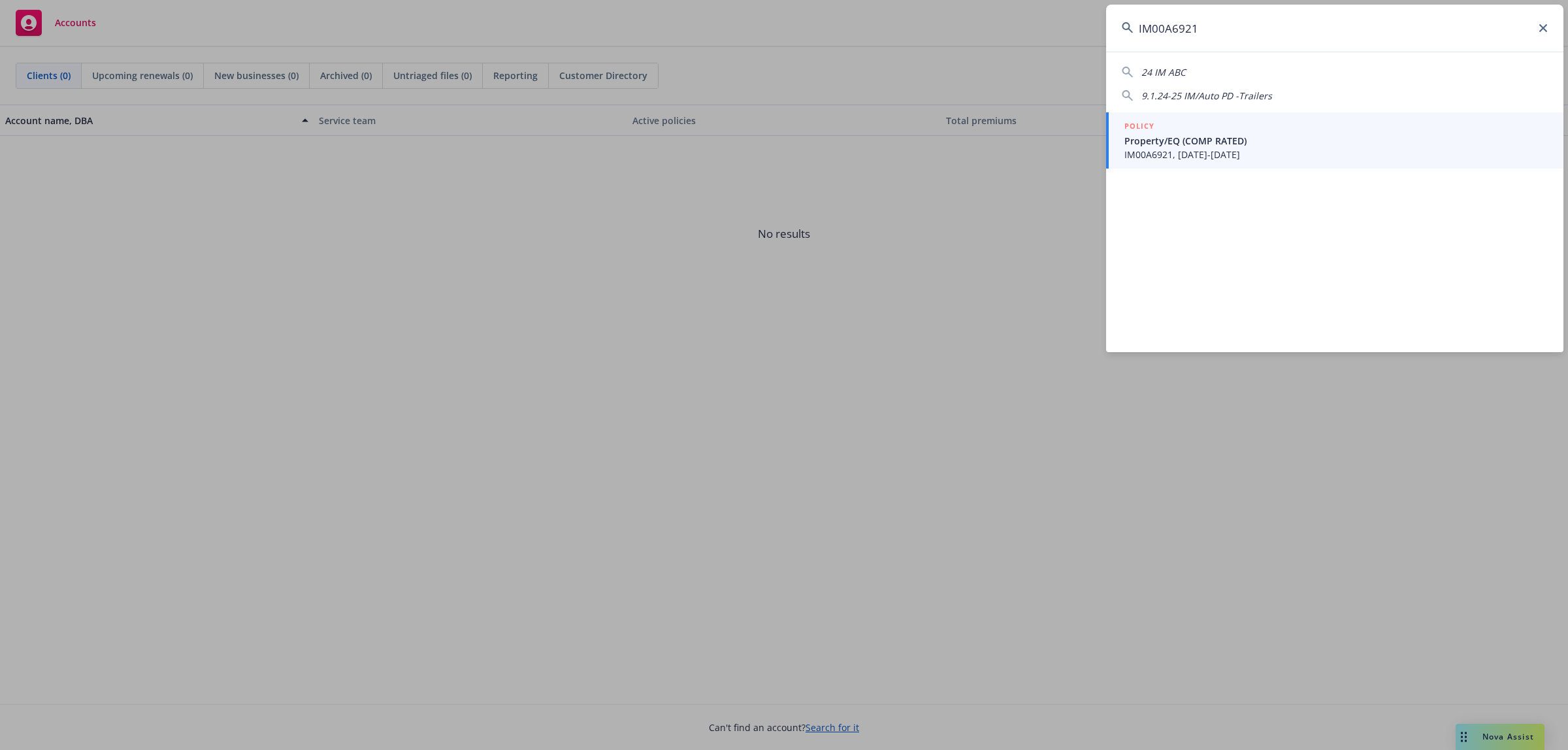
type input "IM00A6921"
click at [1178, 150] on span "IM00A6921, 01/01/2021-01/01/2022" at bounding box center [1336, 154] width 424 height 14
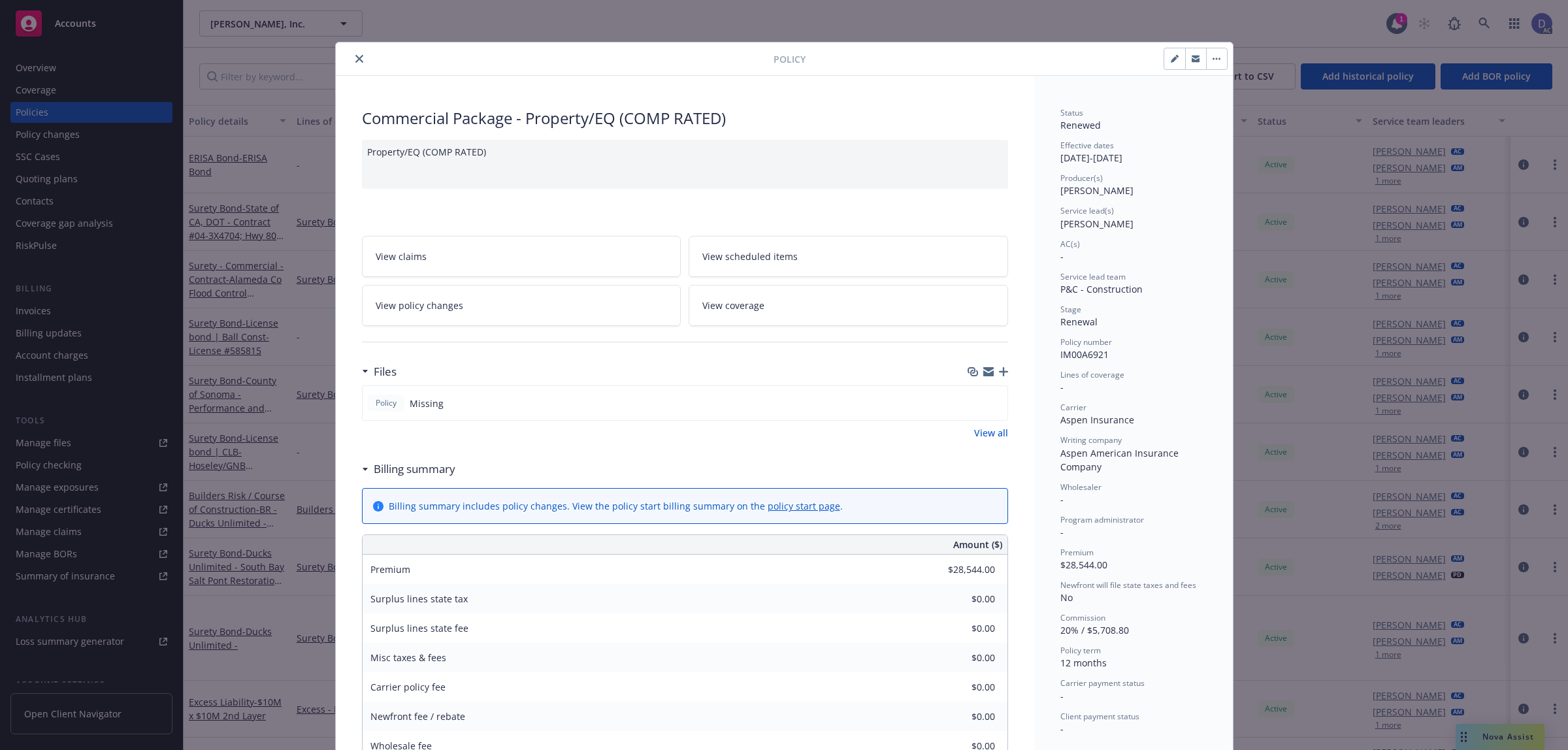
click at [356, 62] on icon "close" at bounding box center [359, 59] width 8 height 8
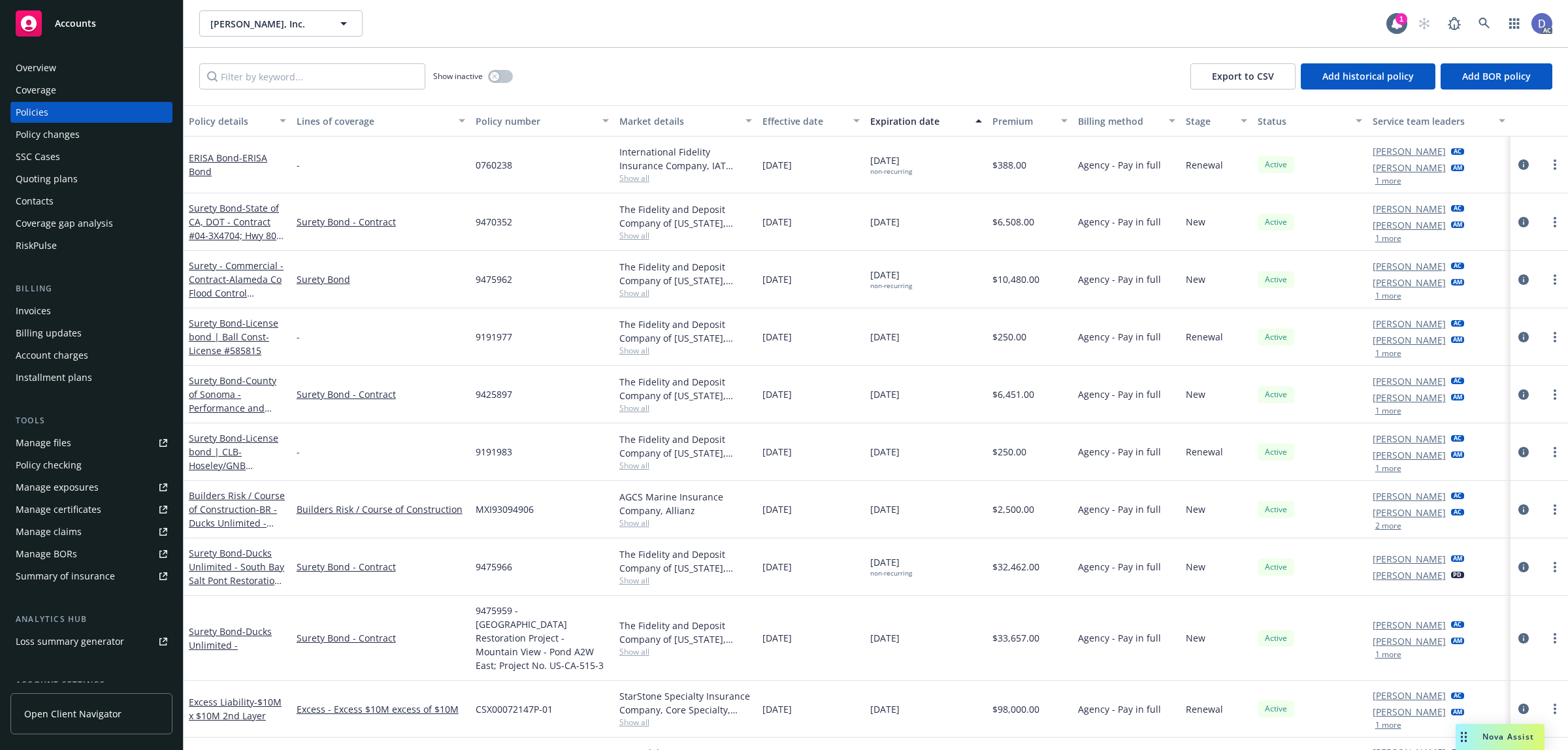
click at [79, 64] on div "Overview" at bounding box center [91, 67] width 152 height 21
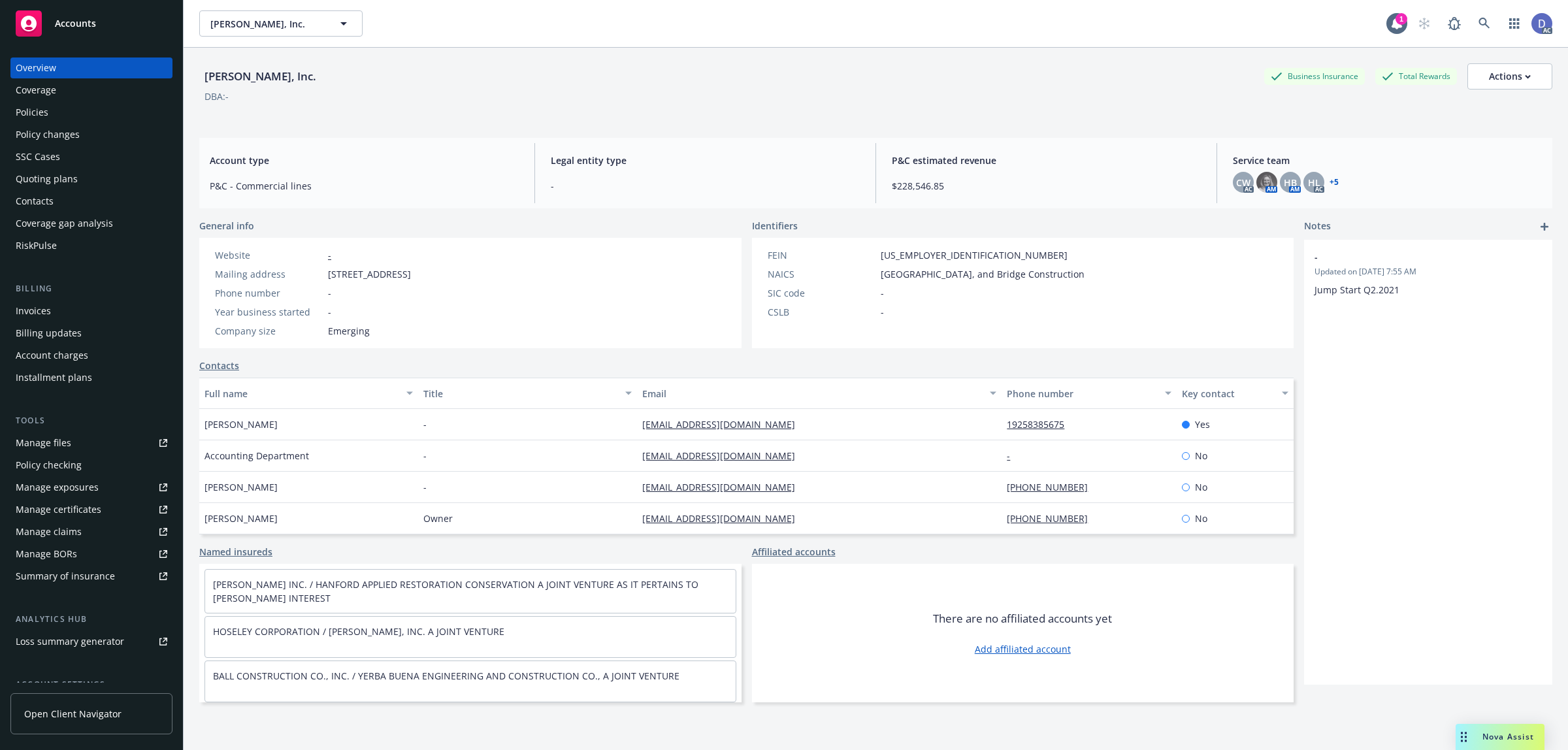
copy div "Gordon N. Ball, Inc."
drag, startPoint x: 311, startPoint y: 78, endPoint x: 189, endPoint y: 8, distance: 140.7
click at [205, 73] on div "Gordon N. Ball, Inc." at bounding box center [260, 76] width 122 height 17
click at [72, 532] on div "Manage claims" at bounding box center [48, 532] width 66 height 21
click at [47, 438] on div "Manage files" at bounding box center [43, 443] width 56 height 21
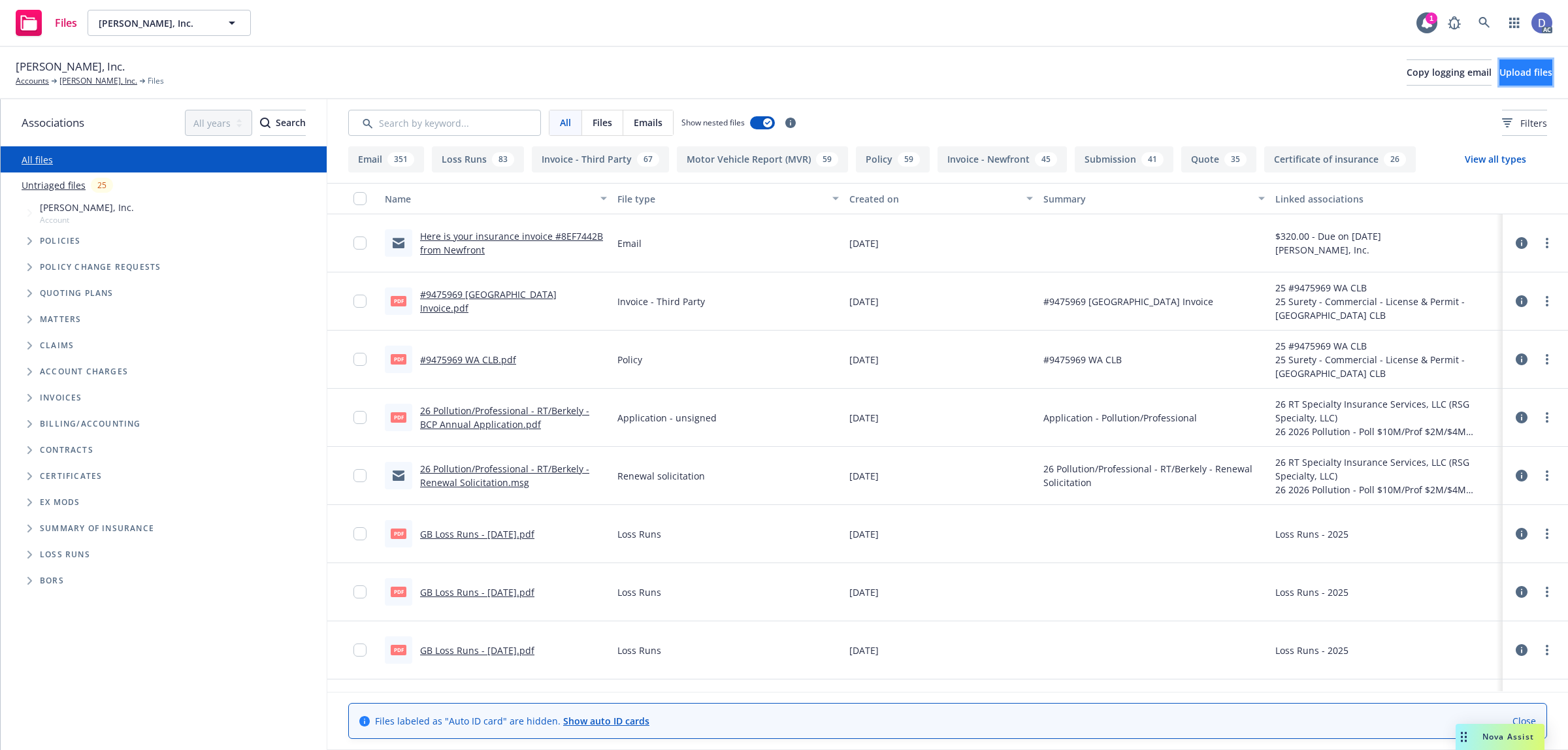
click at [1521, 63] on button "Upload files" at bounding box center [1526, 73] width 53 height 26
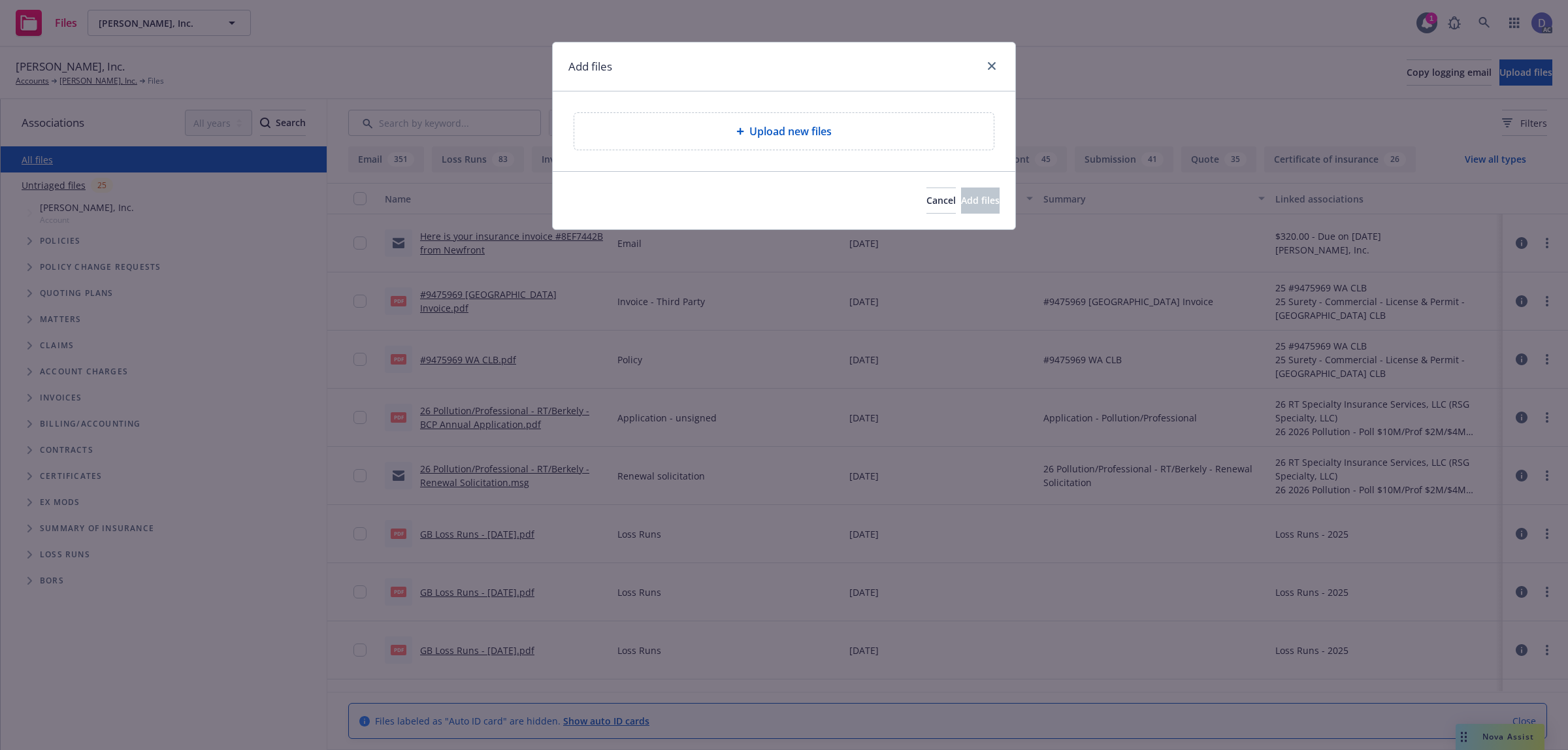
click at [798, 119] on div "Upload new files" at bounding box center [784, 131] width 419 height 37
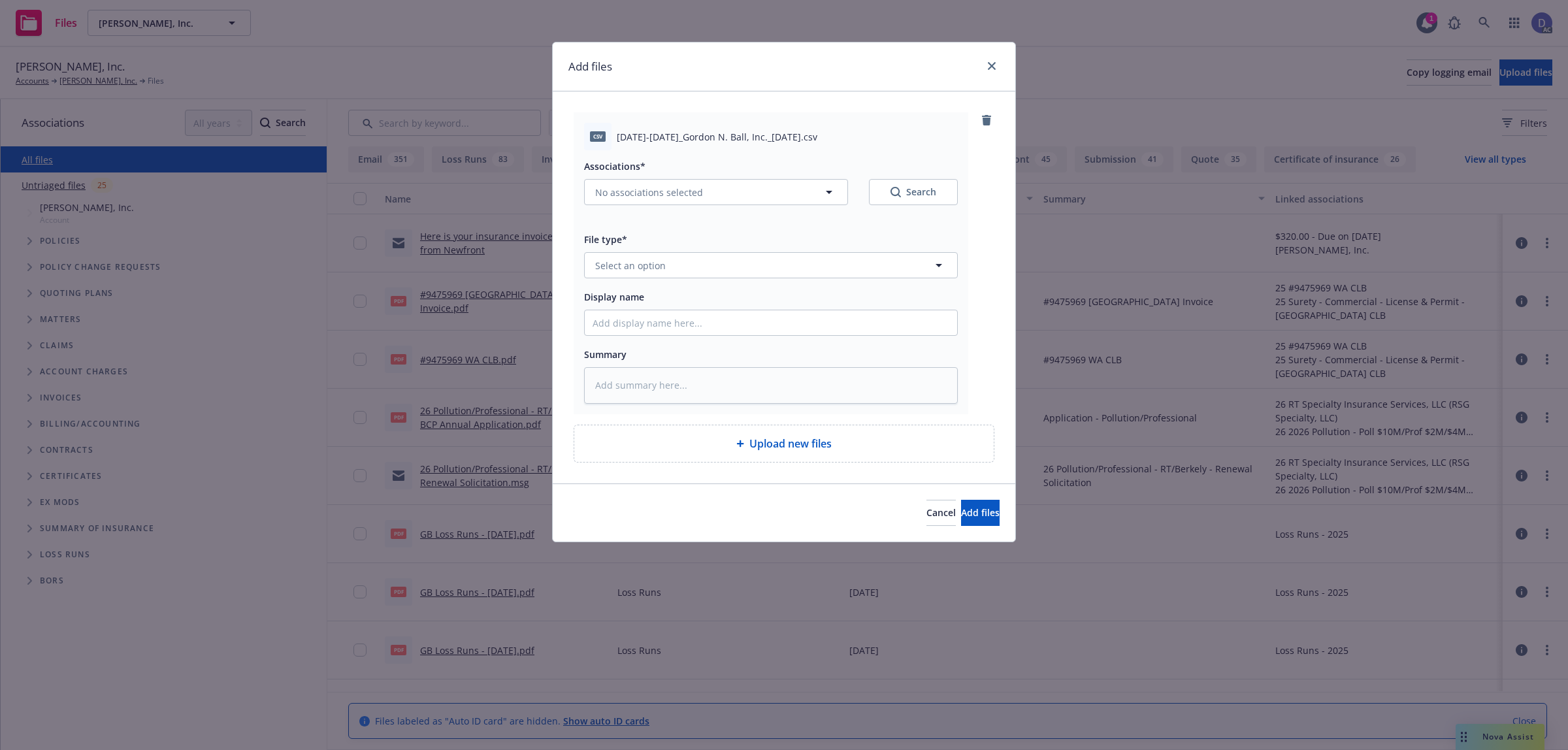
click at [821, 338] on div "Associations* No associations selected Search File type* Select an option Displ…" at bounding box center [771, 277] width 374 height 254
click at [828, 331] on input "Display name" at bounding box center [771, 323] width 372 height 25
paste input "2019-2022_Gordon N. Ball, Inc._10-3-2024"
type input "2019-2022_Gordon N. Ball, Inc._10-3-2024"
type textarea "x"
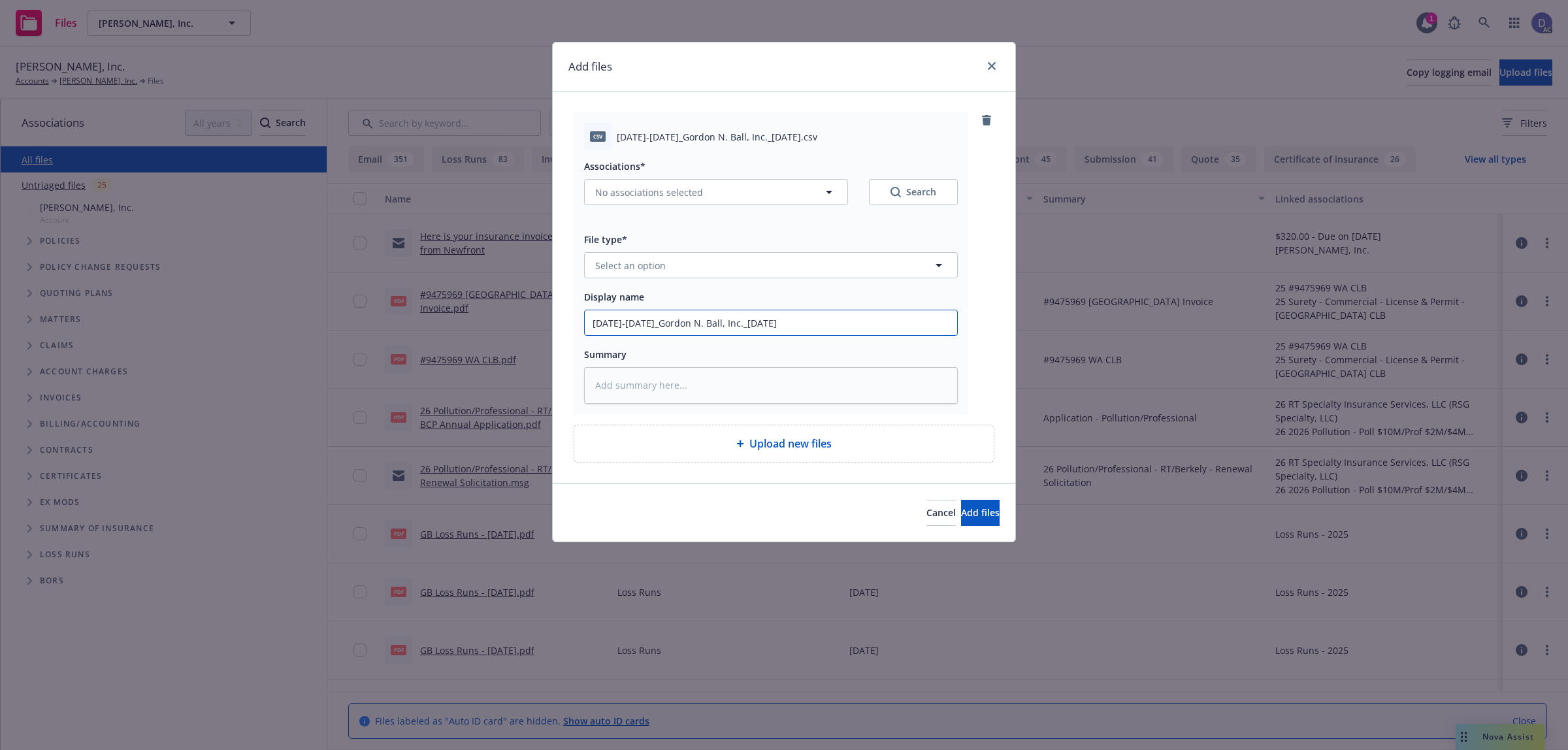
type input "2019-2022_Gordon N. Ball, Inc._10-3-2024"
click at [835, 271] on button "Select an option" at bounding box center [771, 265] width 374 height 26
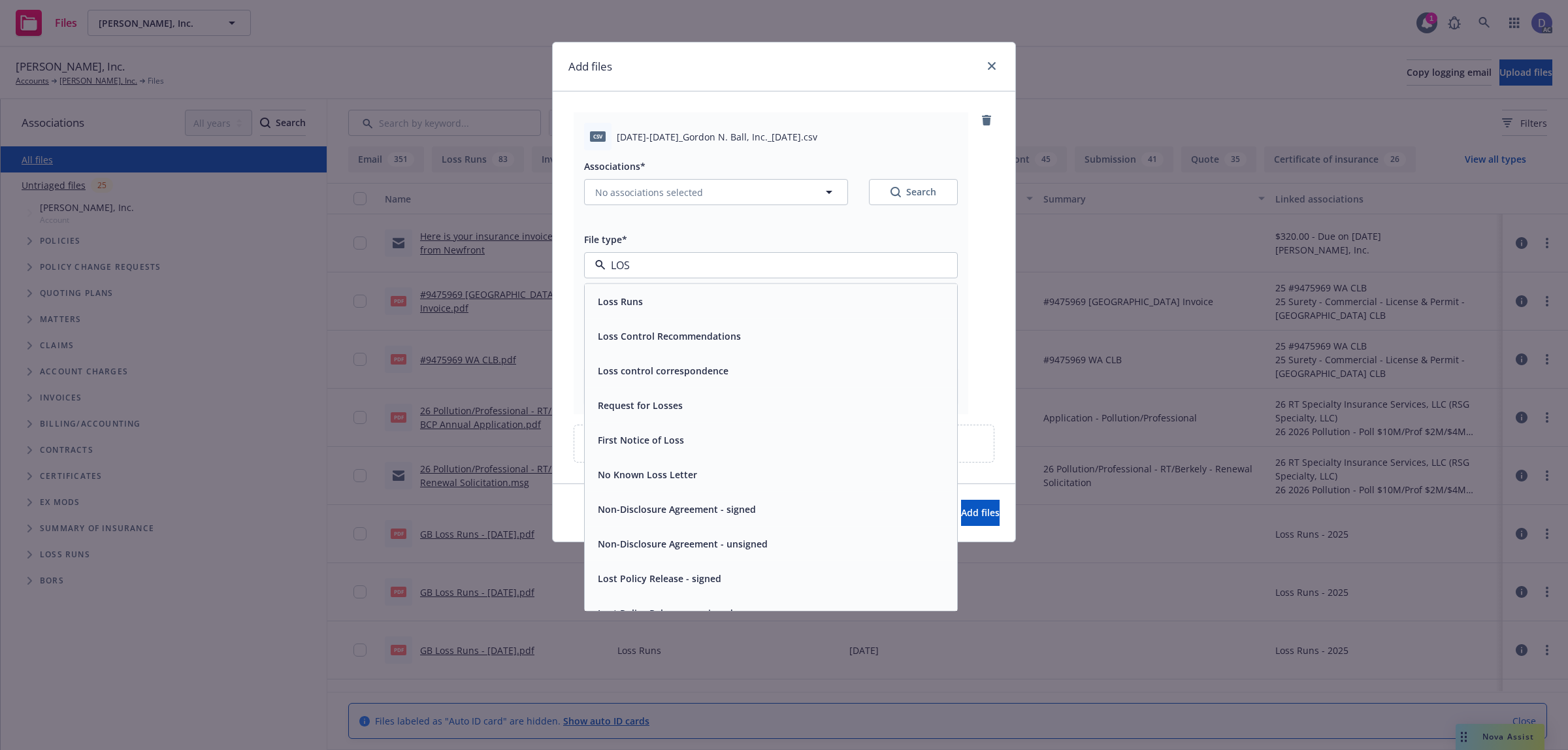
type input "LOSS"
click at [820, 288] on div "Loss Runs" at bounding box center [771, 301] width 372 height 34
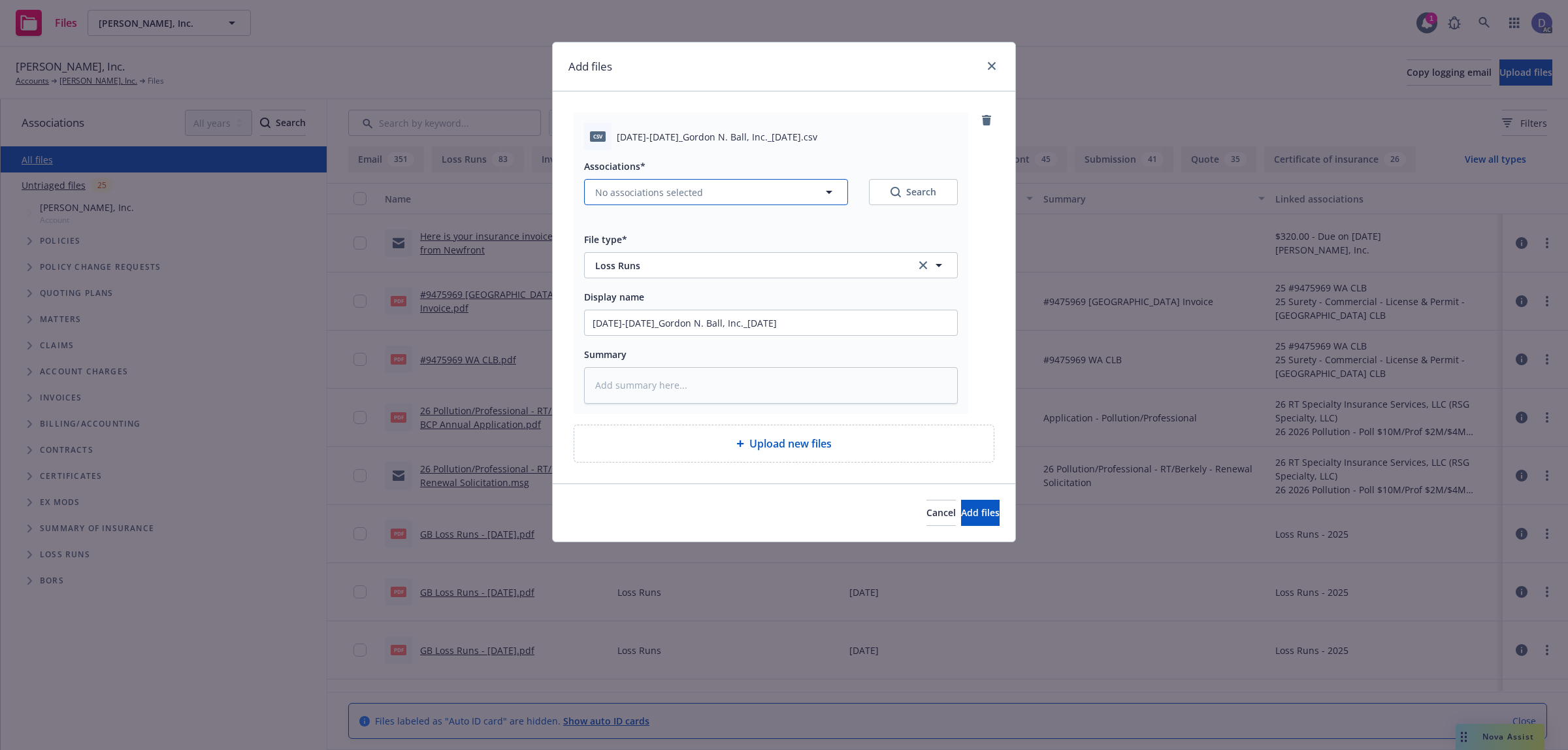
click at [740, 198] on button "No associations selected" at bounding box center [716, 192] width 264 height 26
type textarea "x"
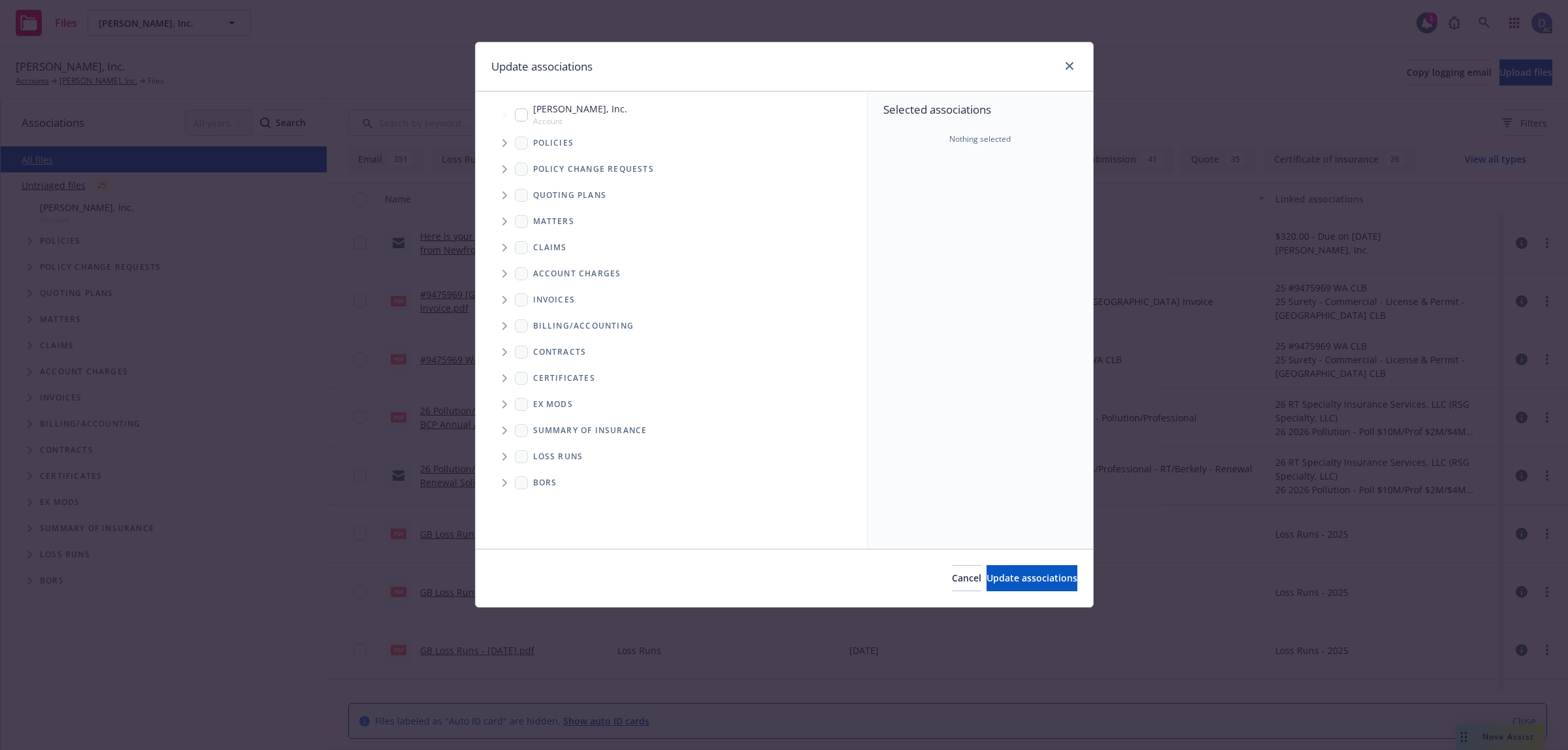
click at [508, 145] on span "Tree Example" at bounding box center [504, 143] width 21 height 21
click at [902, 204] on div "Selected associations Nothing selected" at bounding box center [981, 320] width 226 height 457
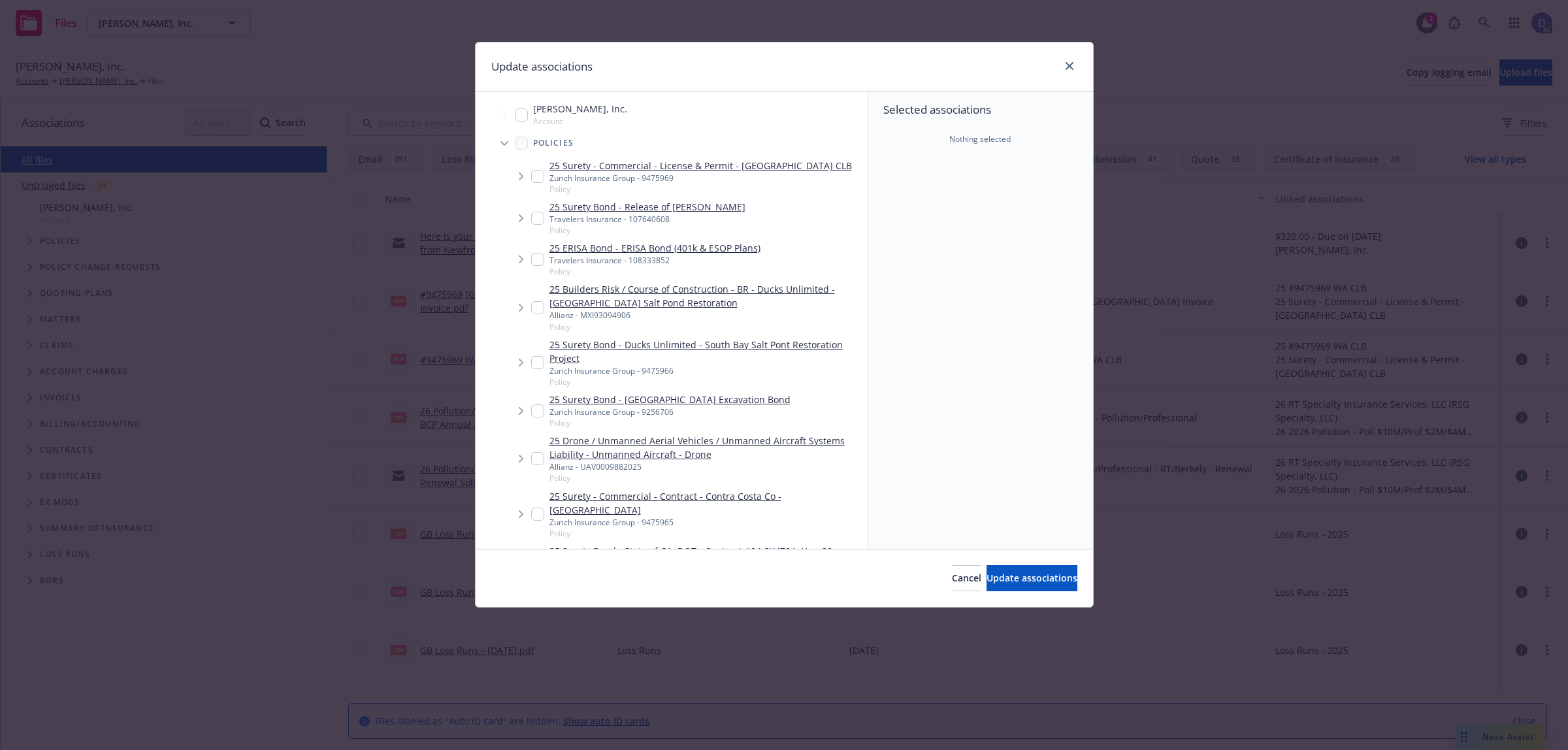
checkbox input "true"
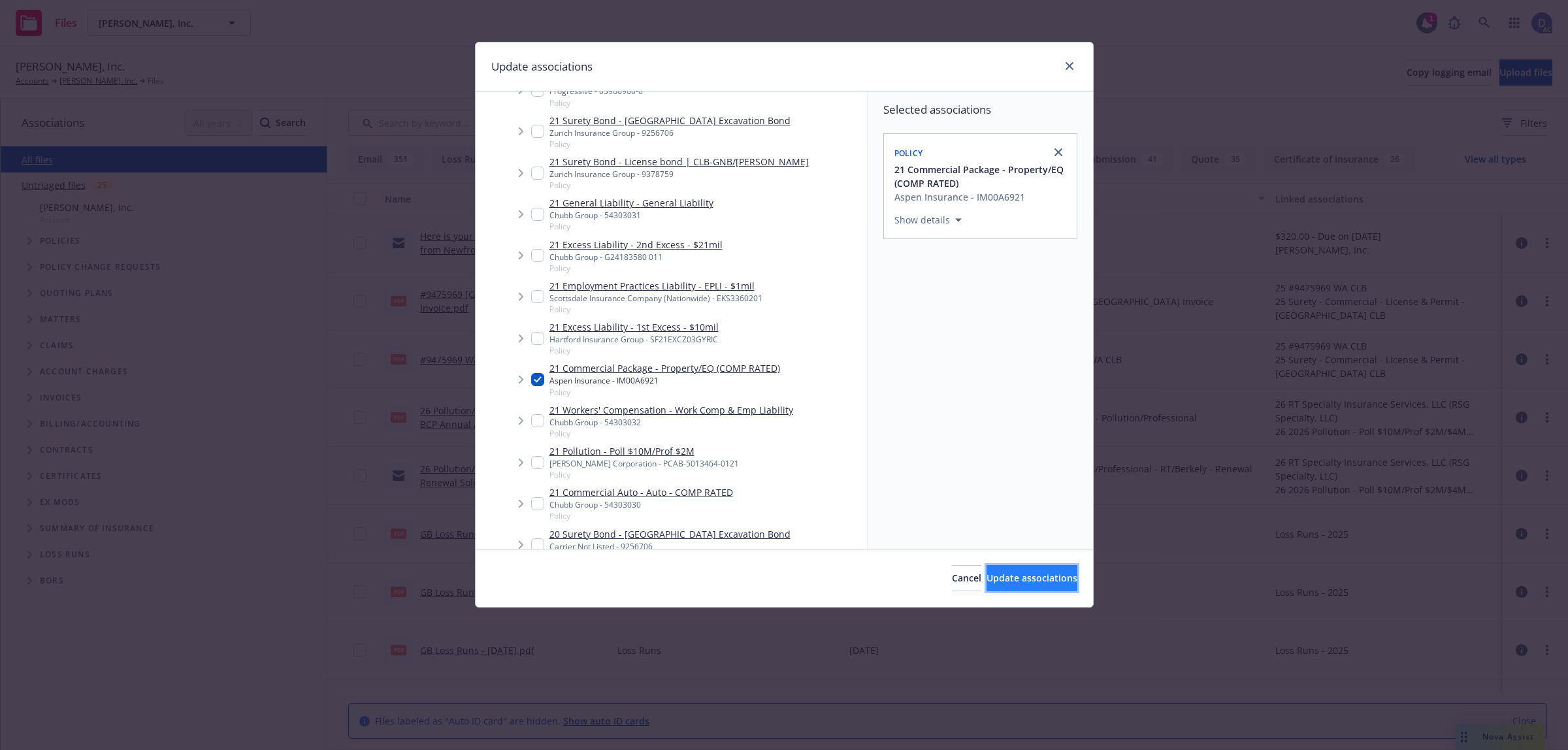
click at [1067, 584] on button "Update associations" at bounding box center [1032, 578] width 91 height 26
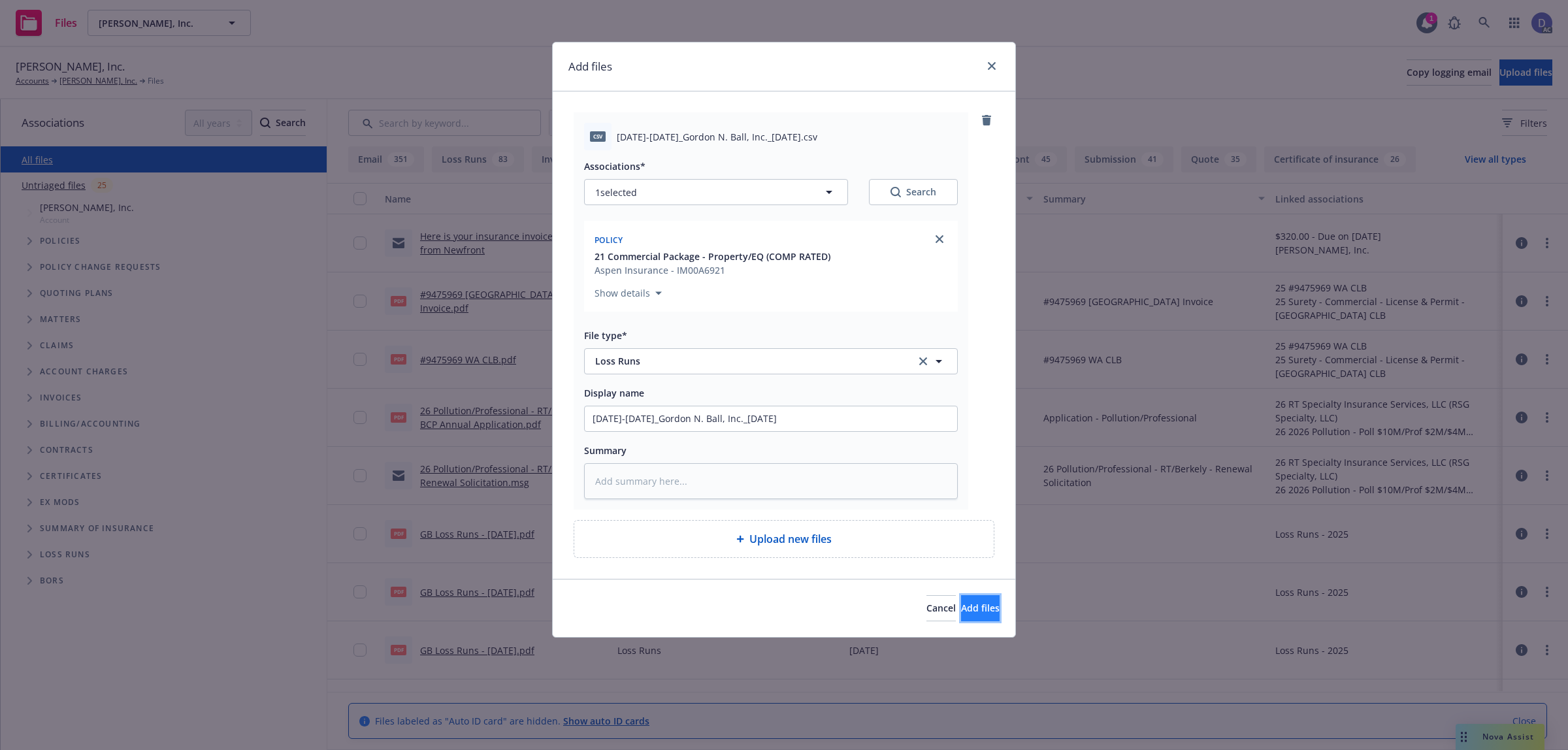
click at [961, 609] on span "Add files" at bounding box center [980, 608] width 39 height 12
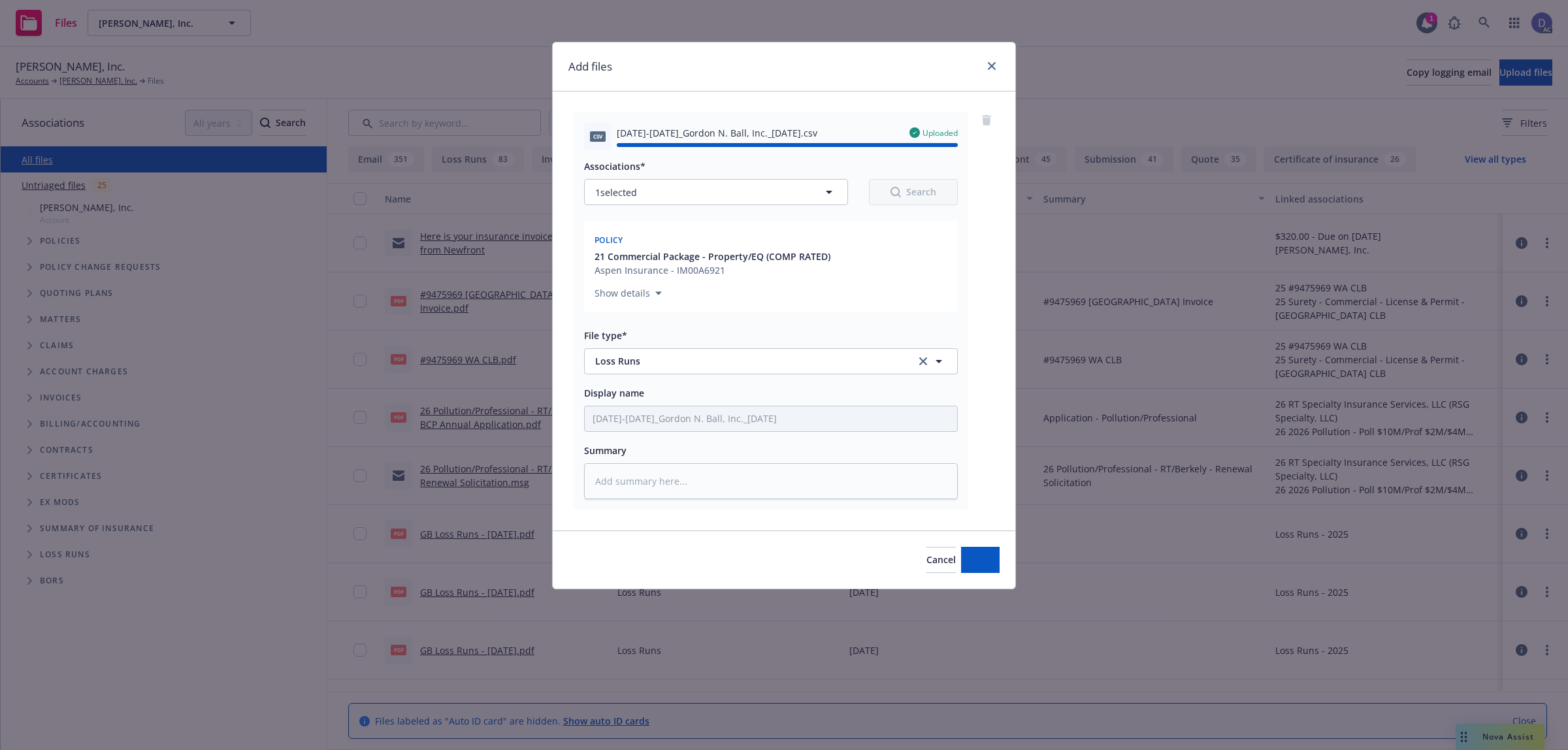
type textarea "x"
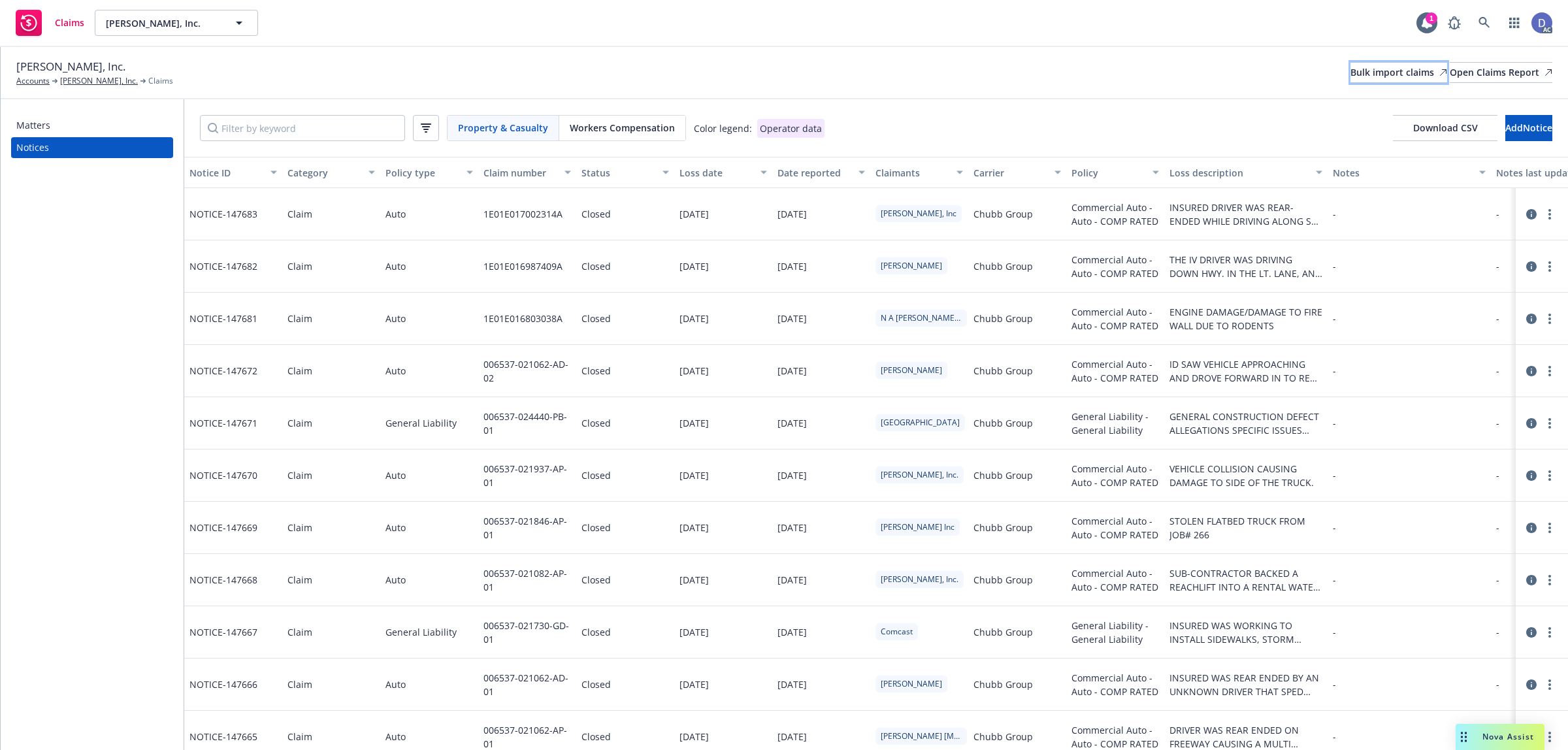
click at [1350, 65] on div "Bulk import claims" at bounding box center [1399, 73] width 97 height 20
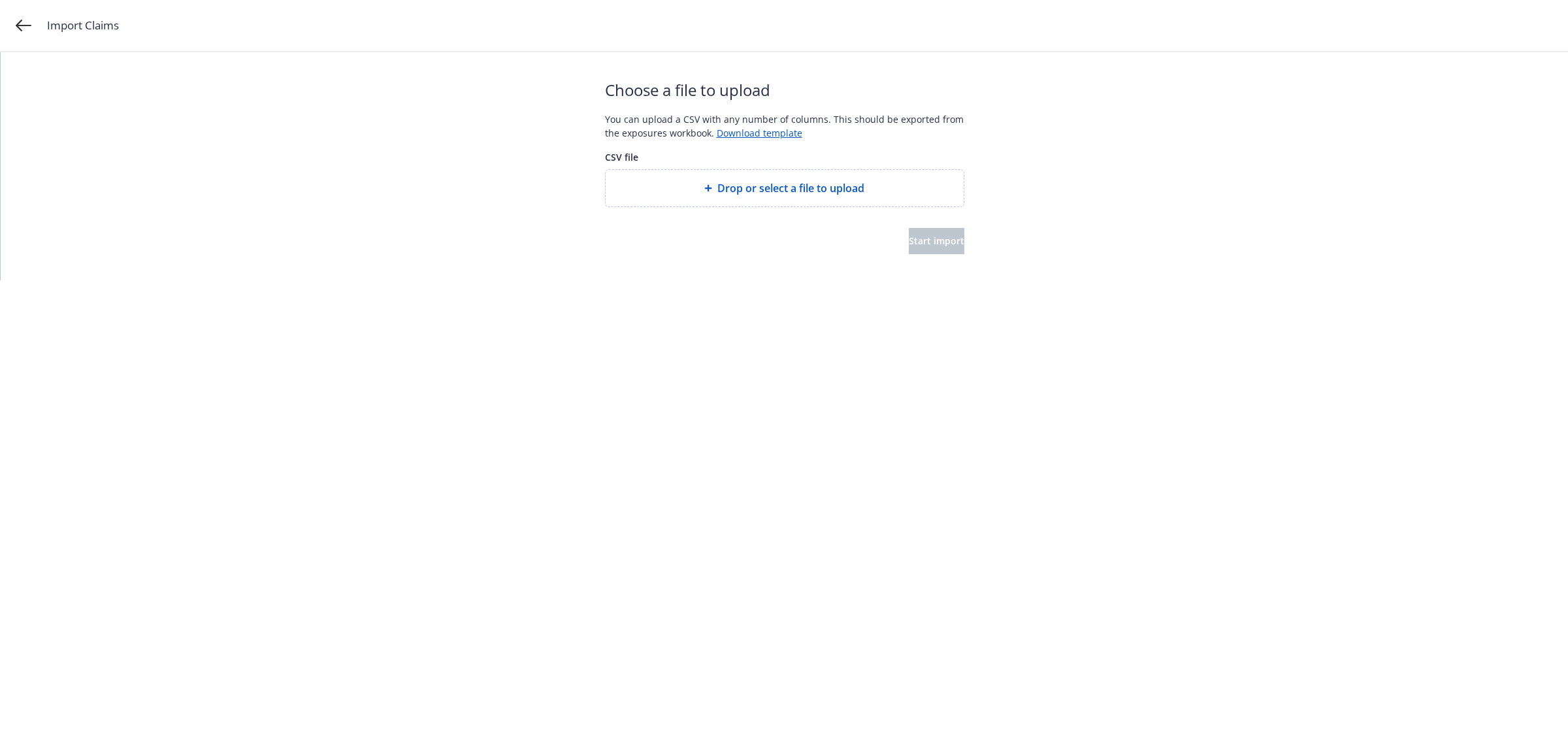
click at [752, 199] on div "Drop or select a file to upload" at bounding box center [784, 188] width 358 height 37
click at [938, 246] on span "Start import" at bounding box center [937, 240] width 56 height 12
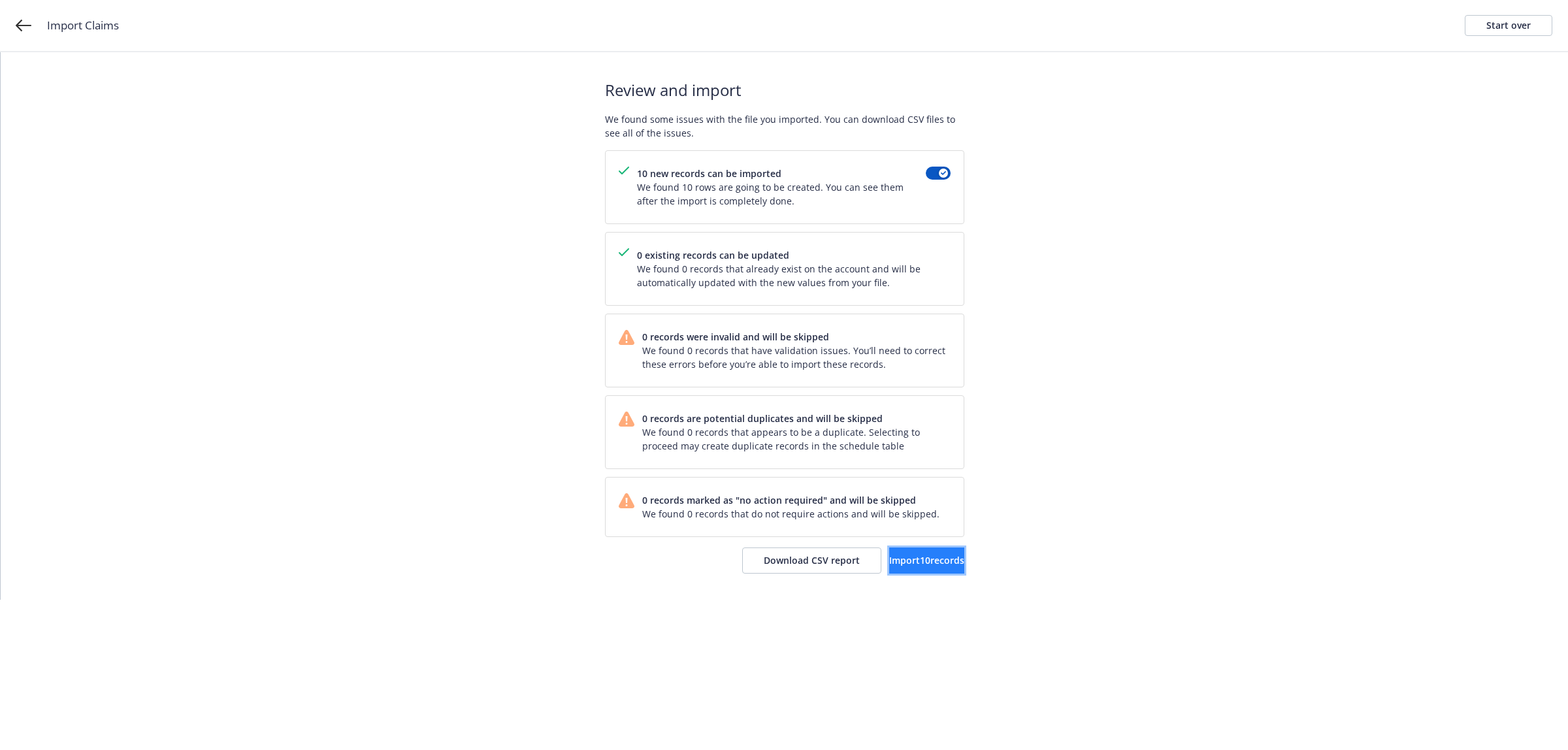
click at [906, 573] on button "Import 10 records" at bounding box center [927, 561] width 76 height 26
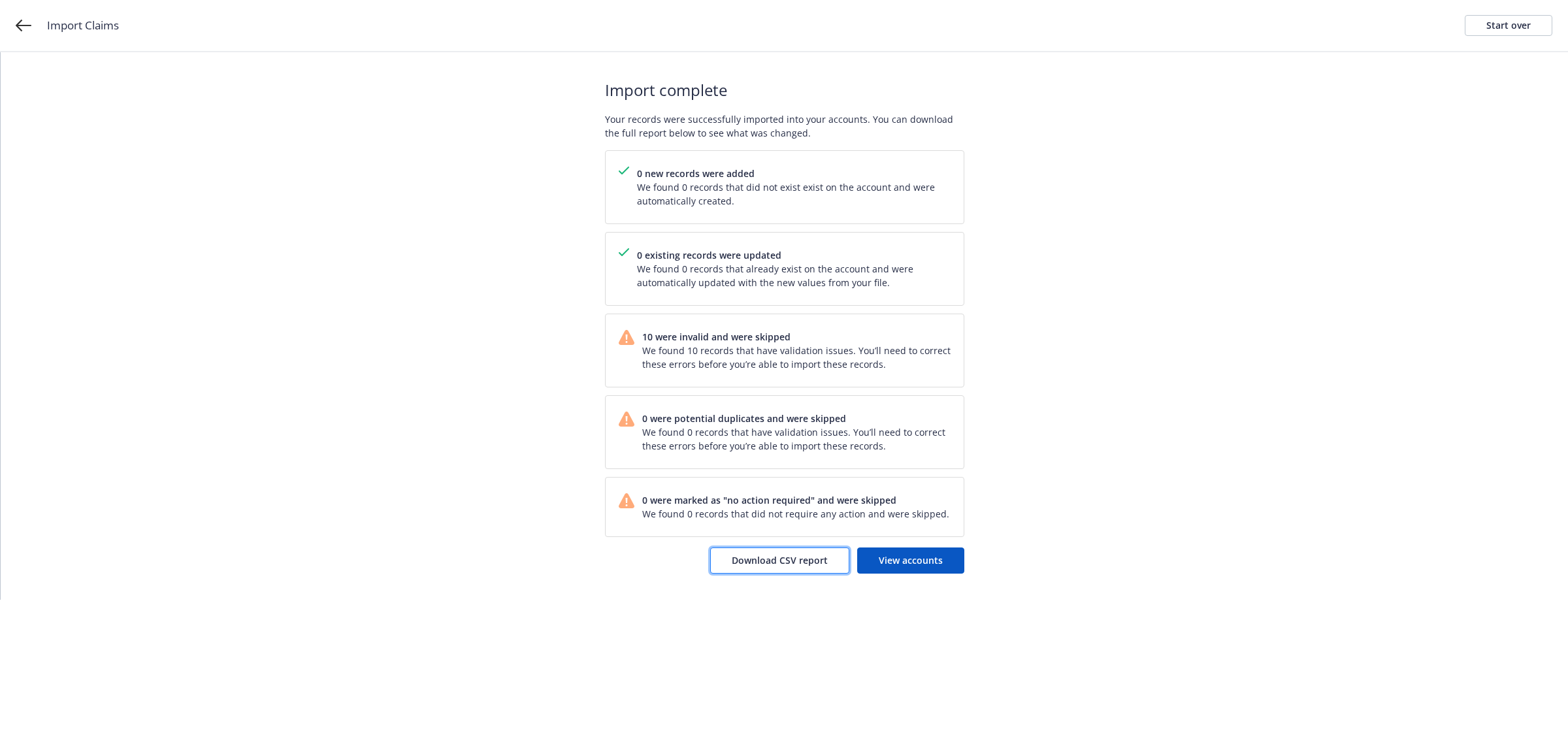
click at [788, 562] on span "Download CSV report" at bounding box center [779, 560] width 96 height 12
click at [1517, 33] on div "Start over" at bounding box center [1509, 25] width 45 height 20
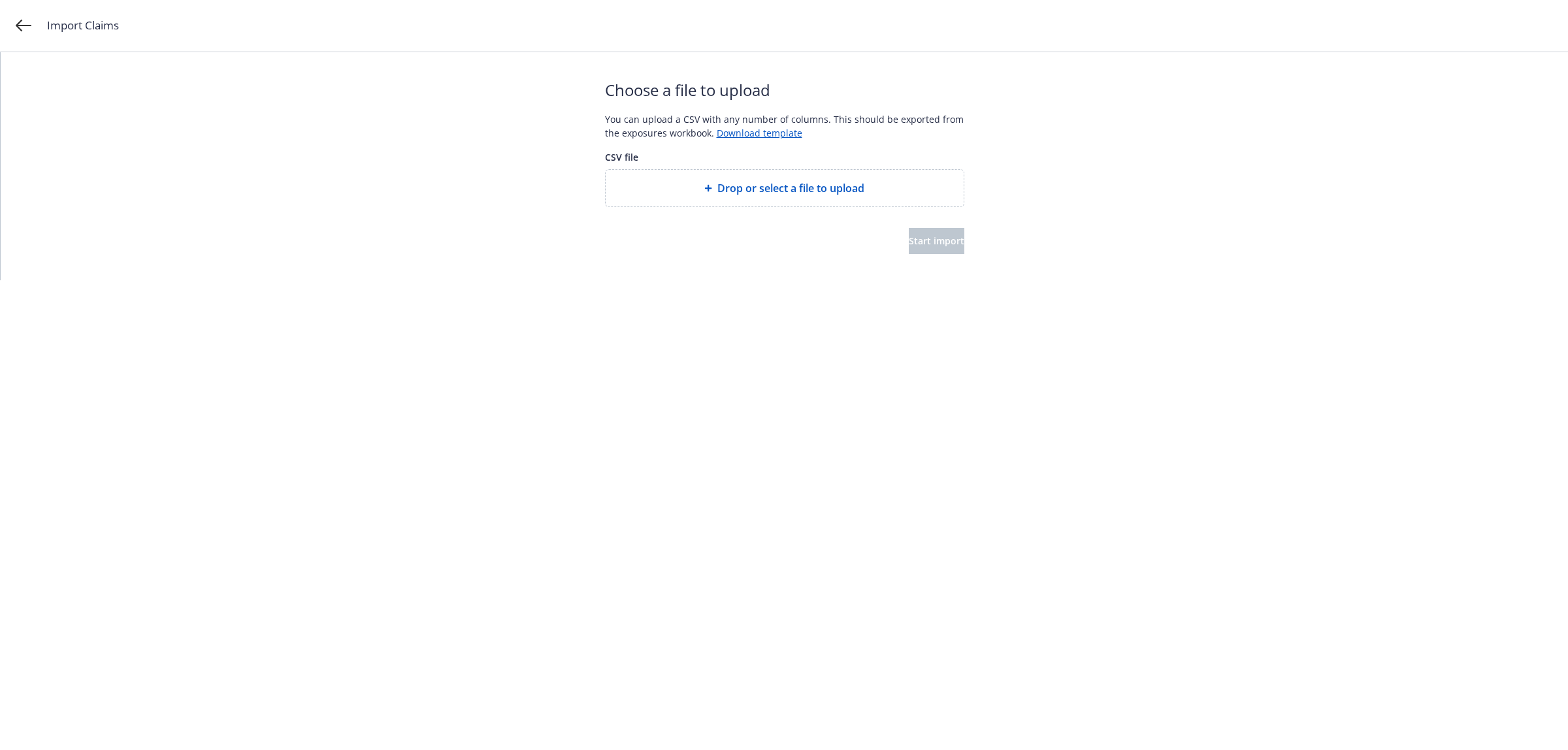
click at [842, 186] on span "Drop or select a file to upload" at bounding box center [791, 188] width 147 height 15
click at [928, 246] on span "Start import" at bounding box center [937, 240] width 56 height 12
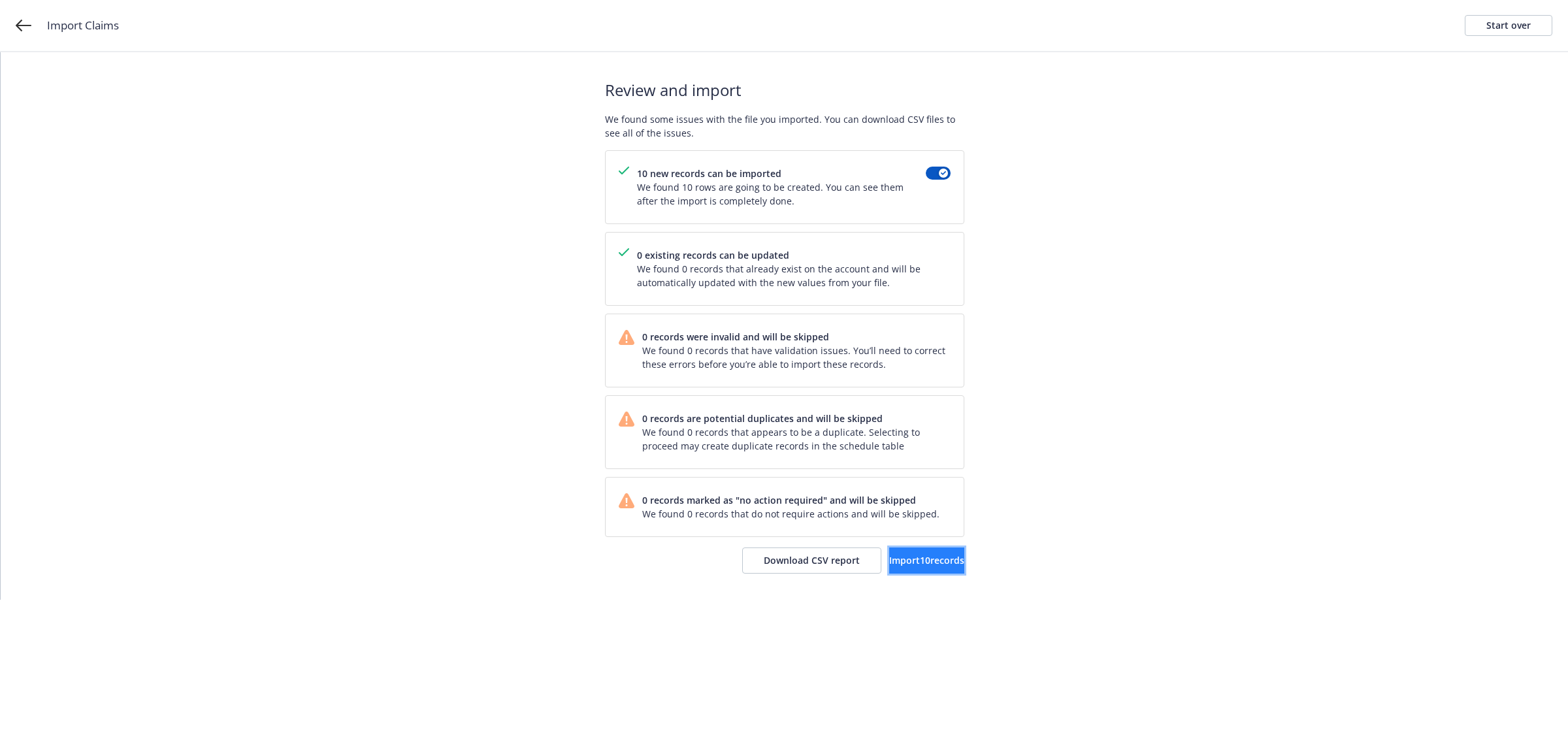
click at [889, 557] on span "Import 10 records" at bounding box center [927, 560] width 76 height 12
click at [905, 553] on link "View accounts" at bounding box center [910, 561] width 107 height 26
